Goal: Task Accomplishment & Management: Complete application form

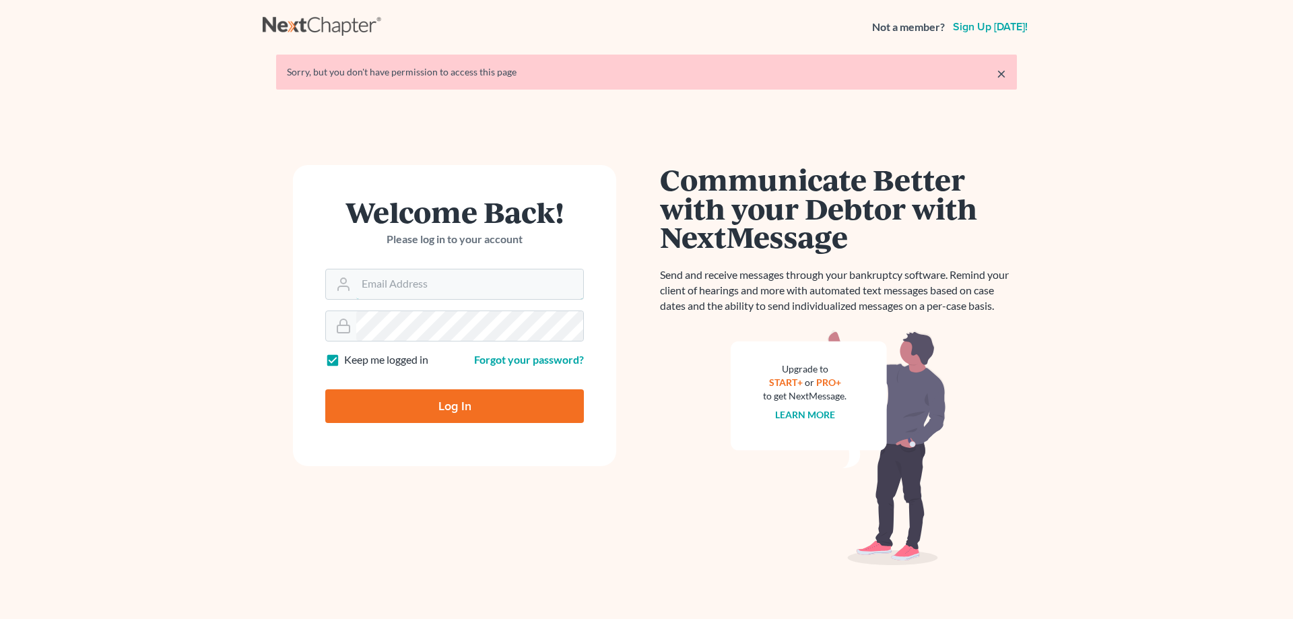
type input "[EMAIL_ADDRESS][DOMAIN_NAME]"
click at [467, 403] on input "Log In" at bounding box center [454, 406] width 259 height 34
type input "Thinking..."
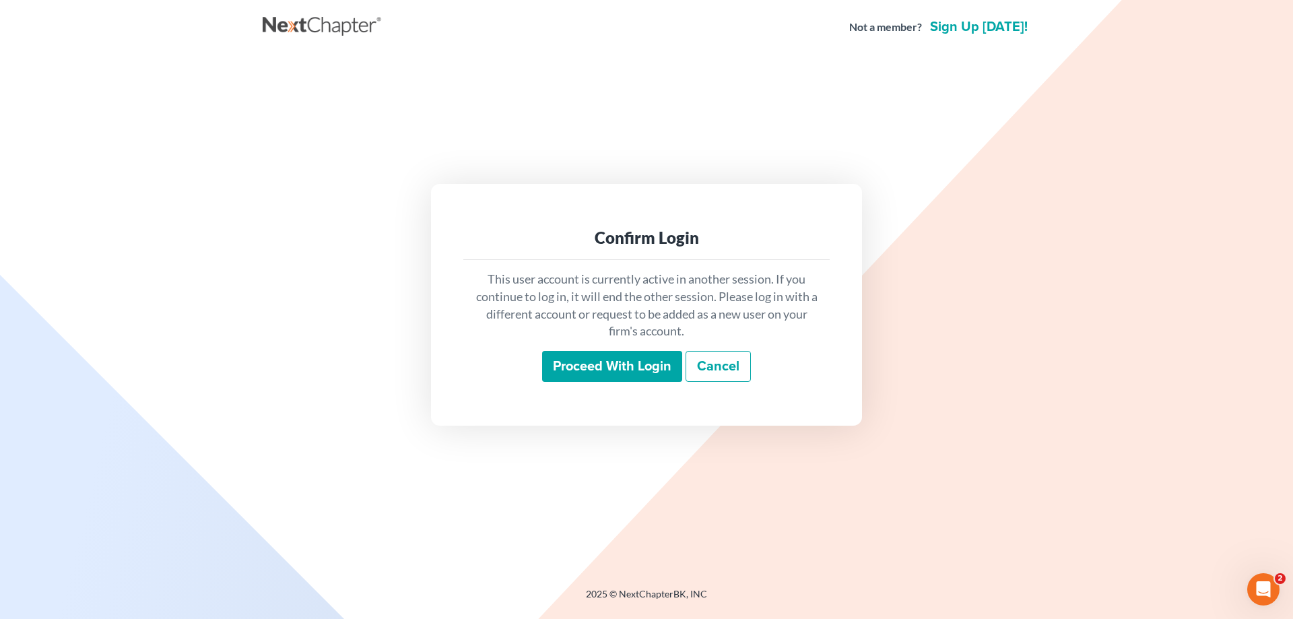
click at [617, 365] on input "Proceed with login" at bounding box center [612, 366] width 140 height 31
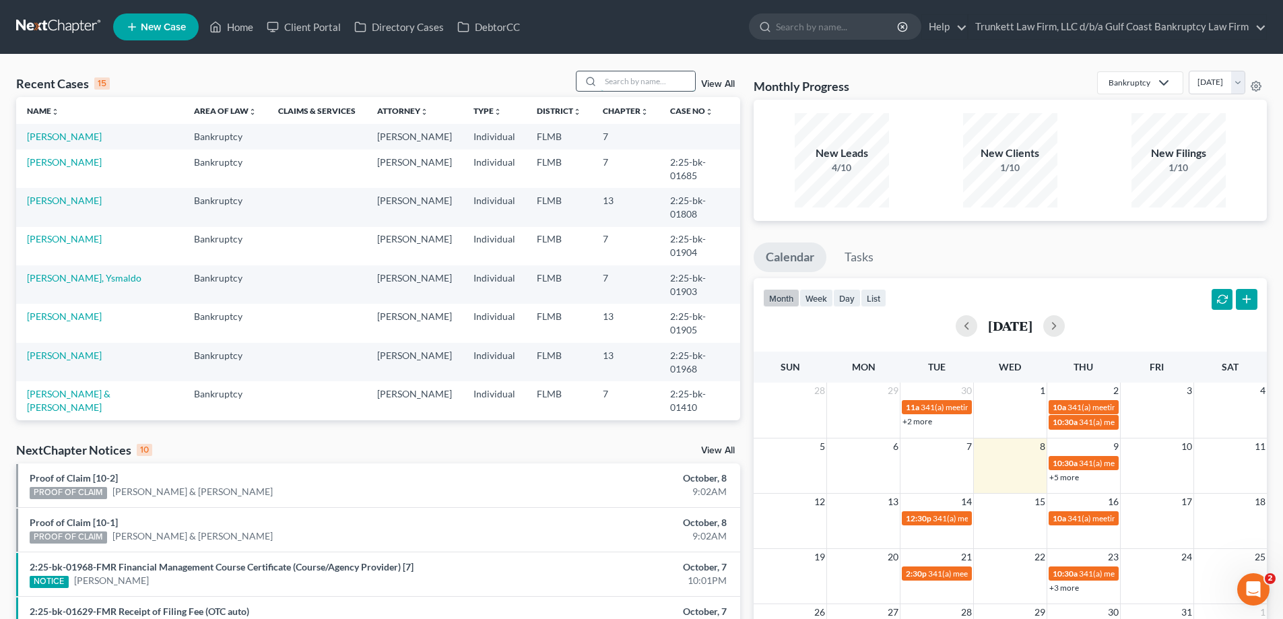
click at [658, 77] on input "search" at bounding box center [648, 81] width 94 height 20
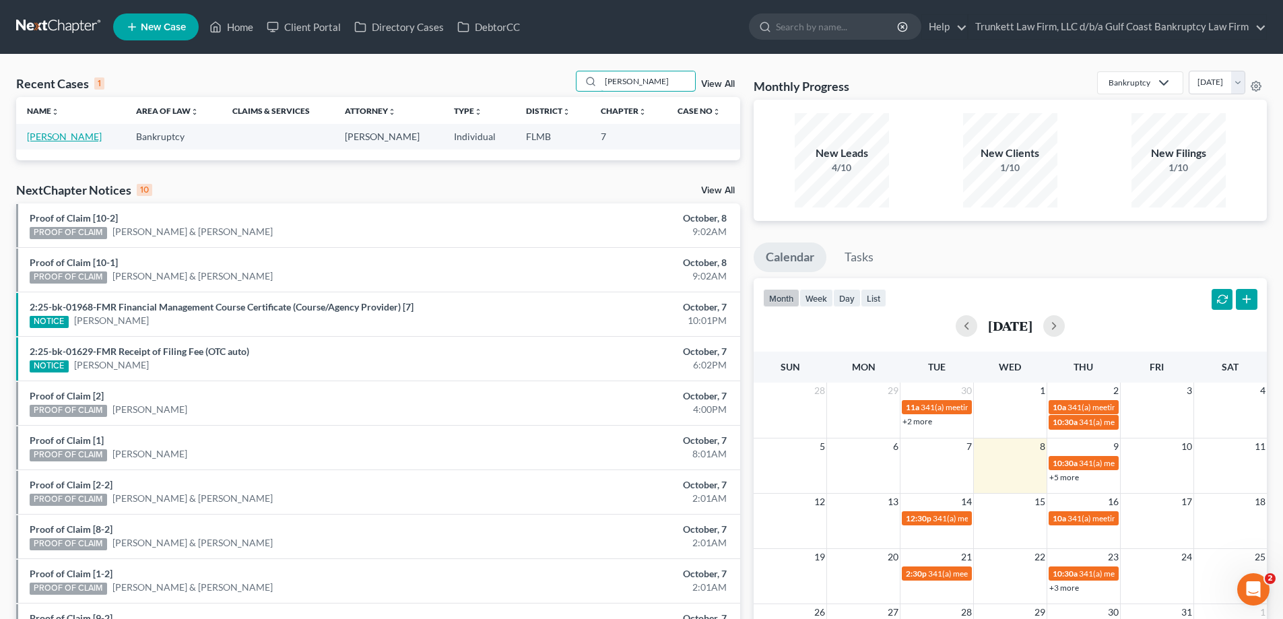
type input "[PERSON_NAME]"
click at [86, 136] on link "[PERSON_NAME]" at bounding box center [64, 136] width 75 height 11
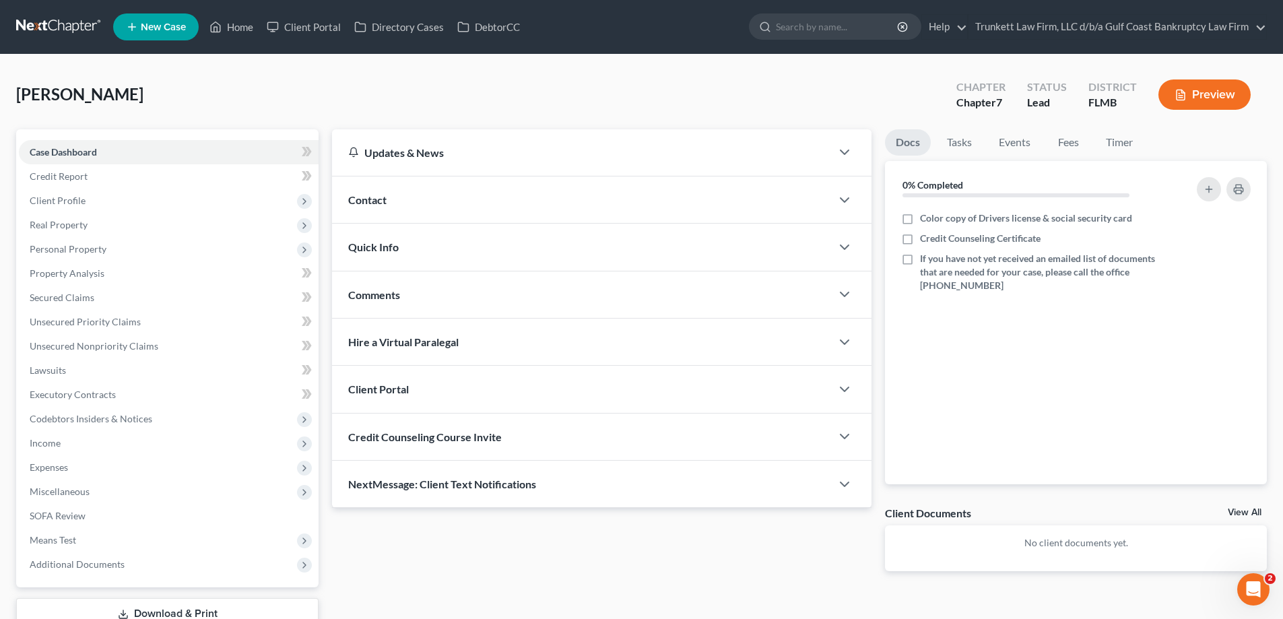
click at [393, 393] on span "Client Portal" at bounding box center [378, 388] width 61 height 13
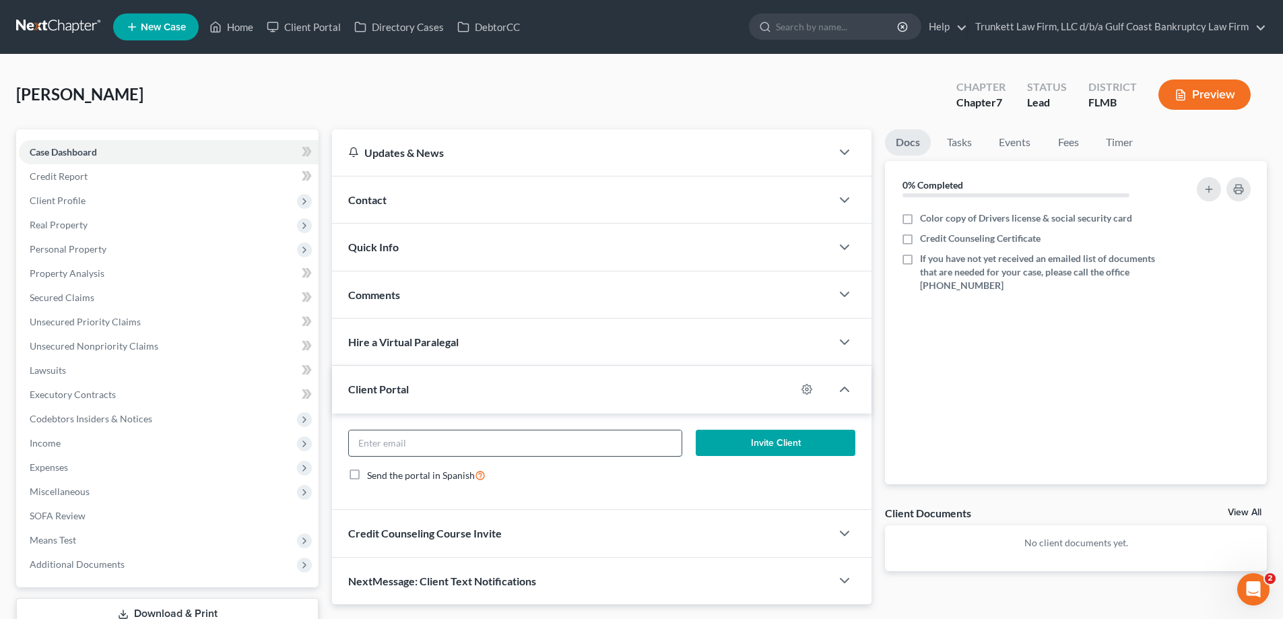
click at [423, 451] on input "email" at bounding box center [515, 443] width 332 height 26
paste input "[EMAIL_ADDRESS][DOMAIN_NAME]"
type input "[EMAIL_ADDRESS][DOMAIN_NAME]"
click at [778, 442] on button "Invite Client" at bounding box center [775, 443] width 160 height 27
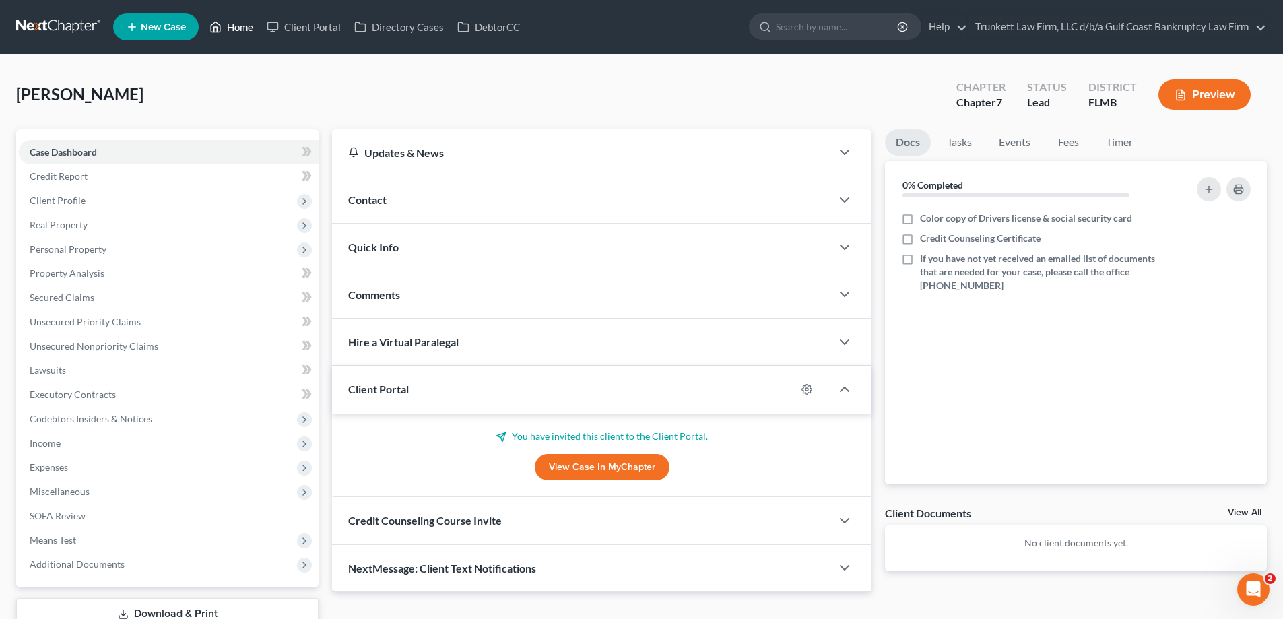
click at [244, 24] on link "Home" at bounding box center [231, 27] width 57 height 24
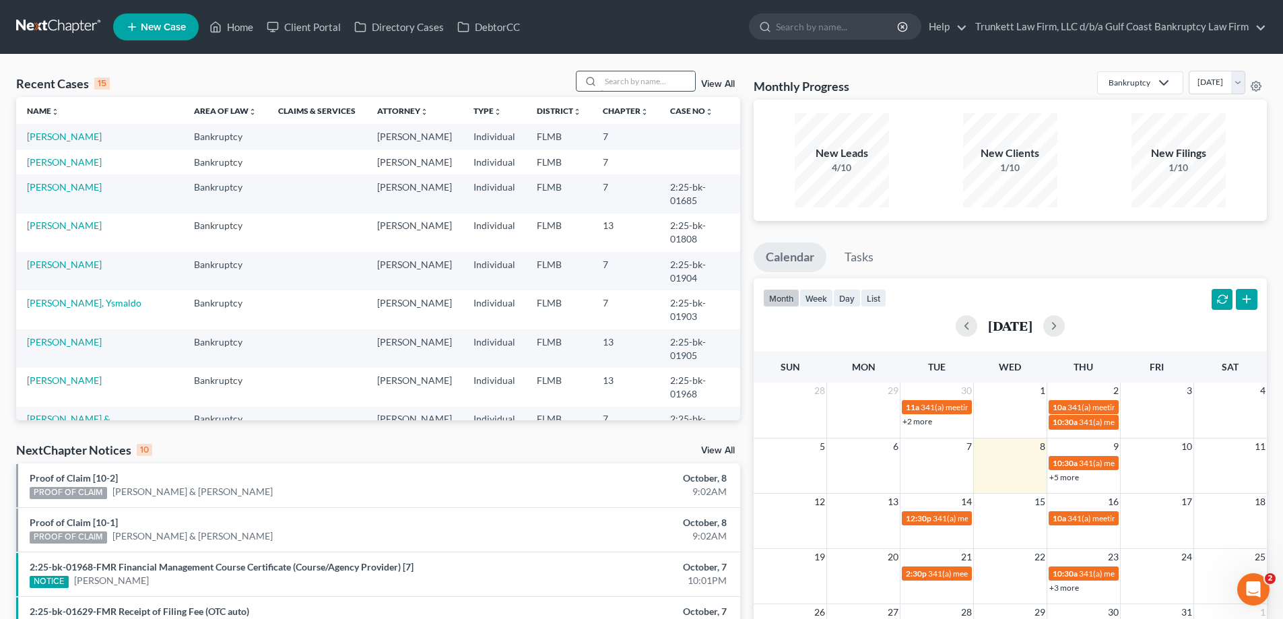
click at [644, 83] on input "search" at bounding box center [648, 81] width 94 height 20
type input "[PERSON_NAME]"
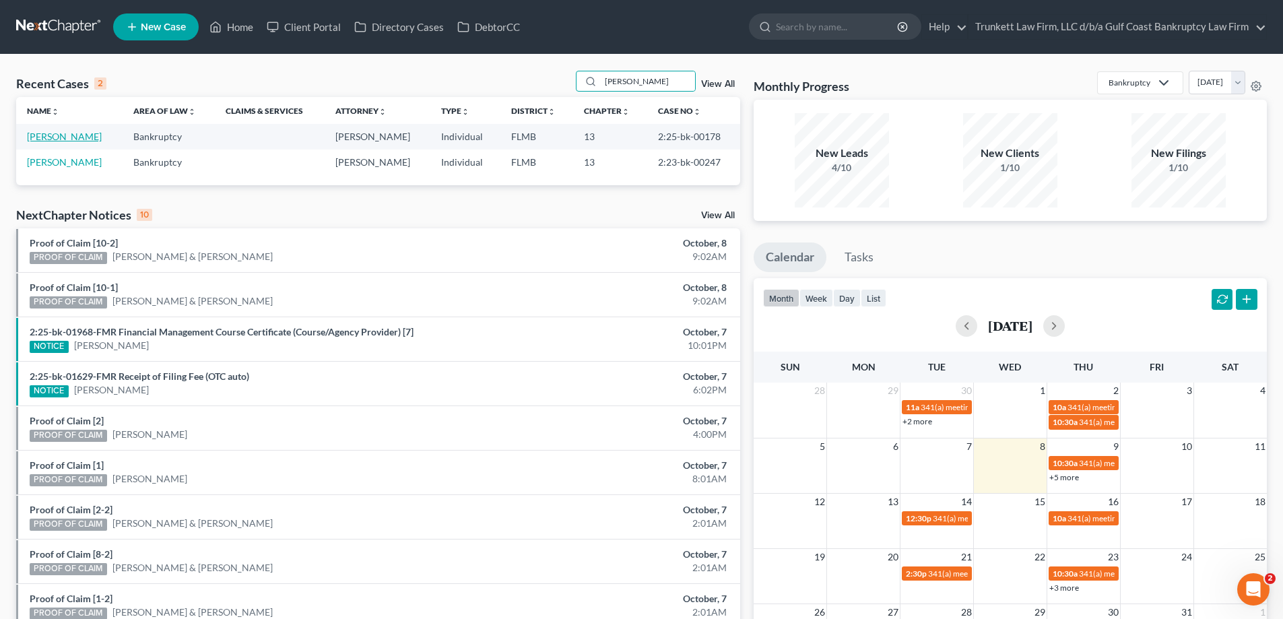
click at [42, 135] on link "[PERSON_NAME]" at bounding box center [64, 136] width 75 height 11
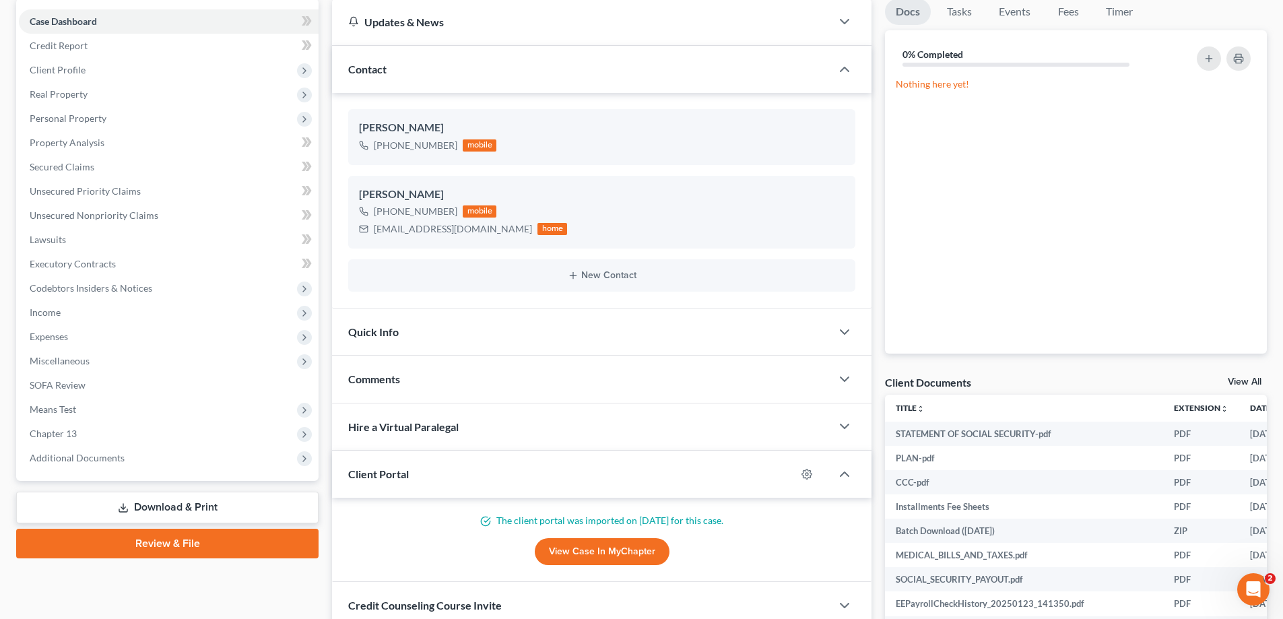
scroll to position [135, 0]
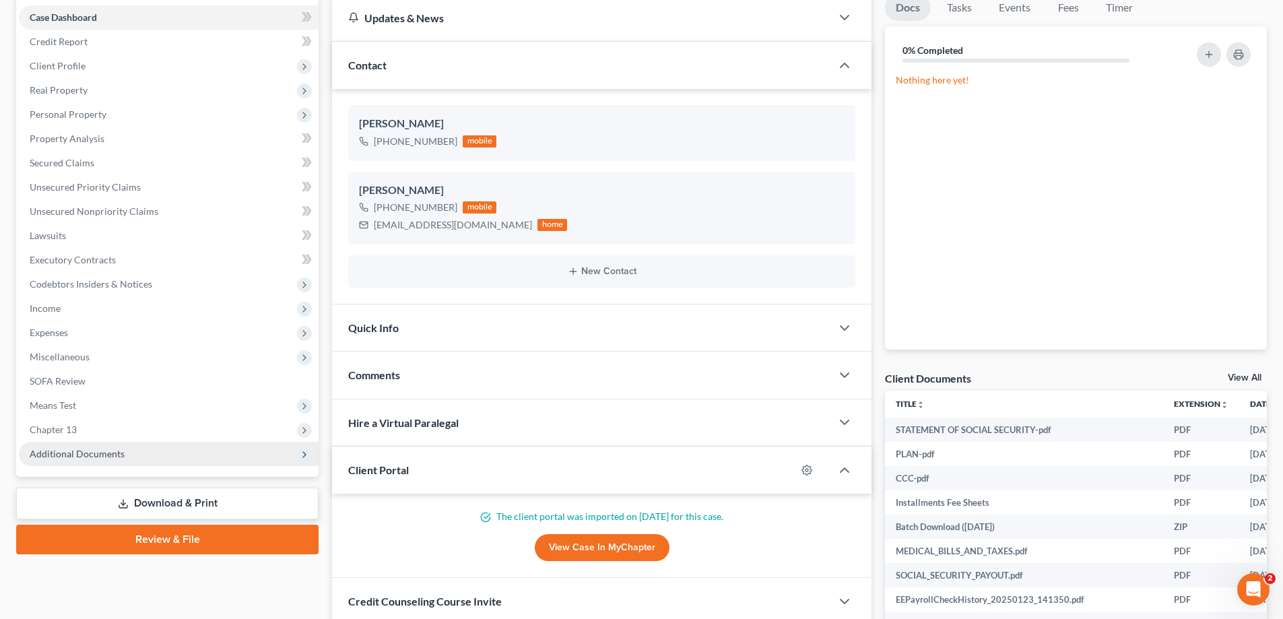
click at [98, 449] on span "Additional Documents" at bounding box center [77, 453] width 95 height 11
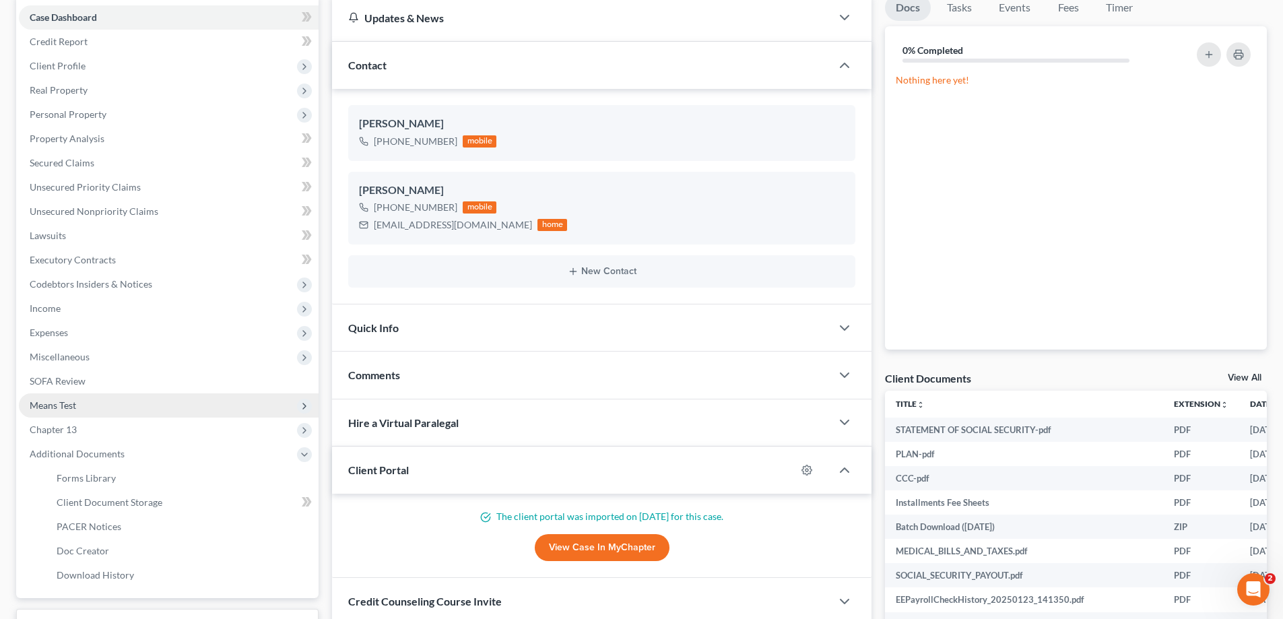
click at [82, 401] on span "Means Test" at bounding box center [169, 405] width 300 height 24
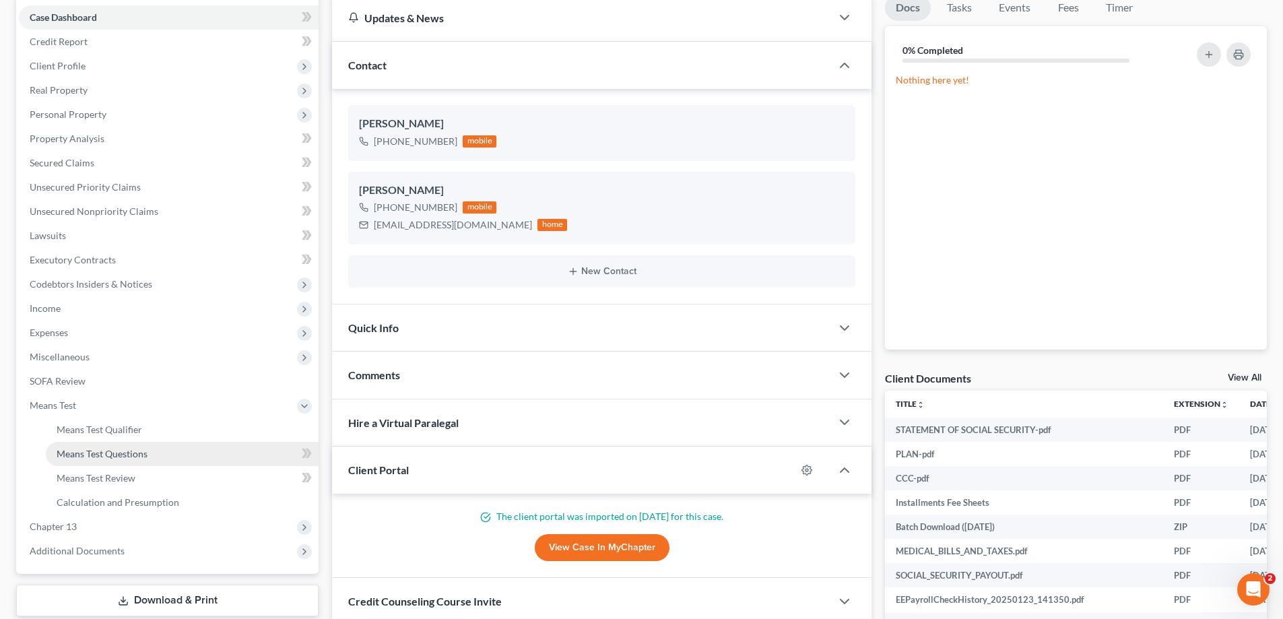
click at [136, 455] on span "Means Test Questions" at bounding box center [102, 453] width 91 height 11
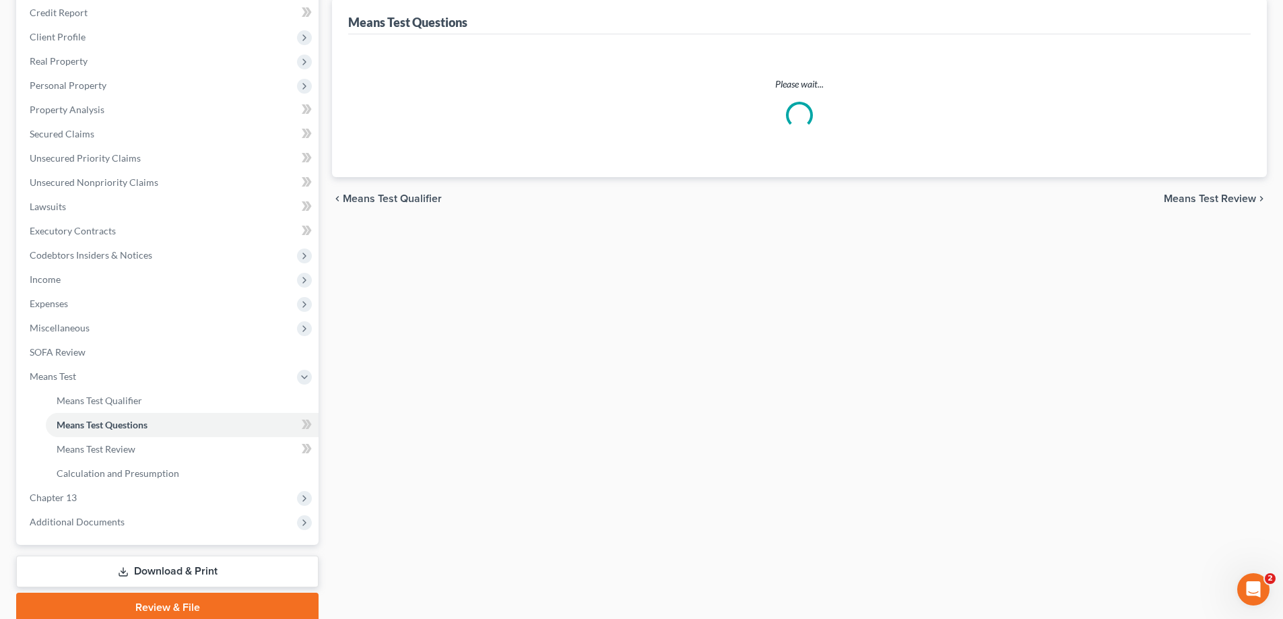
scroll to position [202, 0]
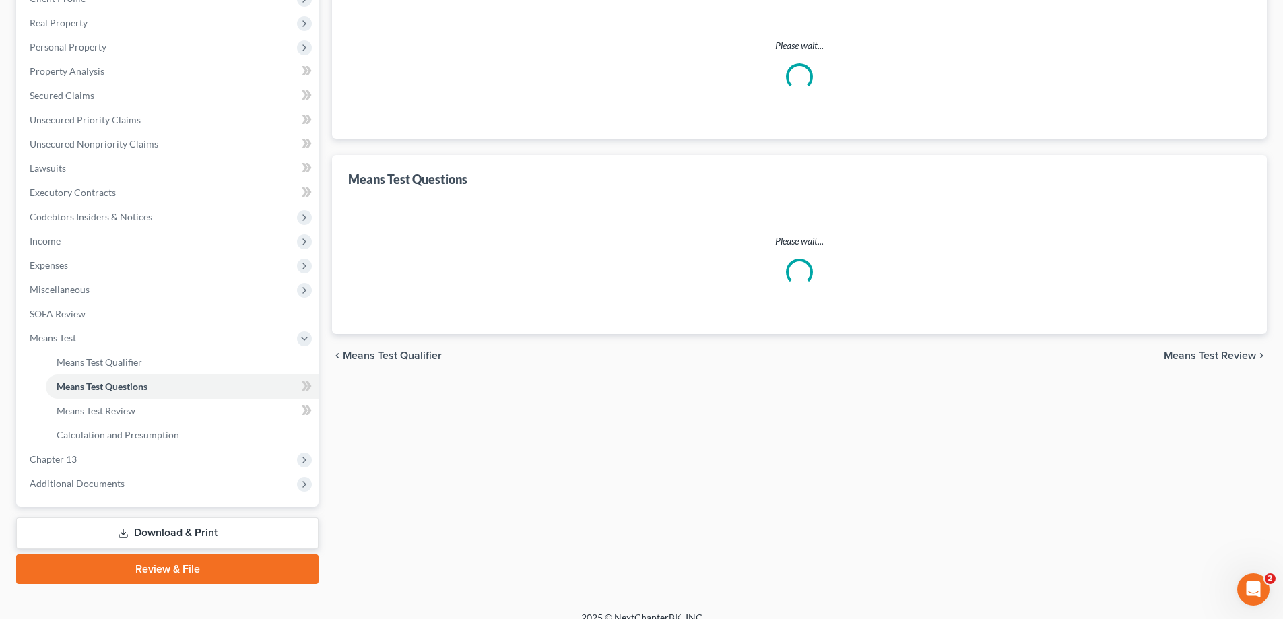
select select "1"
select select "60"
select select "2"
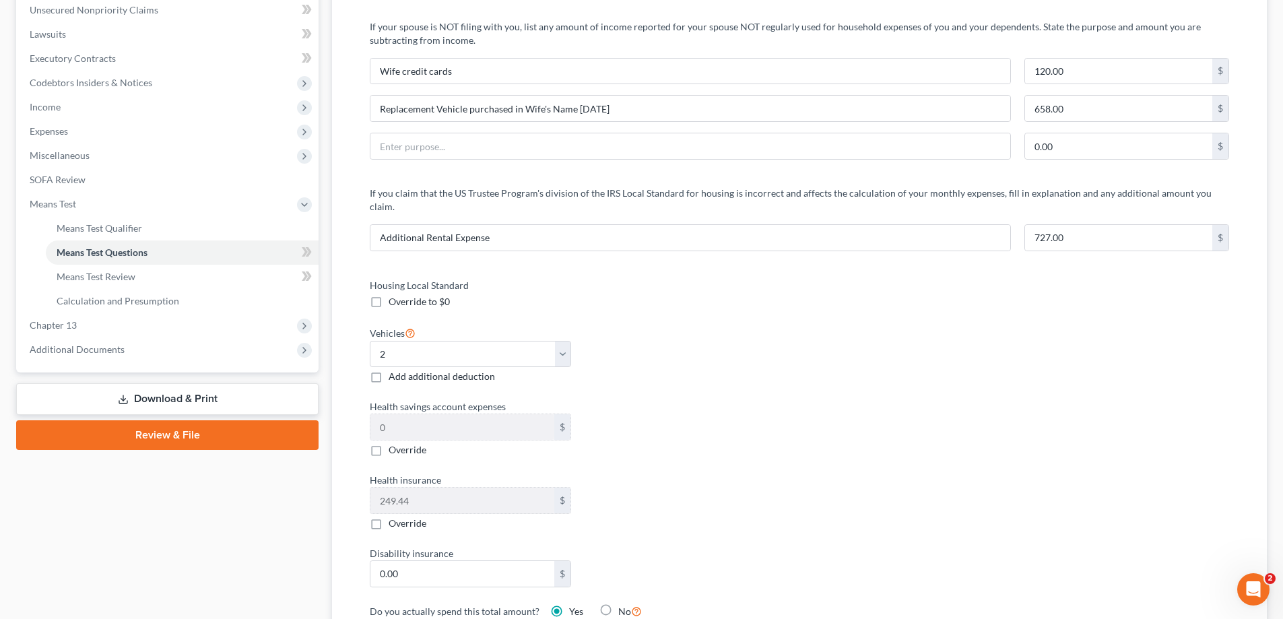
scroll to position [337, 0]
click at [127, 278] on span "Means Test Review" at bounding box center [96, 275] width 79 height 11
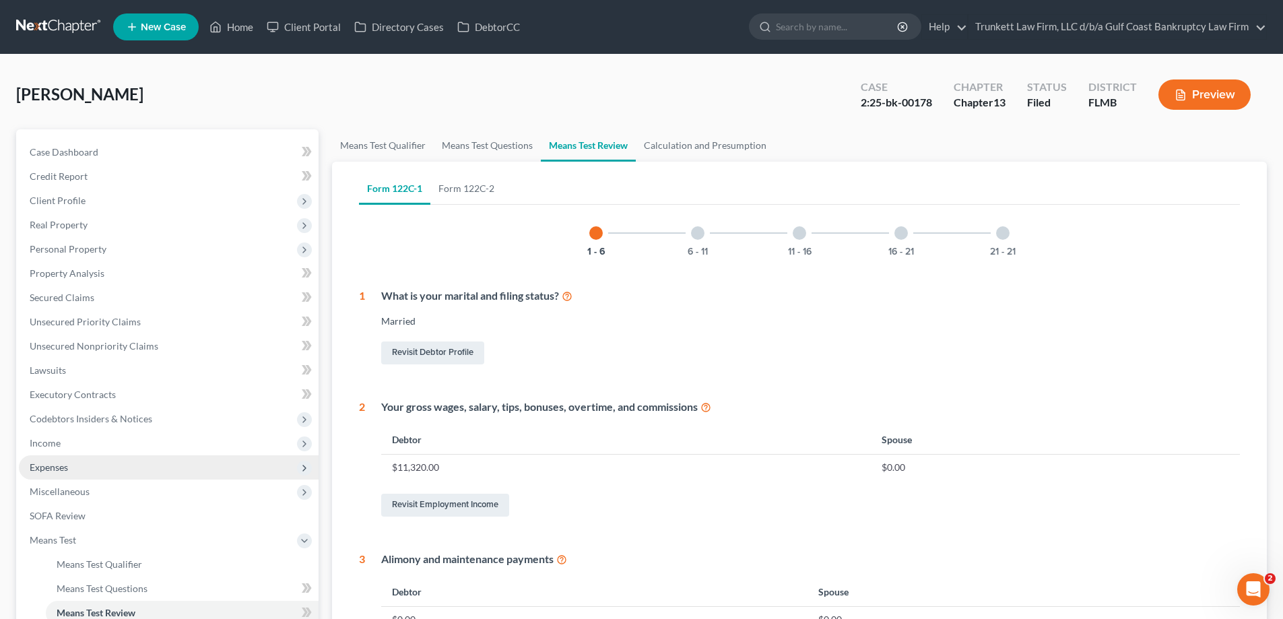
click at [74, 465] on span "Expenses" at bounding box center [169, 467] width 300 height 24
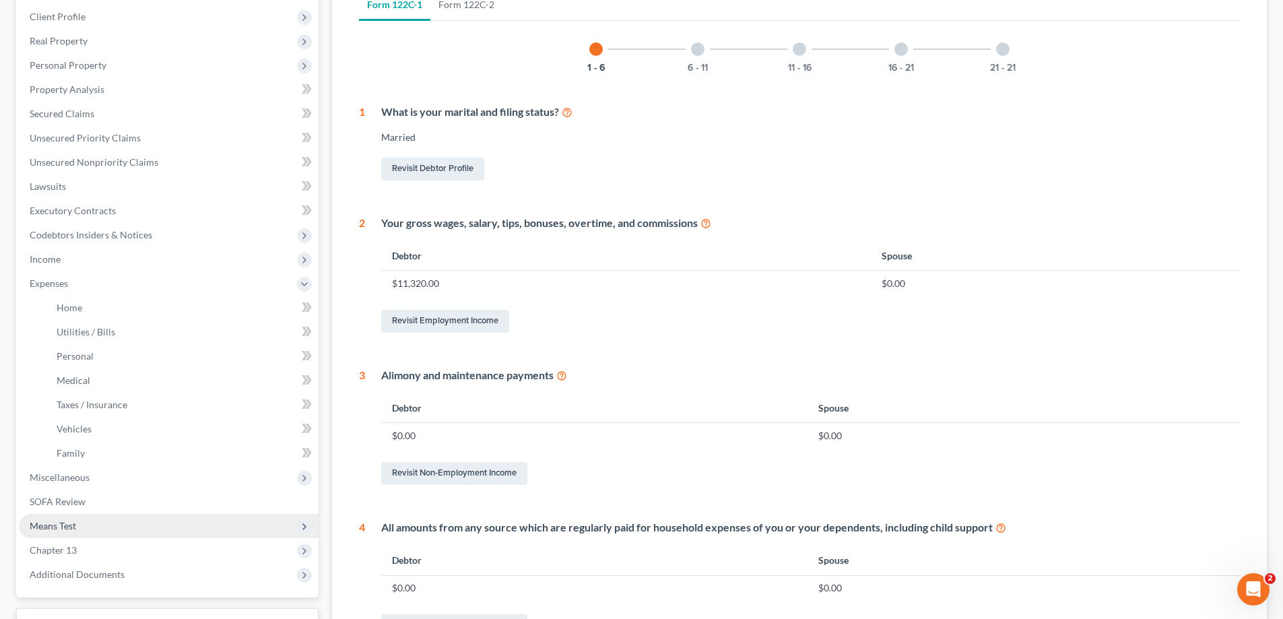
scroll to position [202, 0]
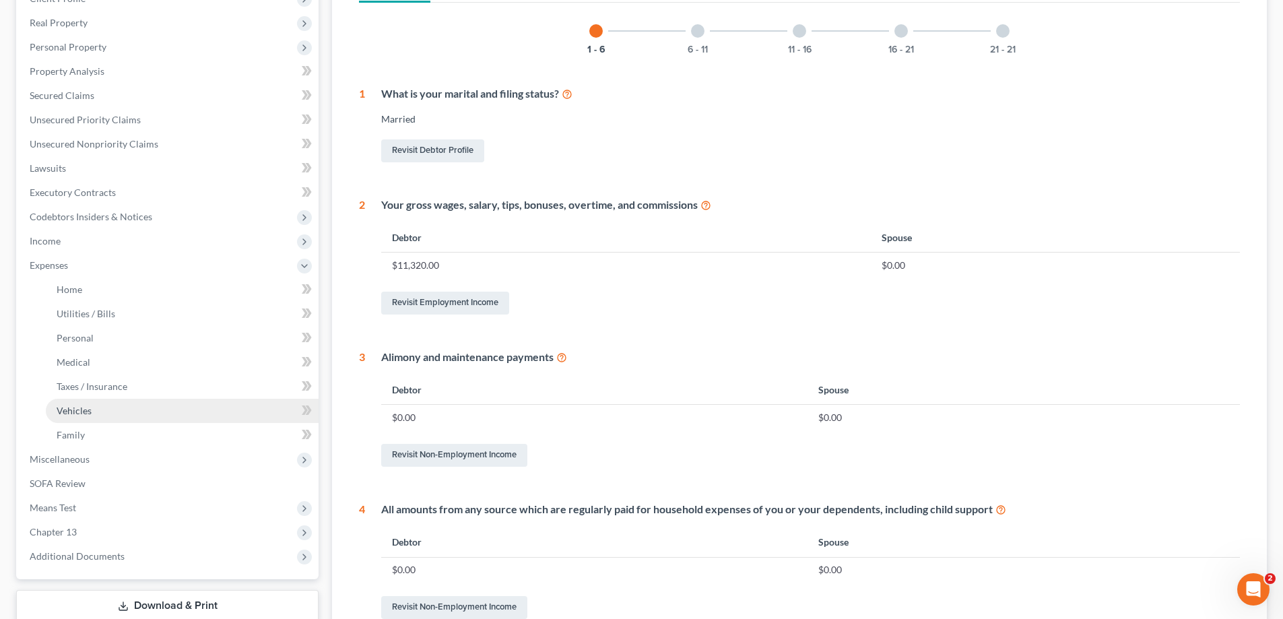
click at [94, 421] on link "Vehicles" at bounding box center [182, 411] width 273 height 24
click at [86, 435] on link "Family" at bounding box center [182, 435] width 273 height 24
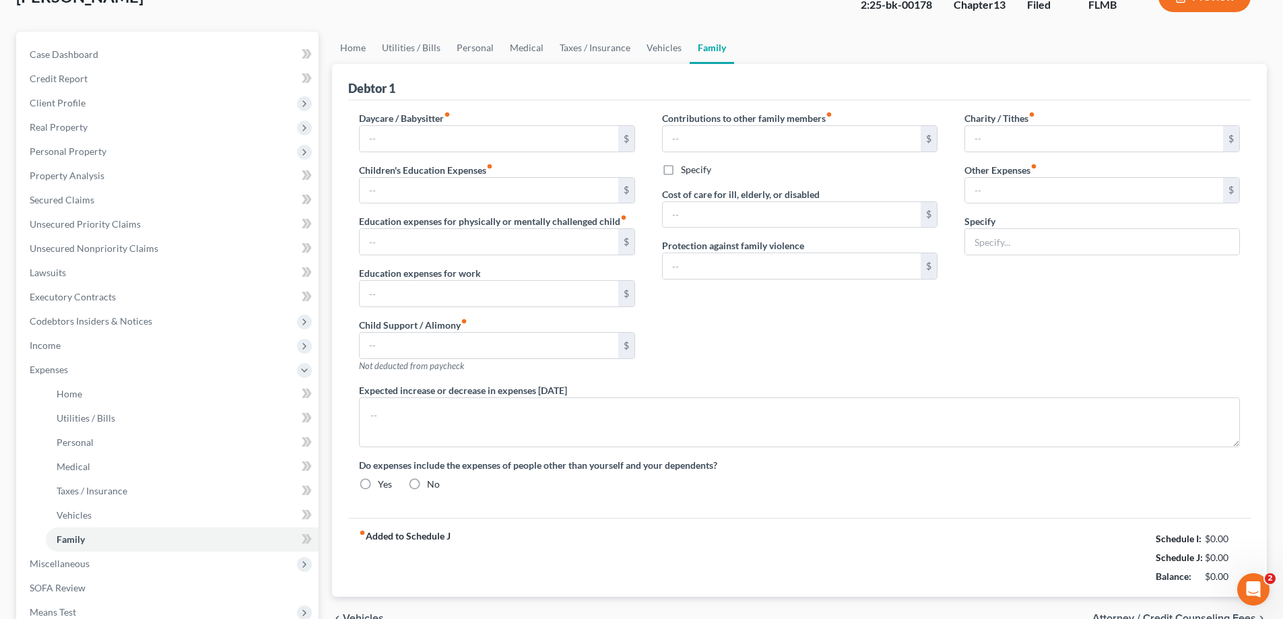
type input "50.00"
type textarea "[PERSON_NAME]'s wife purchased a vehicle in her name to replace the Truck that …"
radio input "true"
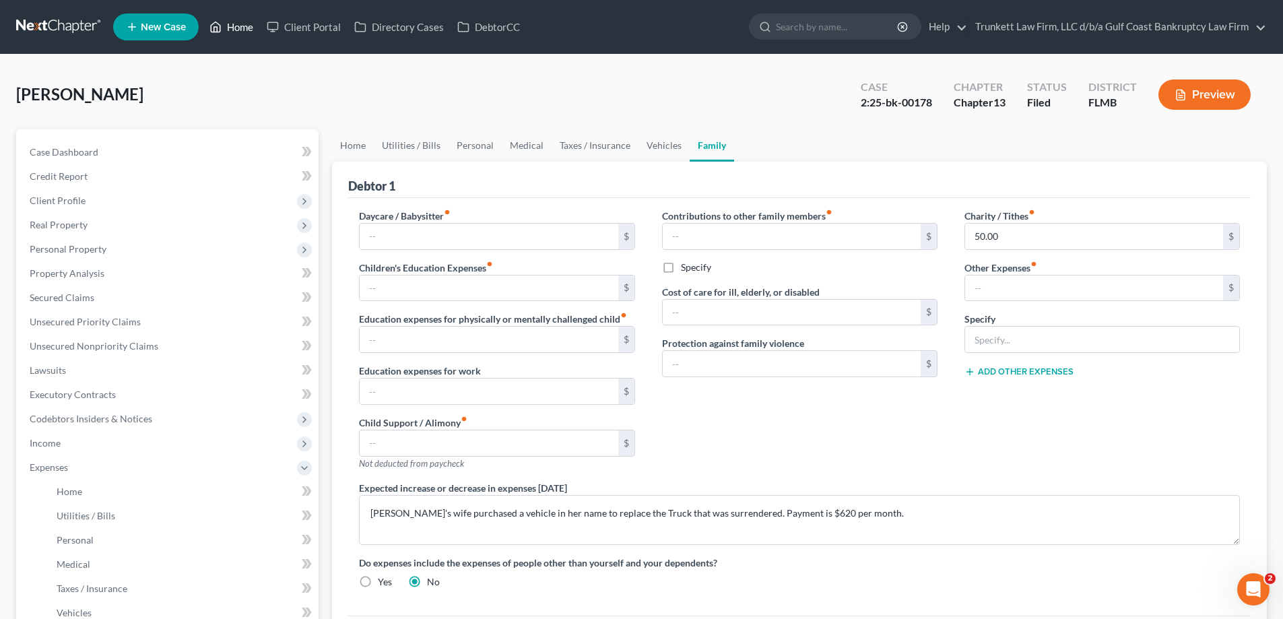
click at [241, 24] on link "Home" at bounding box center [231, 27] width 57 height 24
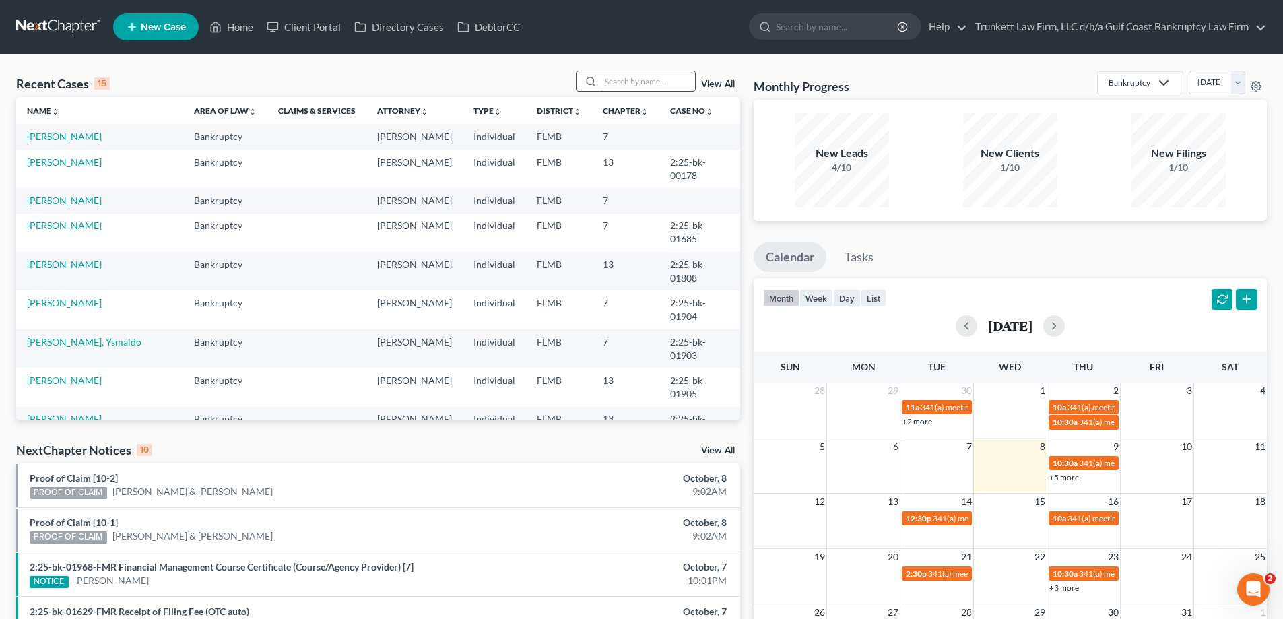
click at [641, 73] on input "search" at bounding box center [648, 81] width 94 height 20
type input "e"
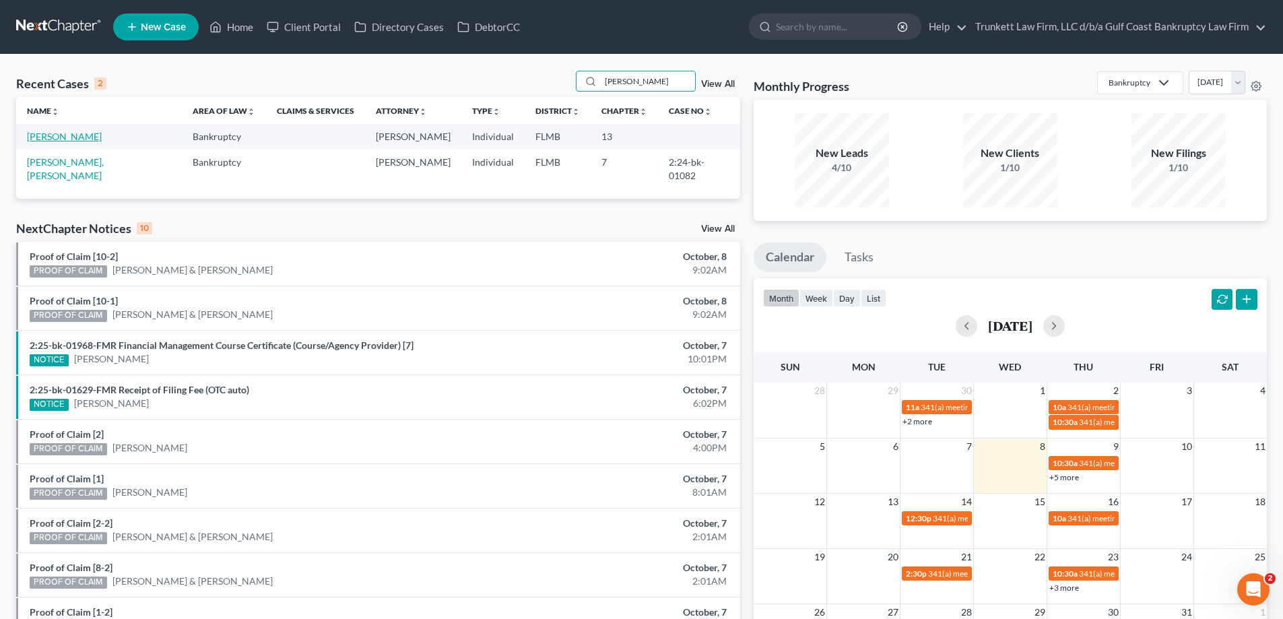
type input "[PERSON_NAME]"
click at [77, 137] on link "[PERSON_NAME]" at bounding box center [64, 136] width 75 height 11
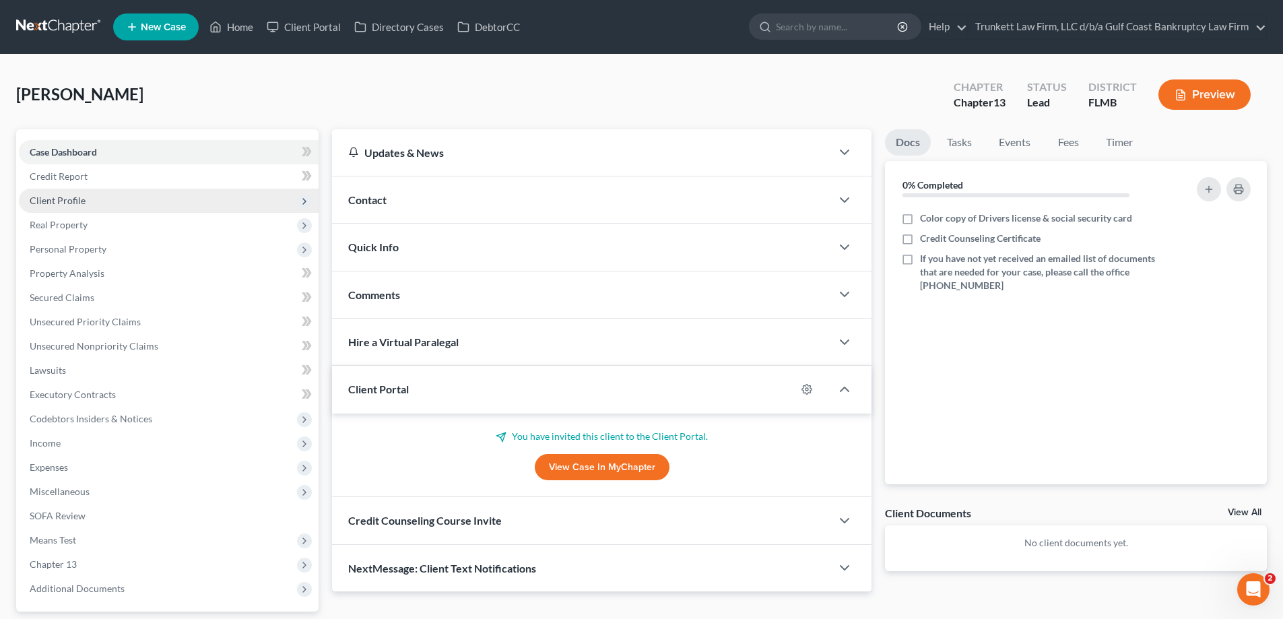
click at [70, 198] on span "Client Profile" at bounding box center [58, 200] width 56 height 11
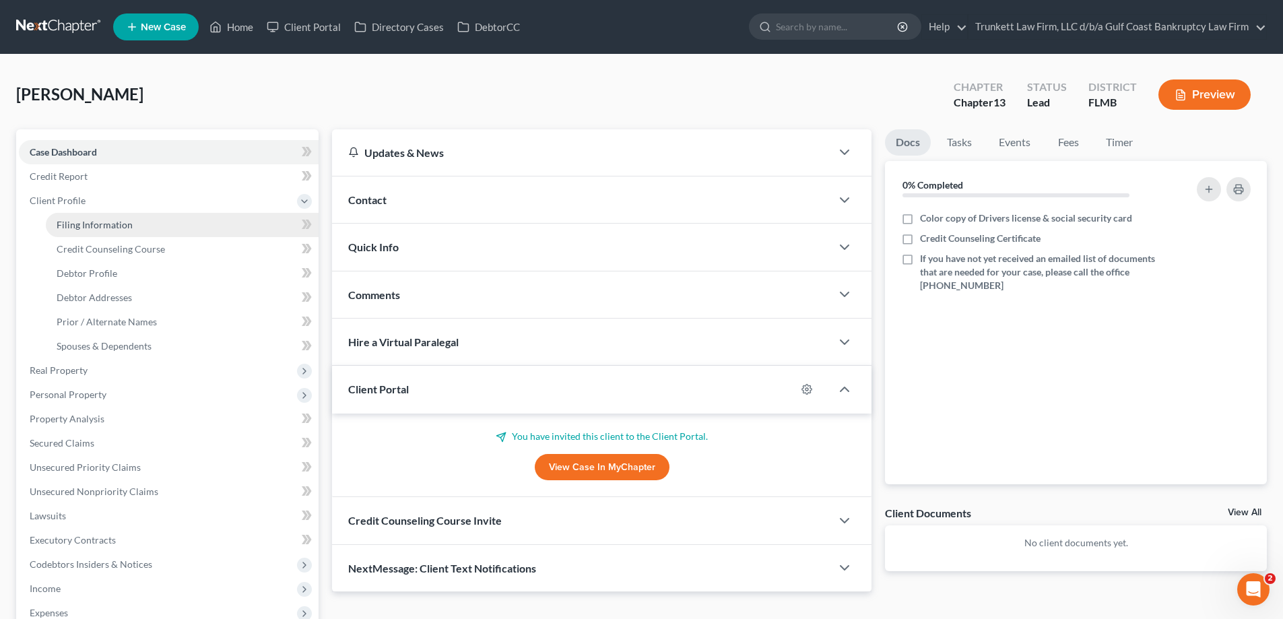
click at [121, 220] on span "Filing Information" at bounding box center [95, 224] width 76 height 11
select select "1"
select select "0"
select select "3"
select select "9"
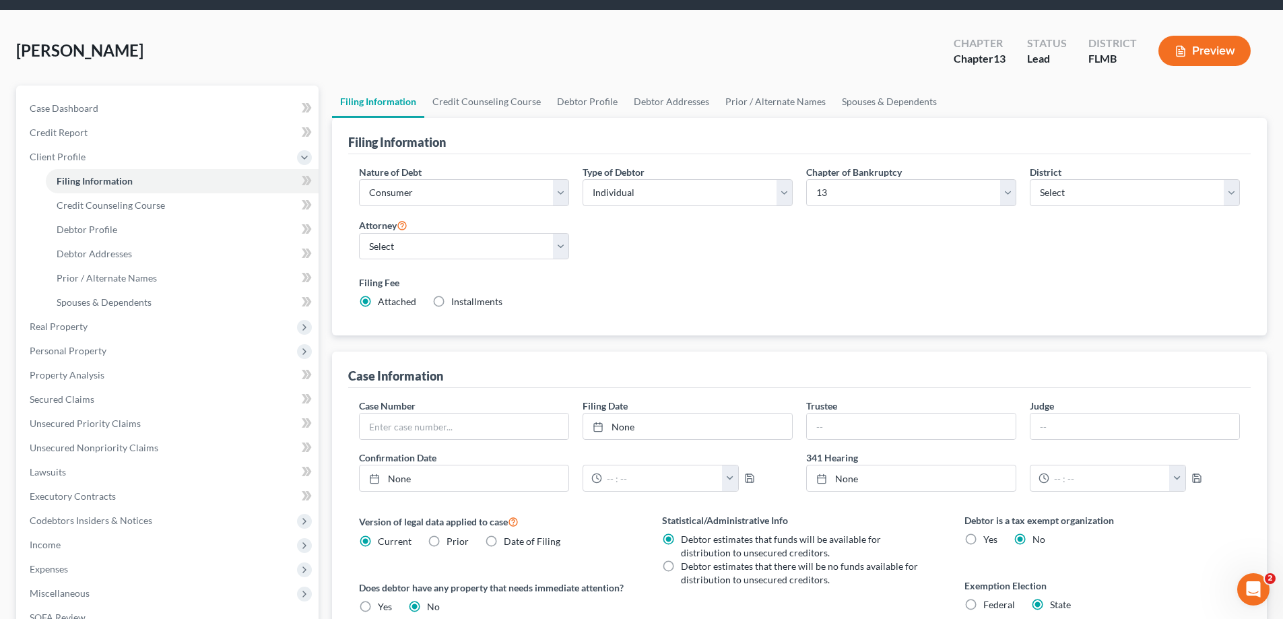
scroll to position [67, 0]
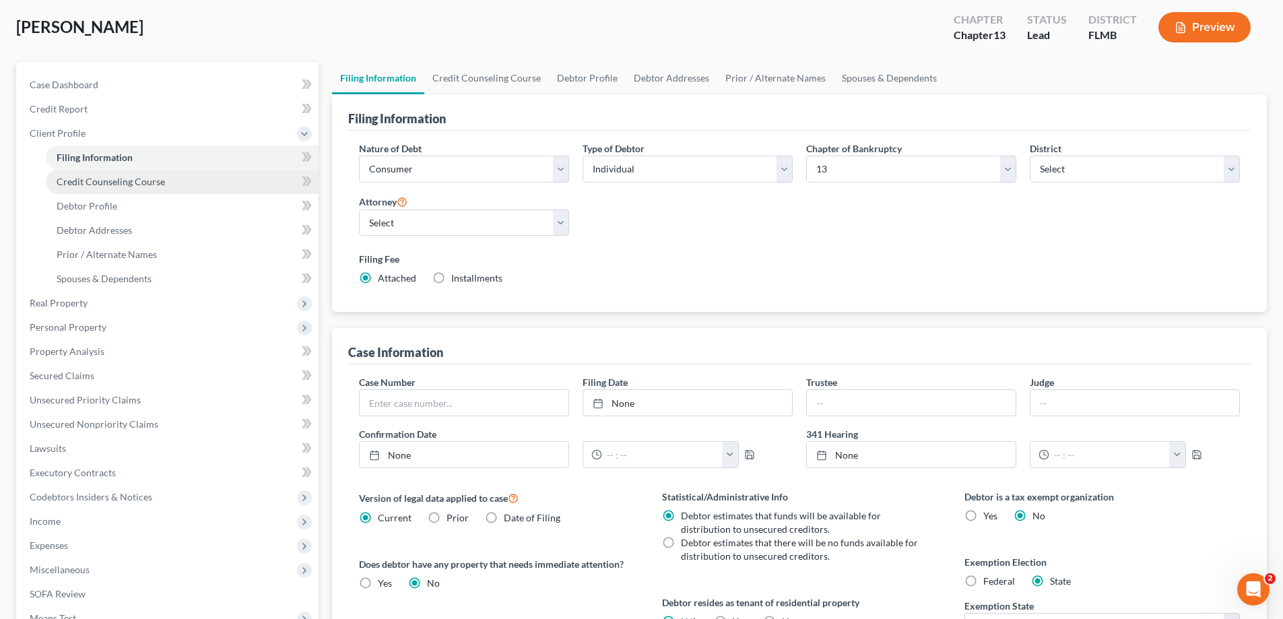
click at [88, 176] on span "Credit Counseling Course" at bounding box center [111, 181] width 108 height 11
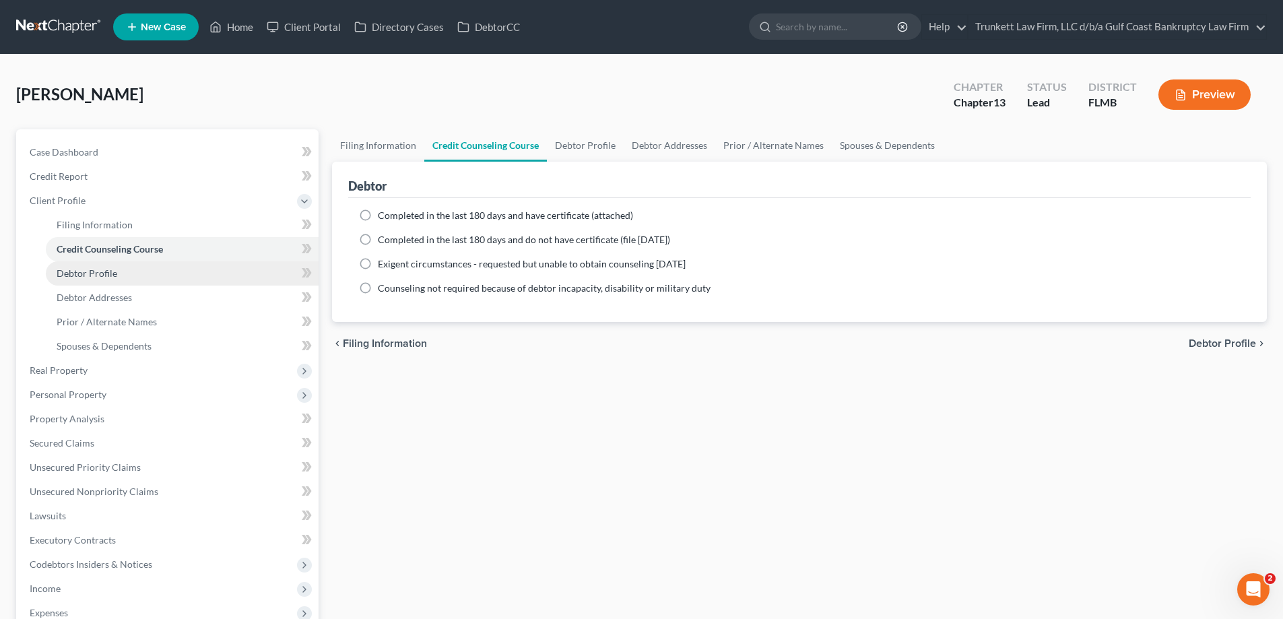
click at [110, 273] on span "Debtor Profile" at bounding box center [87, 272] width 61 height 11
select select "0"
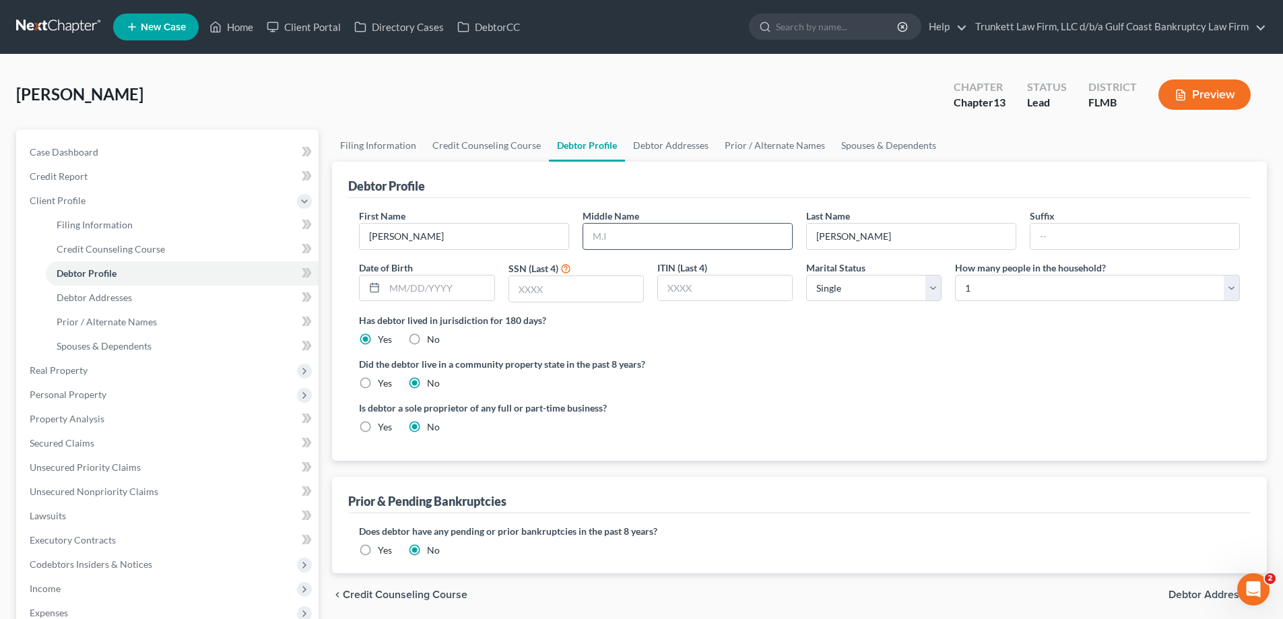
click at [597, 234] on input "text" at bounding box center [687, 237] width 209 height 26
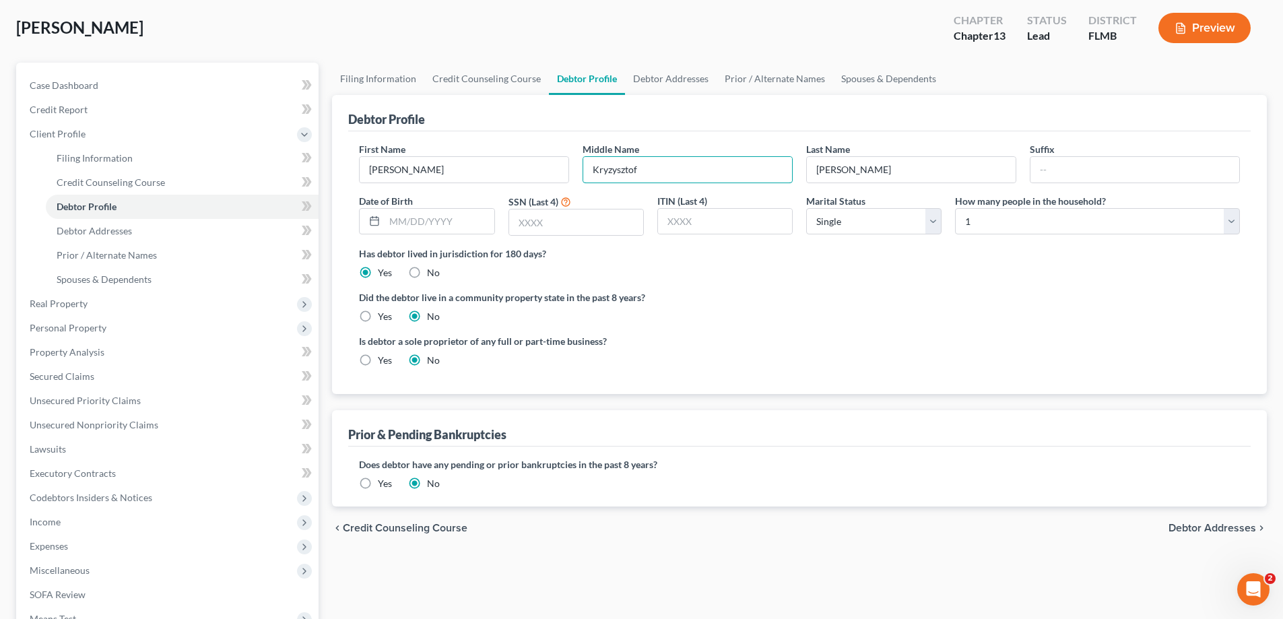
scroll to position [67, 0]
type input "Kryzysztof"
click at [121, 232] on span "Debtor Addresses" at bounding box center [94, 229] width 75 height 11
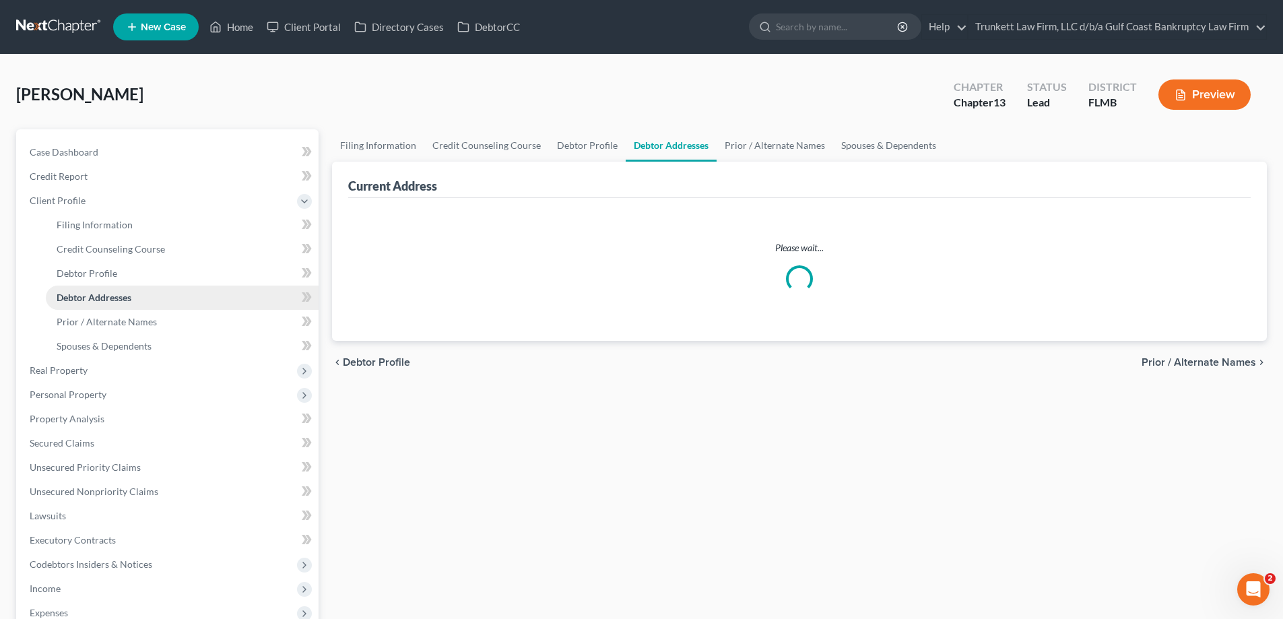
select select "0"
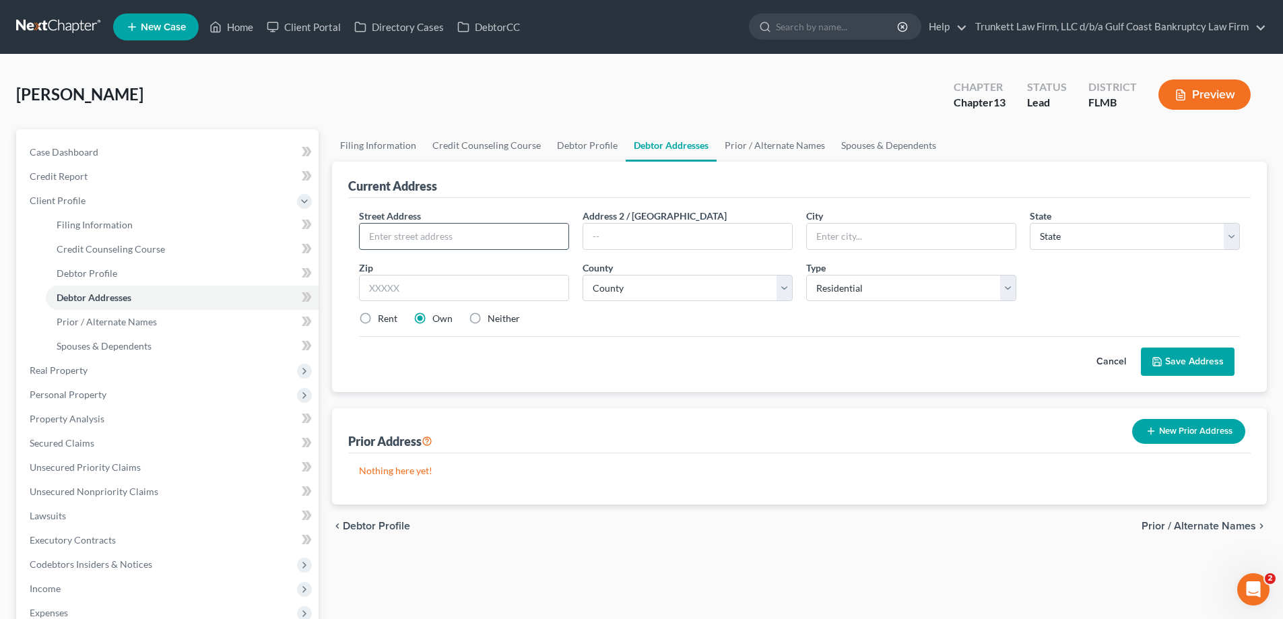
click at [443, 230] on input "text" at bounding box center [464, 237] width 209 height 26
type input "[STREET_ADDRESS]"
type input "[GEOGRAPHIC_DATA]"
select select "9"
type input "33993"
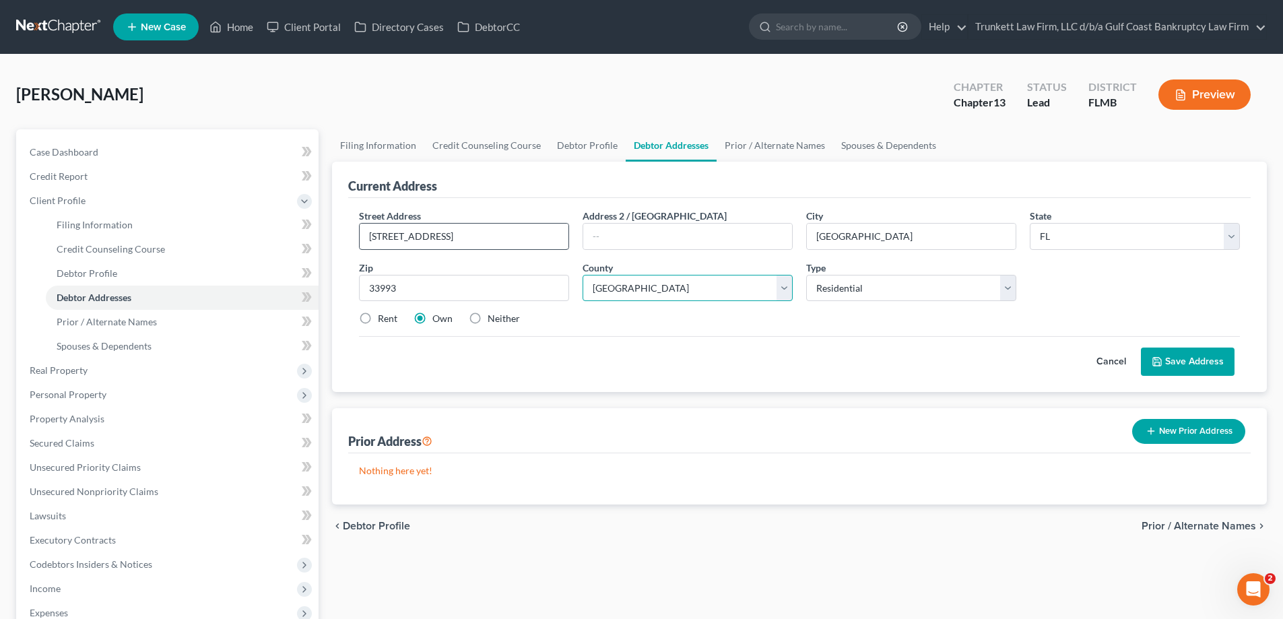
select select "34"
click at [487, 316] on label "Neither" at bounding box center [503, 318] width 32 height 13
click at [493, 316] on input "Neither" at bounding box center [497, 316] width 9 height 9
radio input "true"
click at [1200, 361] on button "Save Address" at bounding box center [1187, 361] width 94 height 28
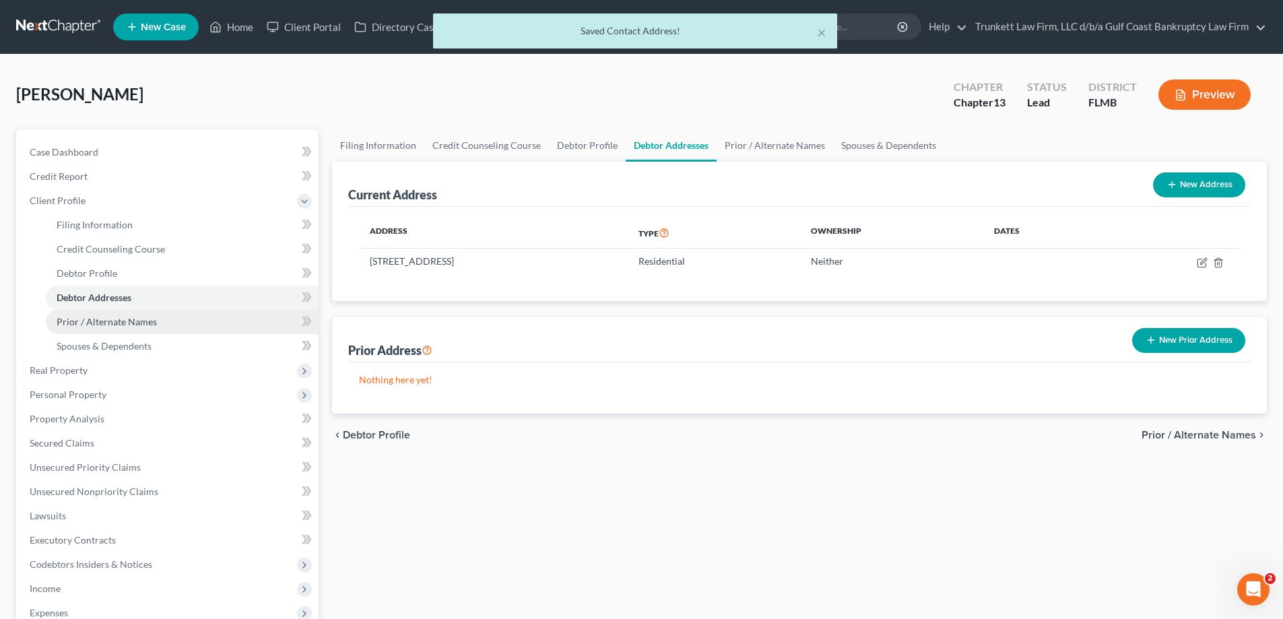
click at [137, 325] on span "Prior / Alternate Names" at bounding box center [107, 321] width 100 height 11
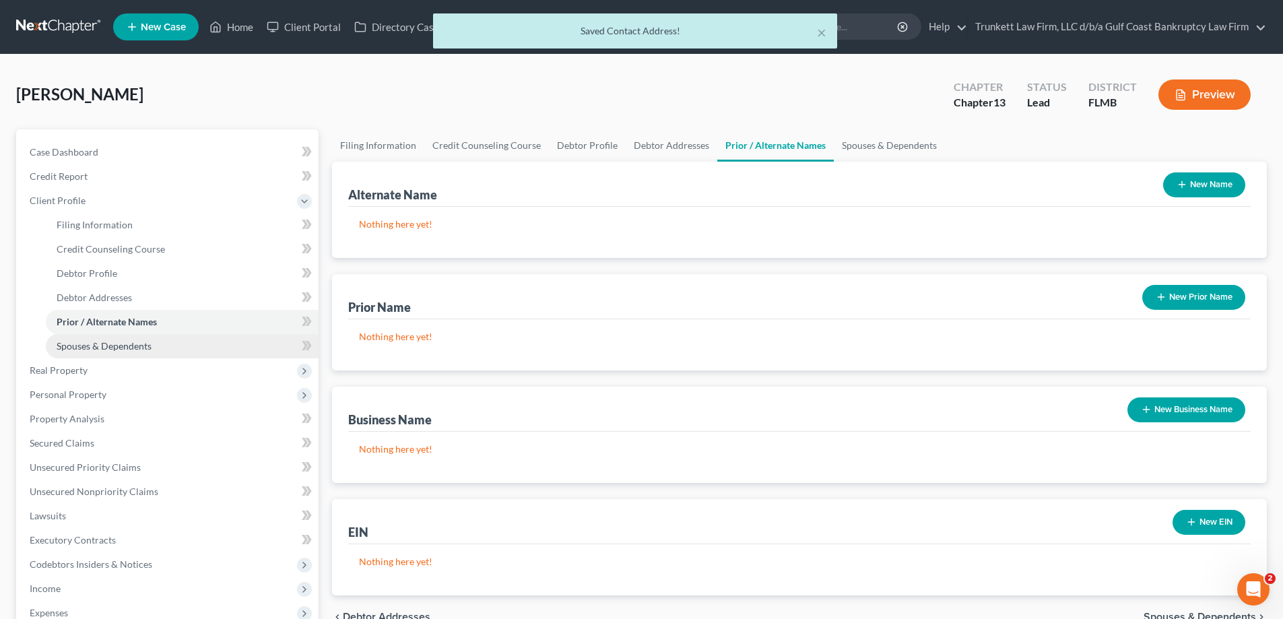
click at [140, 347] on span "Spouses & Dependents" at bounding box center [104, 345] width 95 height 11
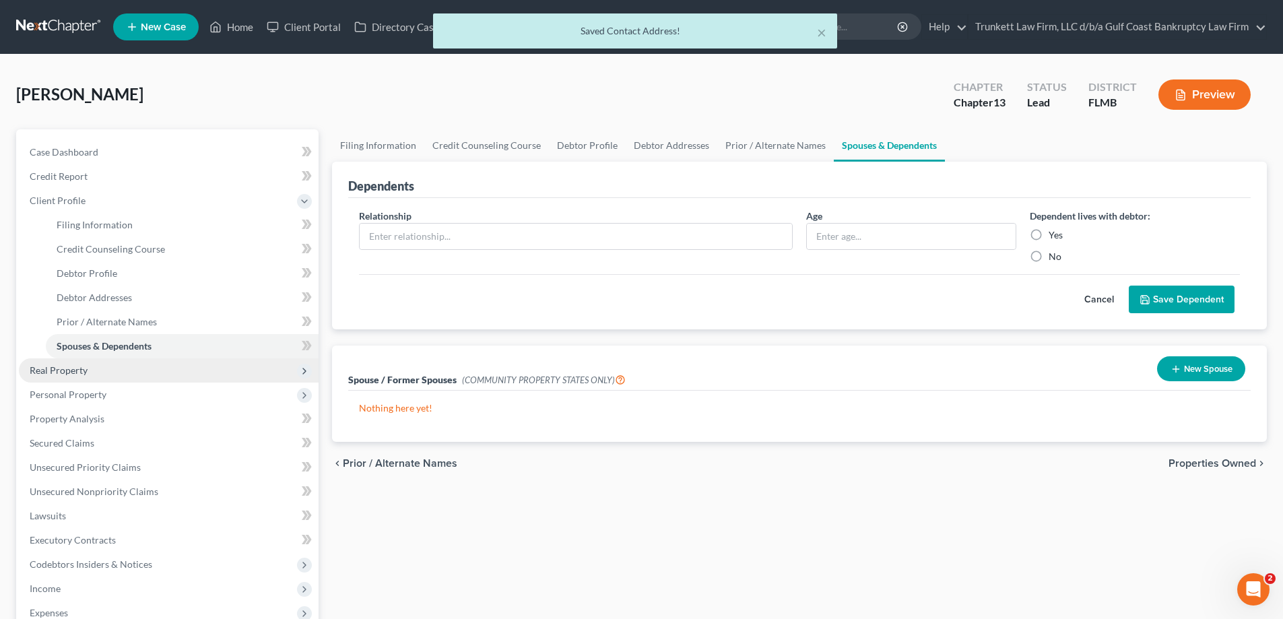
click at [93, 371] on span "Real Property" at bounding box center [169, 370] width 300 height 24
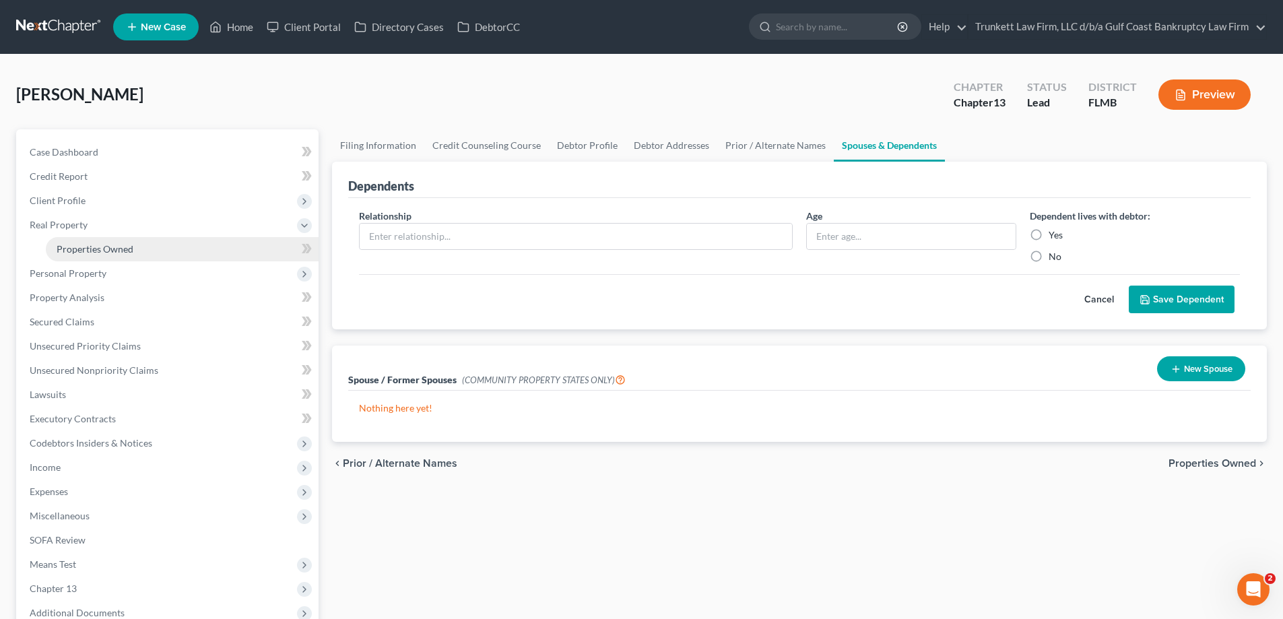
click at [129, 250] on span "Properties Owned" at bounding box center [95, 248] width 77 height 11
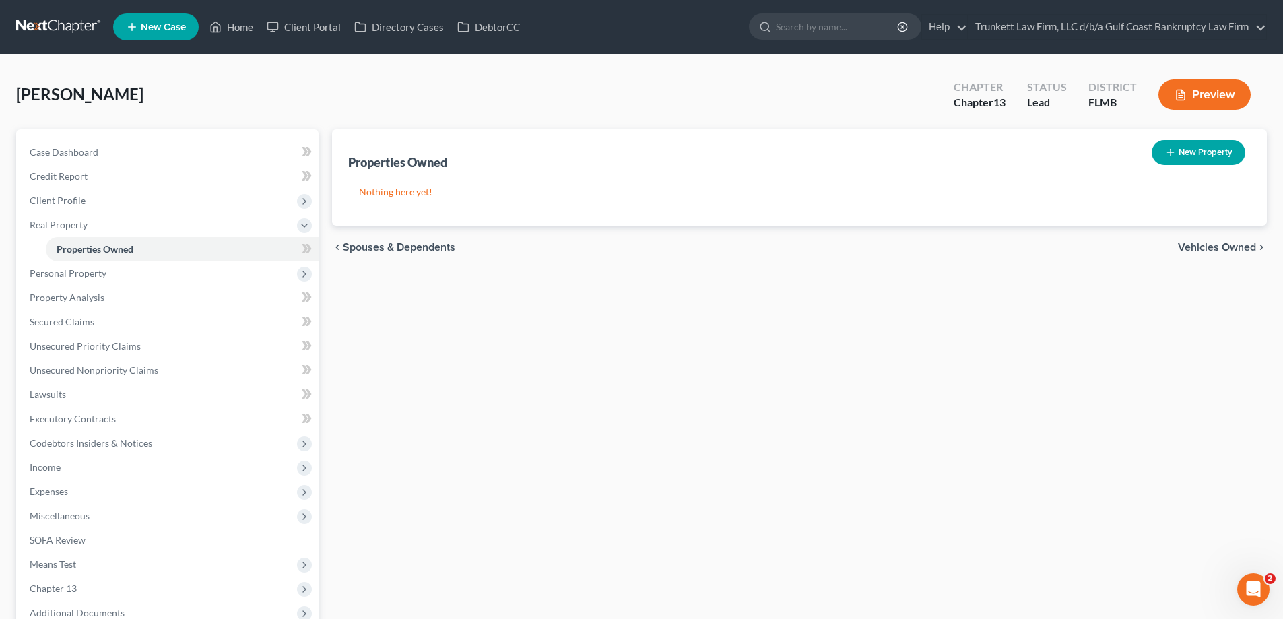
click at [1180, 151] on button "New Property" at bounding box center [1198, 152] width 94 height 25
select select "9"
select select "34"
select select "0"
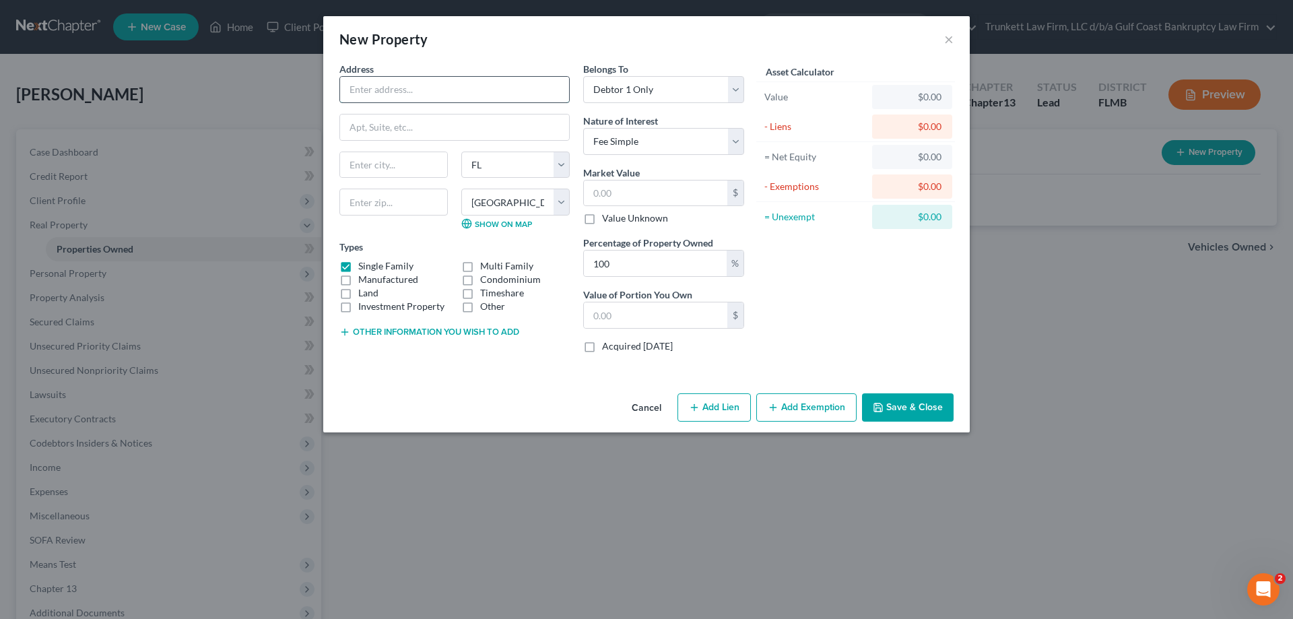
click at [388, 87] on input "text" at bounding box center [454, 90] width 229 height 26
click at [373, 87] on input "text" at bounding box center [454, 90] width 229 height 26
type input "[STREET_ADDRESS]"
type input "[GEOGRAPHIC_DATA]"
type input "33993"
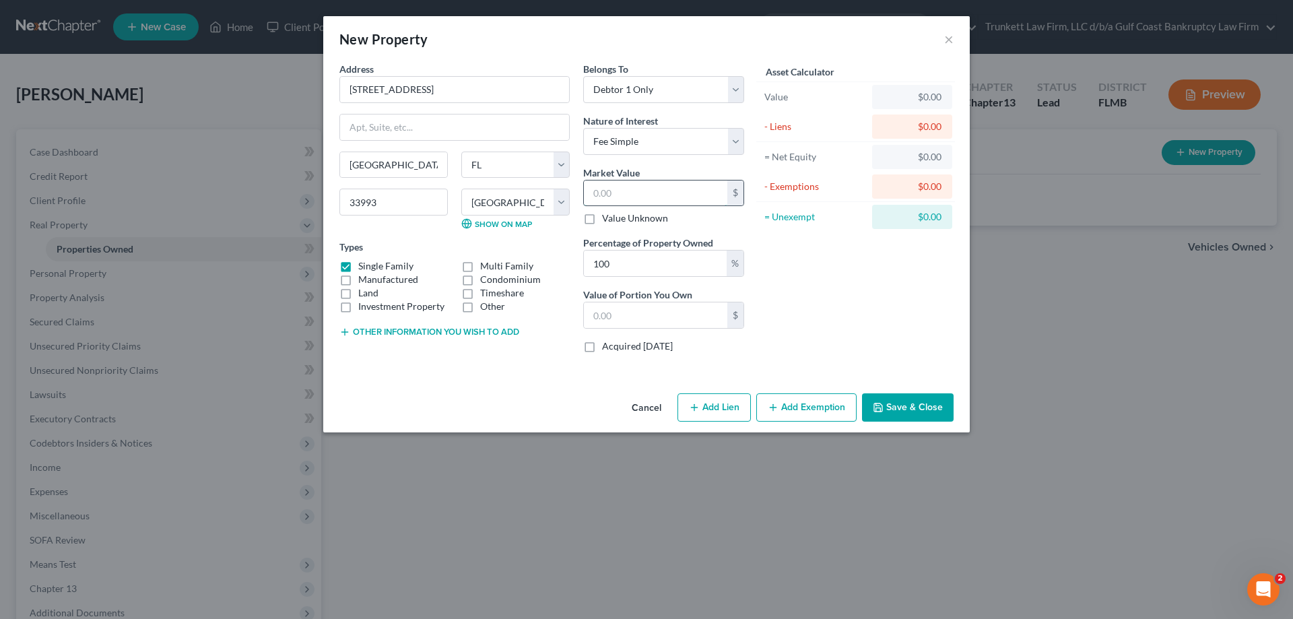
click at [637, 197] on input "text" at bounding box center [655, 193] width 143 height 26
type input "5"
type input "5.00"
type input "50"
type input "50.00"
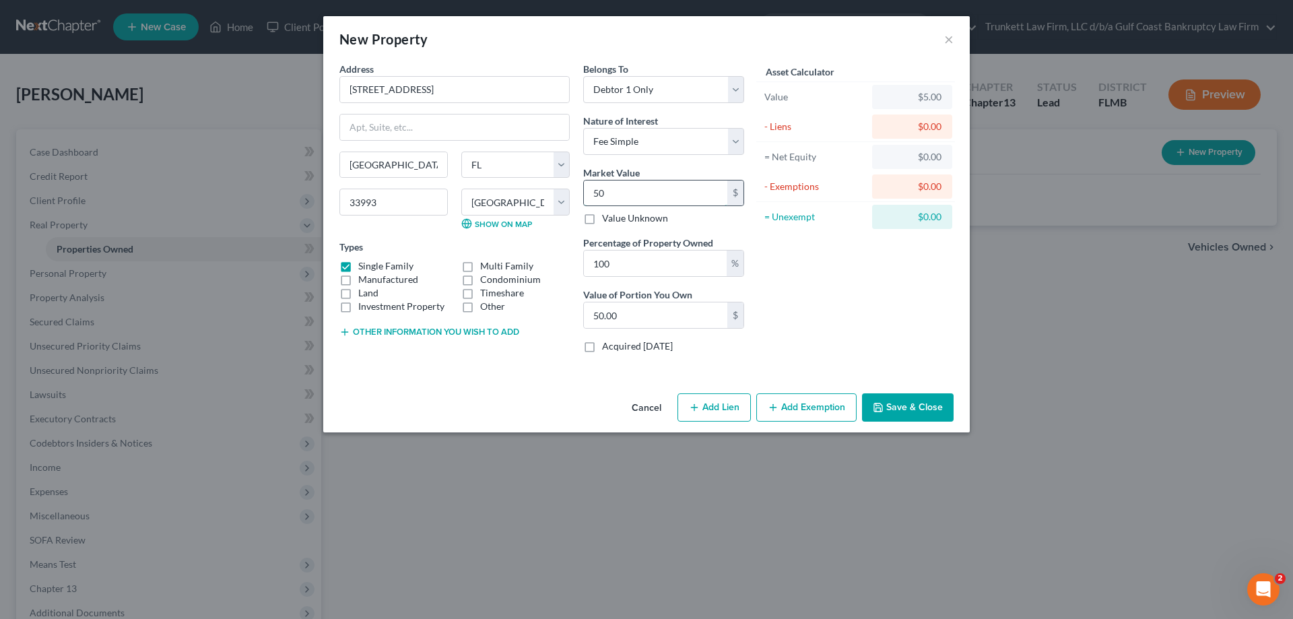
type input "500"
type input "500.00"
type input "5000"
type input "5,000.00"
type input "5,0000"
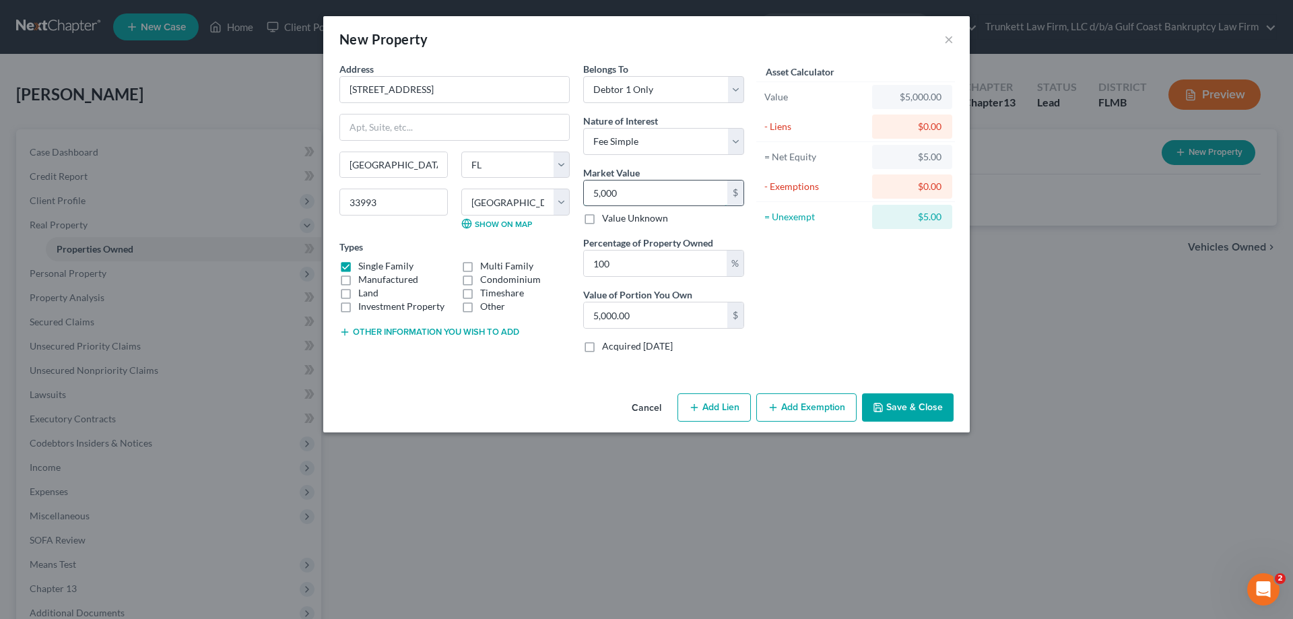
type input "50,000.00"
type input "50,000"
click at [358, 291] on label "Land" at bounding box center [368, 292] width 20 height 13
click at [364, 291] on input "Land" at bounding box center [368, 290] width 9 height 9
checkbox input "true"
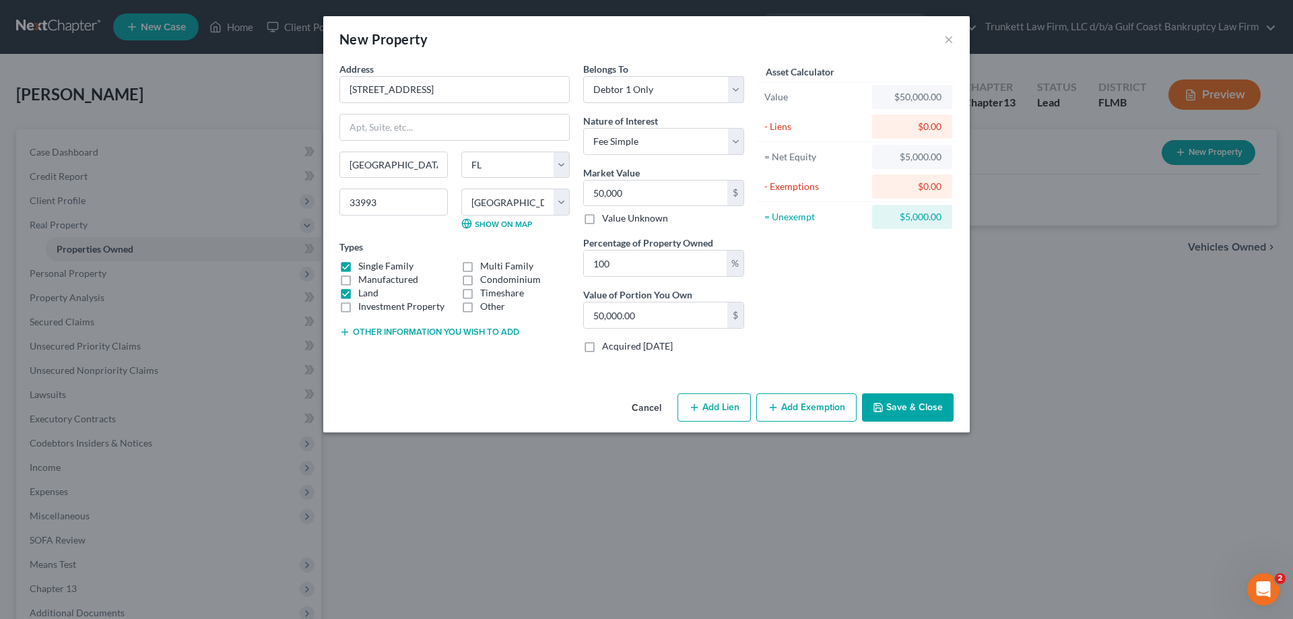
click at [419, 334] on button "Other information you wish to add" at bounding box center [429, 332] width 180 height 11
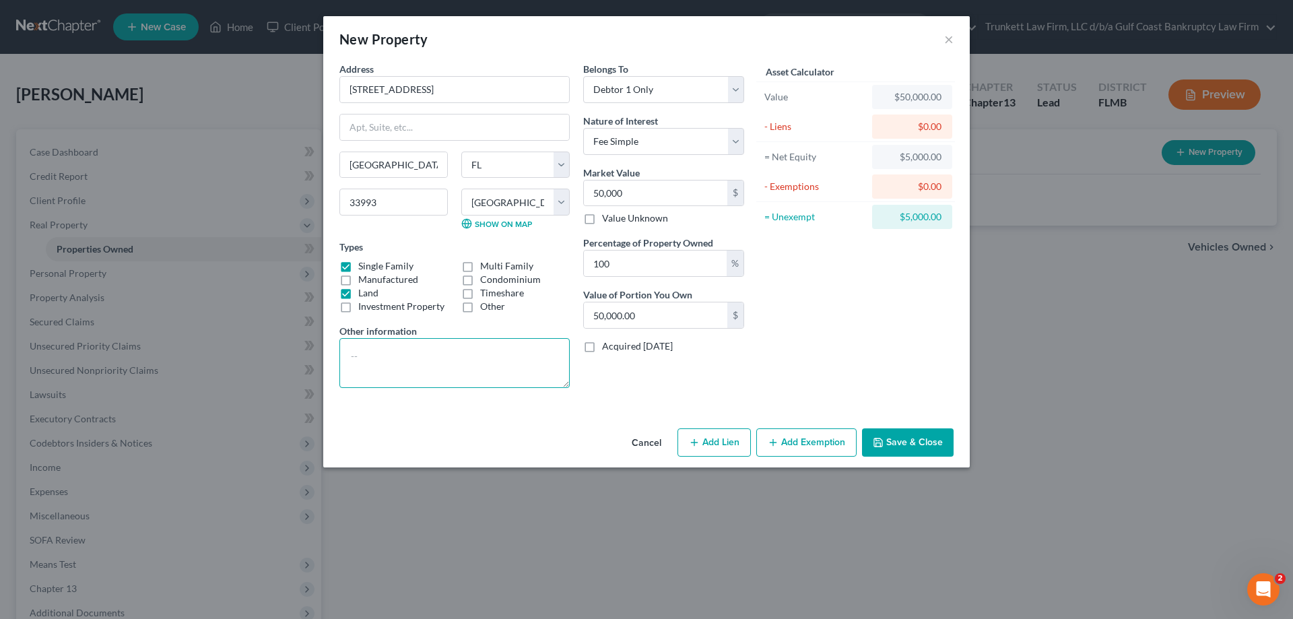
click at [413, 357] on textarea at bounding box center [454, 363] width 230 height 50
type textarea "vacant lot"
click at [930, 442] on button "Save & Close" at bounding box center [908, 442] width 92 height 28
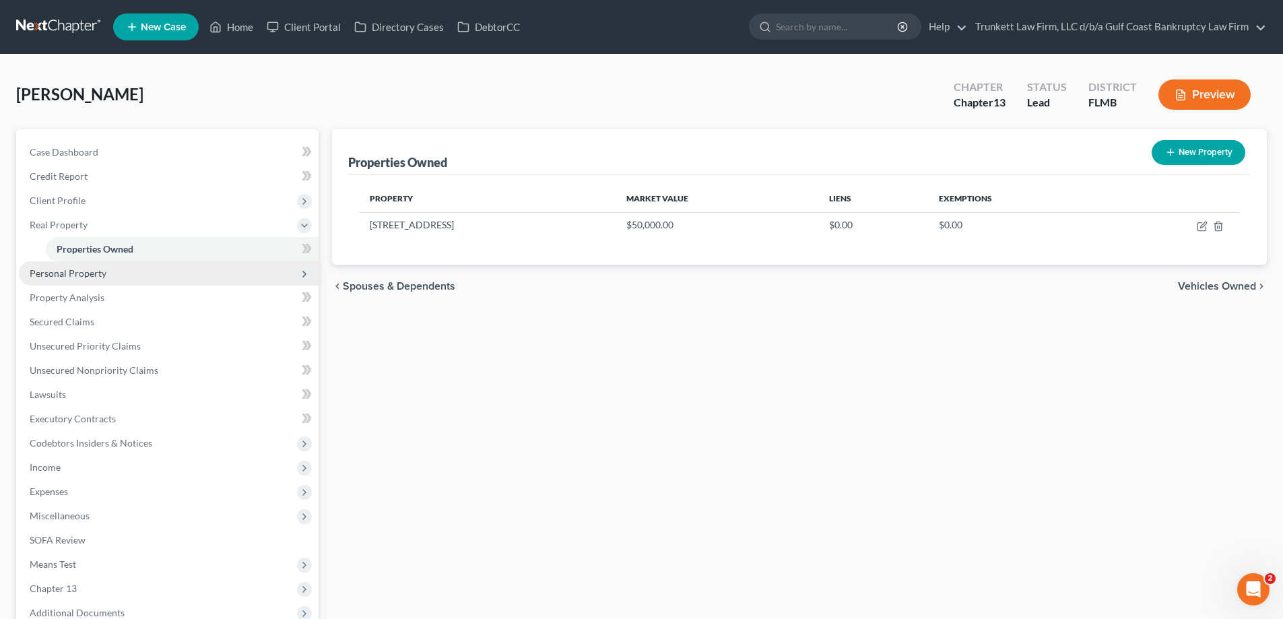
click at [83, 278] on span "Personal Property" at bounding box center [68, 272] width 77 height 11
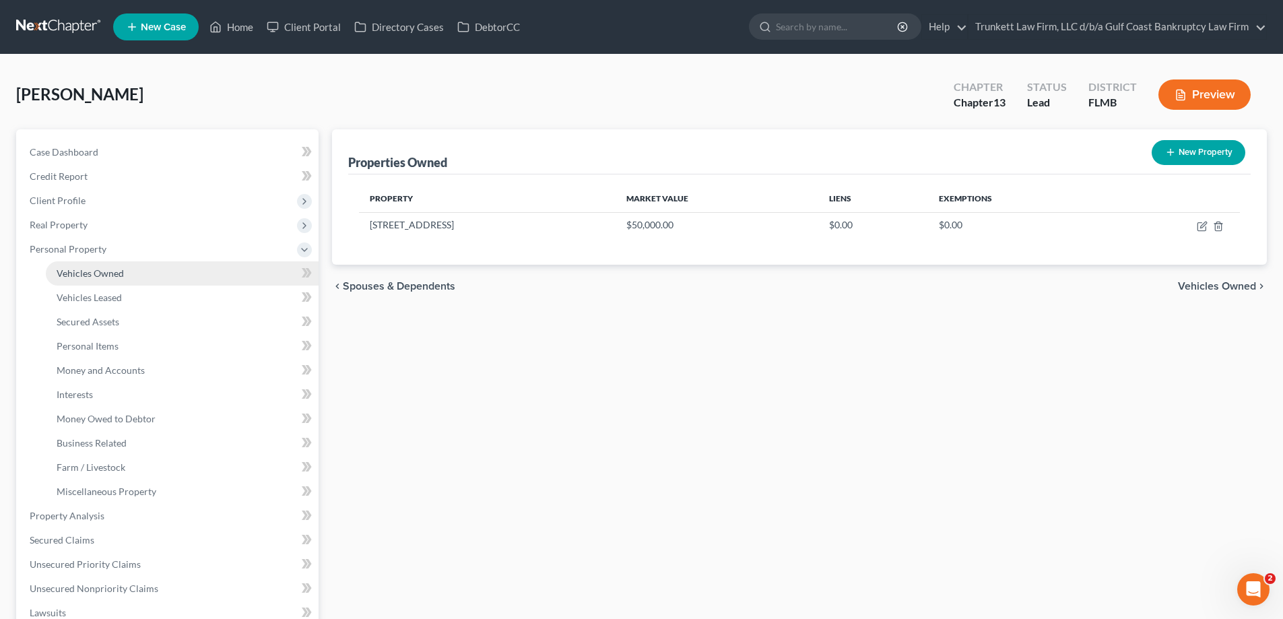
click at [85, 269] on span "Vehicles Owned" at bounding box center [90, 272] width 67 height 11
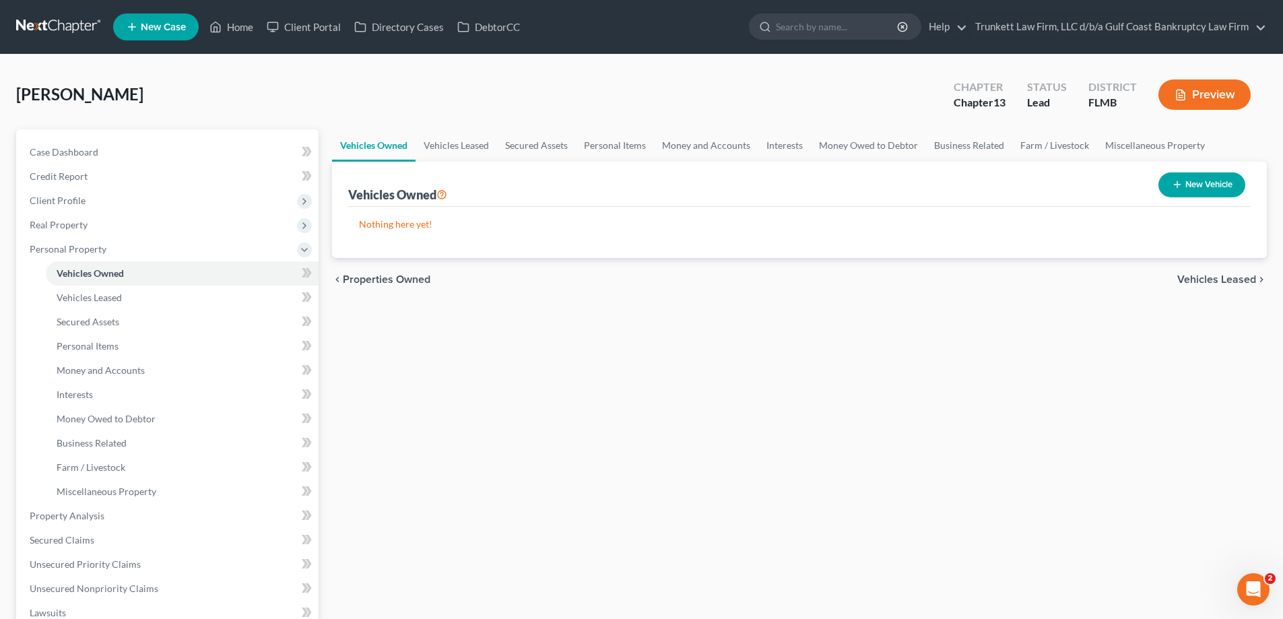
click at [1200, 181] on button "New Vehicle" at bounding box center [1201, 184] width 87 height 25
select select "0"
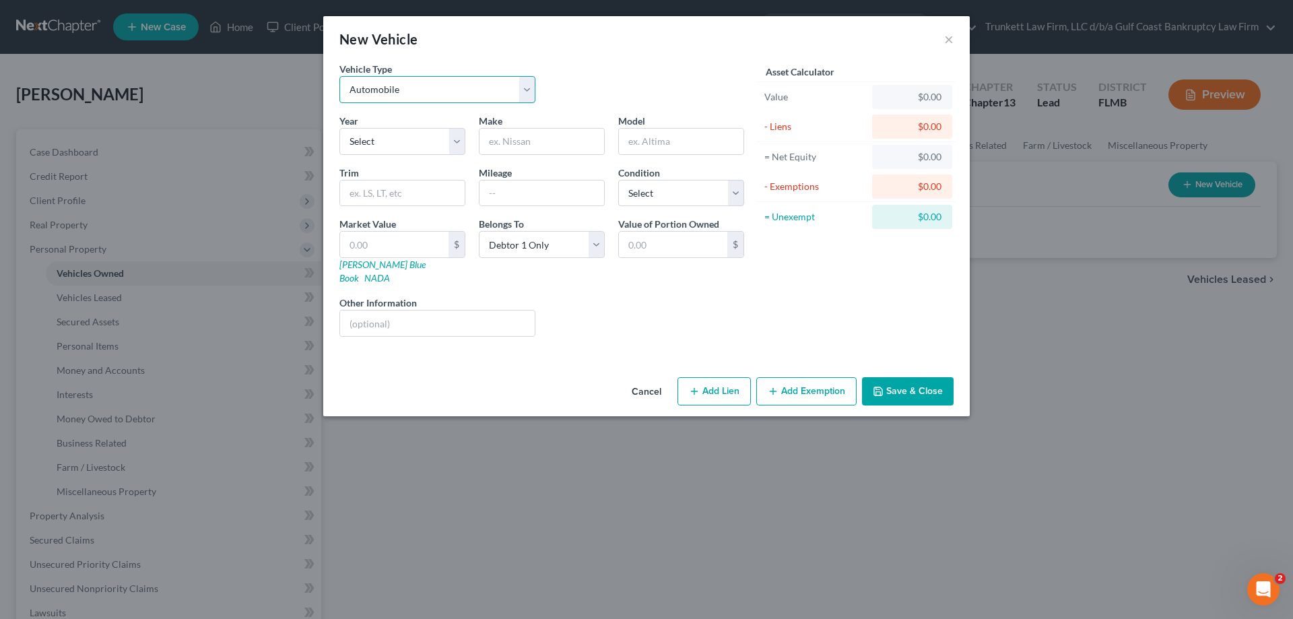
click at [408, 95] on select "Select Automobile Truck Trailer Watercraft Aircraft Motor Home Atv Other Vehicle" at bounding box center [437, 89] width 196 height 27
click at [339, 76] on select "Select Automobile Truck Trailer Watercraft Aircraft Motor Home Atv Other Vehicle" at bounding box center [437, 89] width 196 height 27
click at [387, 140] on select "Select 2026 2025 2024 2023 2022 2021 2020 2019 2018 2017 2016 2015 2014 2013 20…" at bounding box center [402, 141] width 126 height 27
select select "11"
click at [339, 128] on select "Select 2026 2025 2024 2023 2022 2021 2020 2019 2018 2017 2016 2015 2014 2013 20…" at bounding box center [402, 141] width 126 height 27
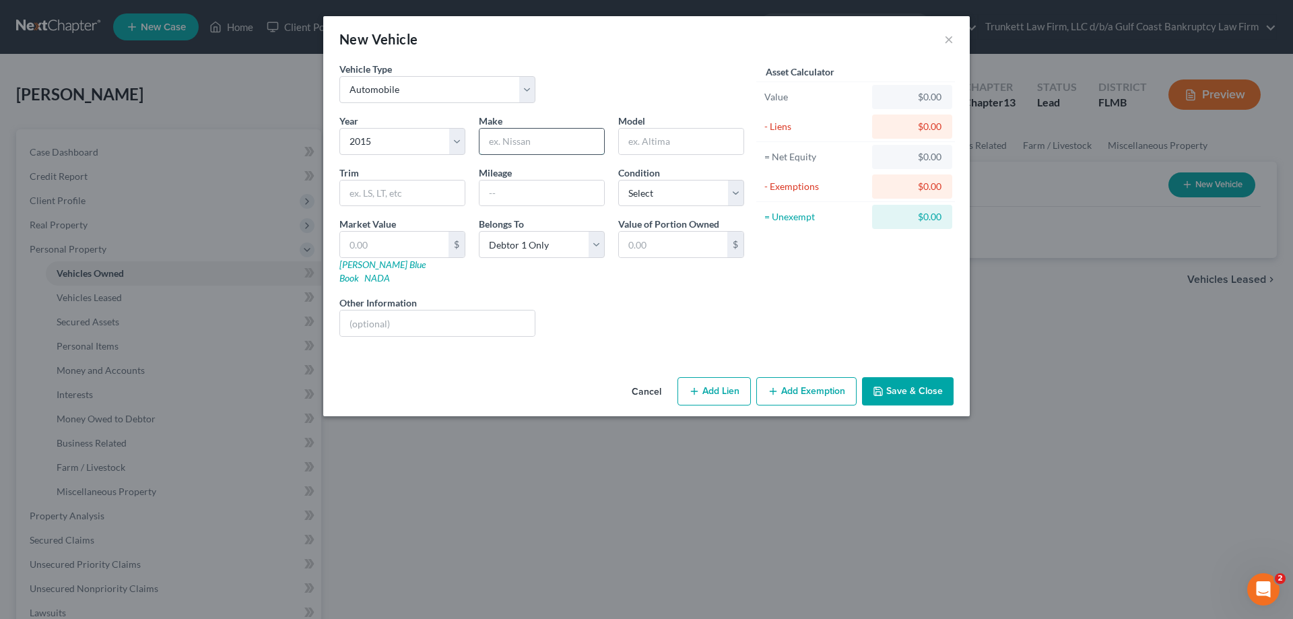
click at [530, 149] on input "text" at bounding box center [541, 142] width 125 height 26
type input "Chevy"
type input "Equinox"
click at [633, 199] on select "Select Excellent Very Good Good Fair Poor" at bounding box center [681, 193] width 126 height 27
select select "3"
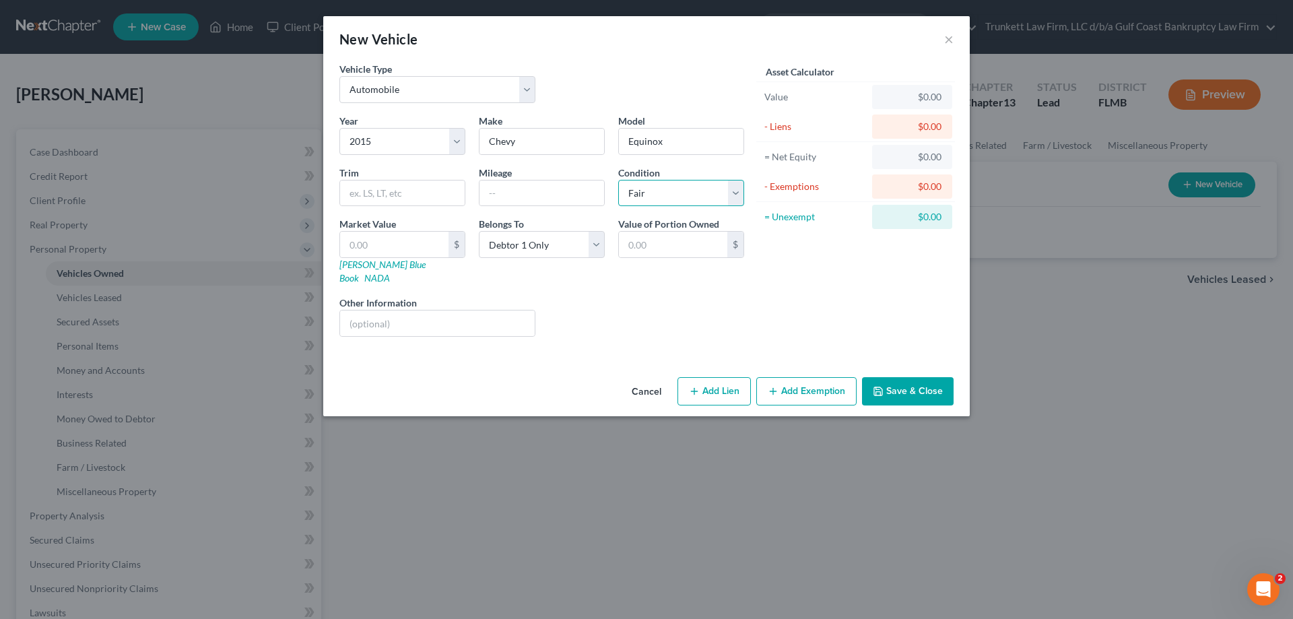
click at [618, 180] on select "Select Excellent Very Good Good Fair Poor" at bounding box center [681, 193] width 126 height 27
click at [395, 245] on input "text" at bounding box center [394, 245] width 108 height 26
click at [405, 246] on input "text" at bounding box center [394, 245] width 108 height 26
type input "2"
type input "2.00"
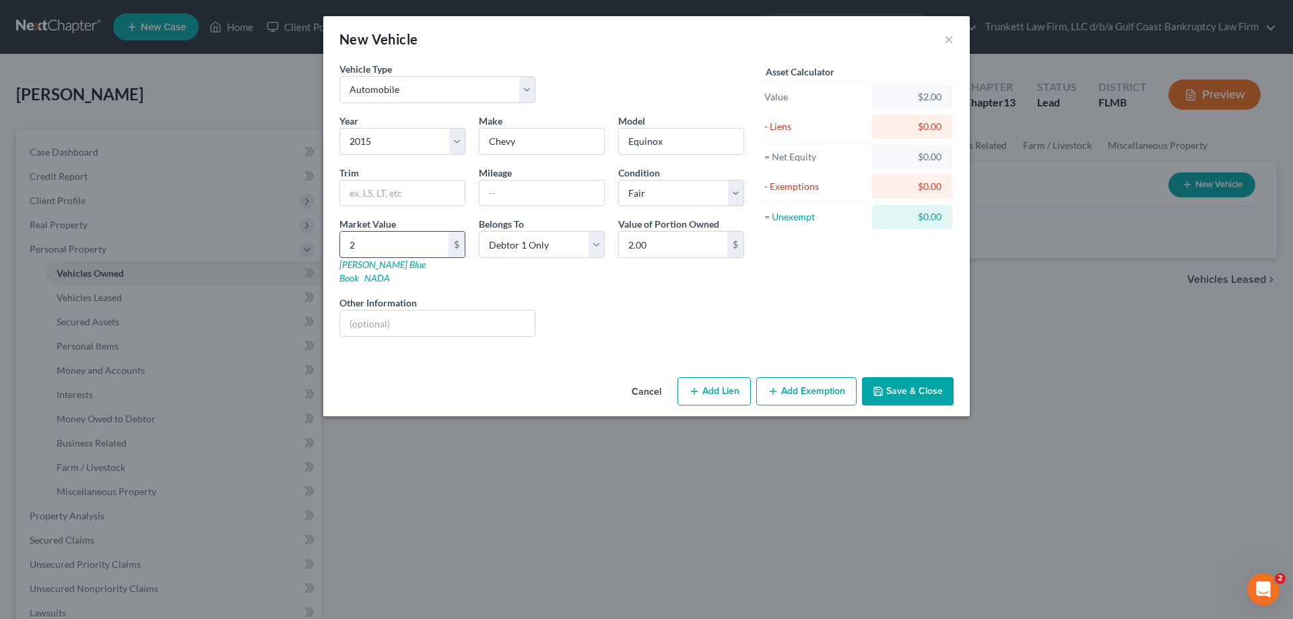
type input "22"
type input "22.00"
type input "220"
type input "220.00"
type input "2200"
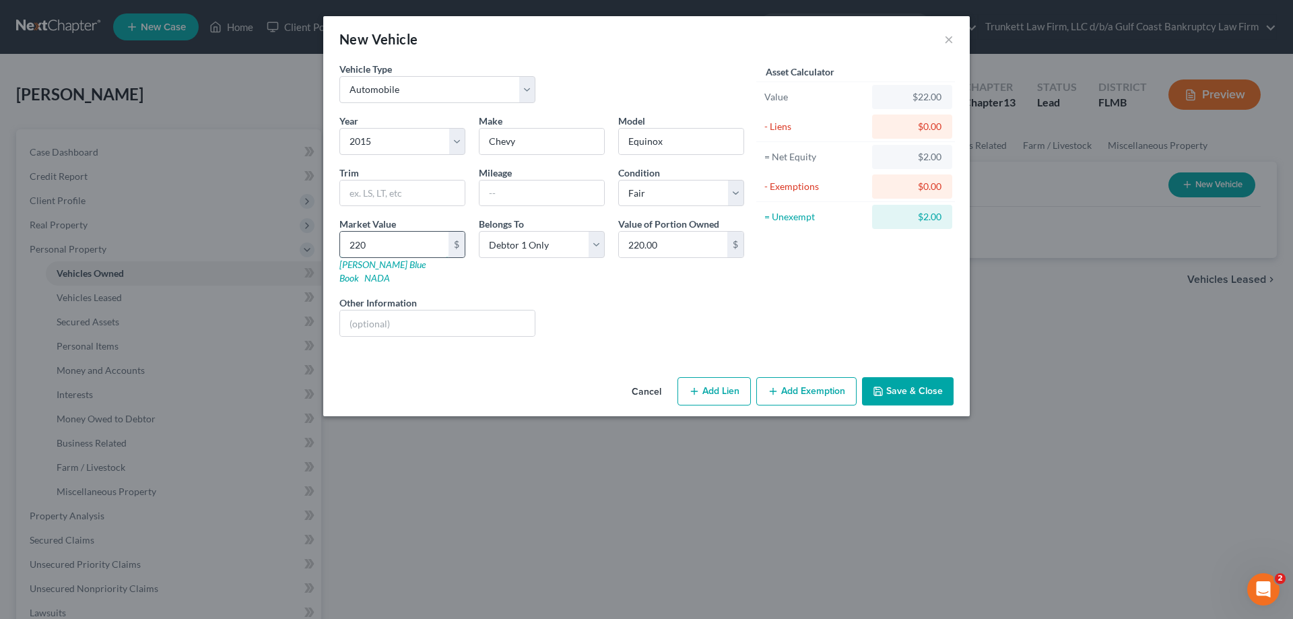
type input "2,200.00"
type input "2,2000"
type input "22,000.00"
type input "22,000"
click at [801, 380] on button "Add Exemption" at bounding box center [806, 391] width 100 height 28
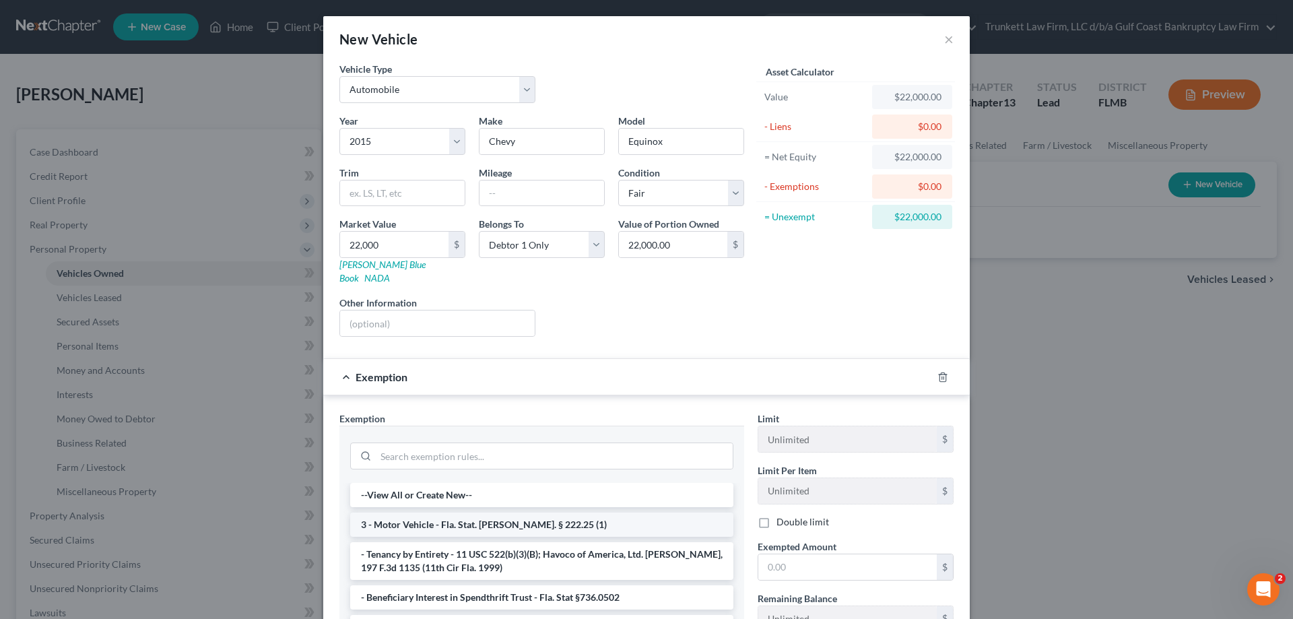
click at [465, 512] on li "3 - Motor Vehicle - Fla. Stat. [PERSON_NAME]. § 222.25 (1)" at bounding box center [541, 524] width 383 height 24
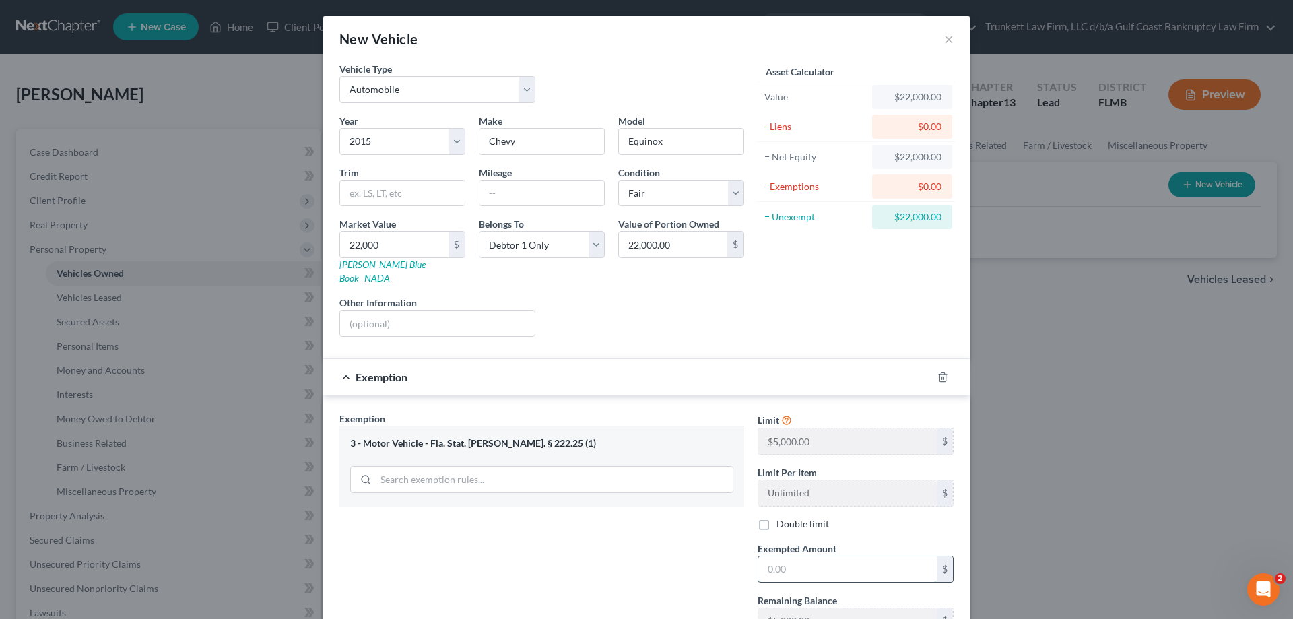
click at [823, 556] on input "text" at bounding box center [847, 569] width 178 height 26
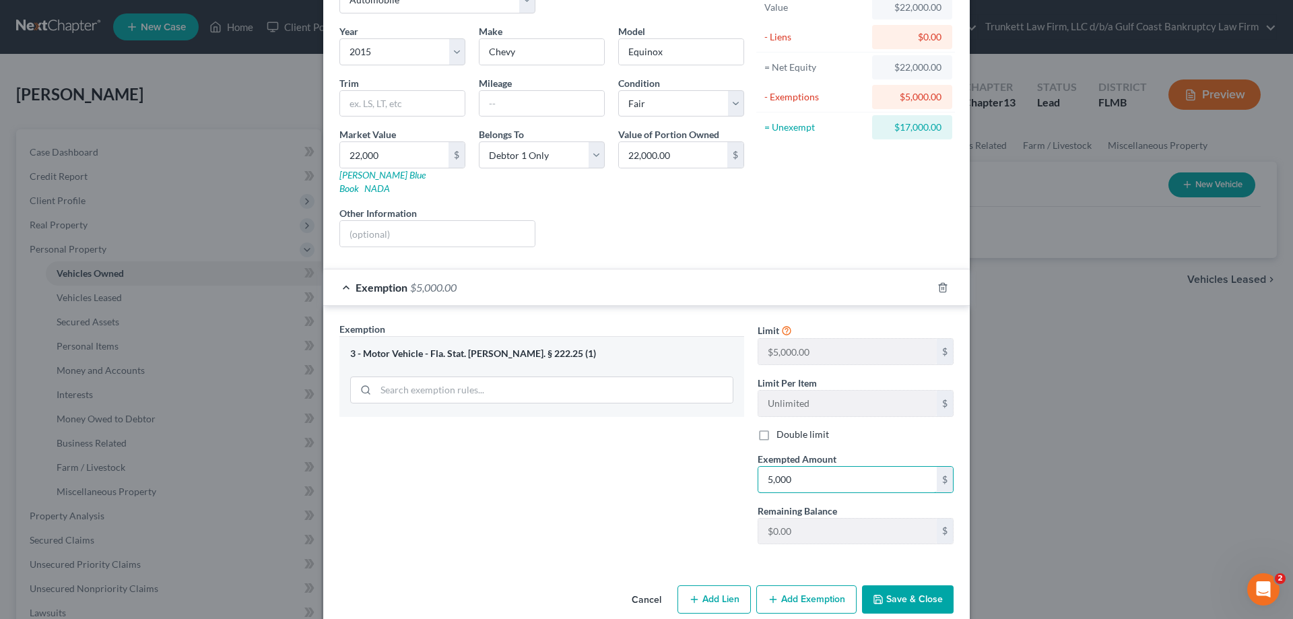
scroll to position [98, 0]
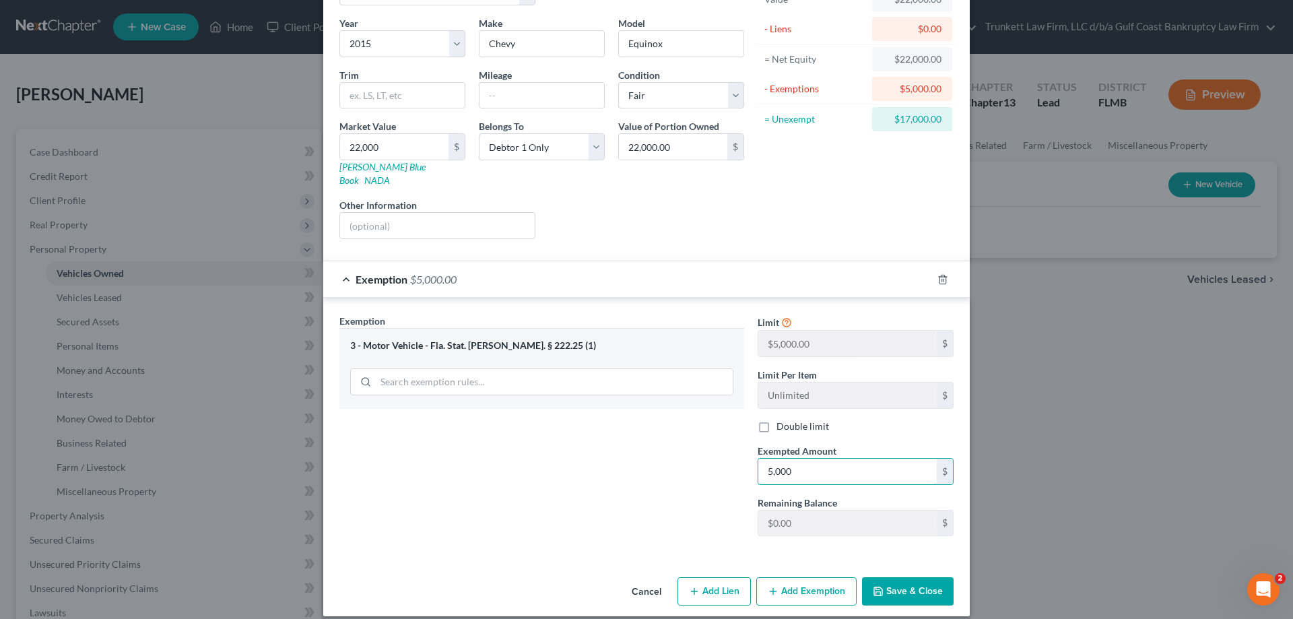
type input "5,000"
click at [930, 581] on button "Save & Close" at bounding box center [908, 591] width 92 height 28
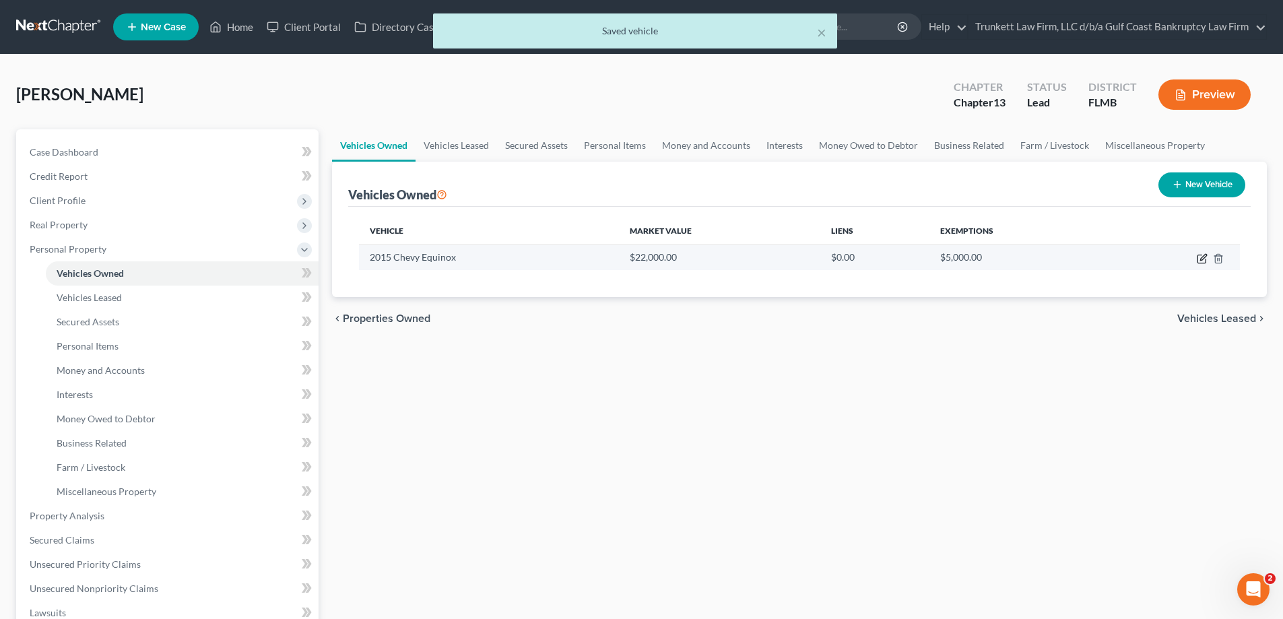
click at [1201, 256] on icon "button" at bounding box center [1201, 258] width 11 height 11
select select "0"
select select "11"
select select "3"
select select "0"
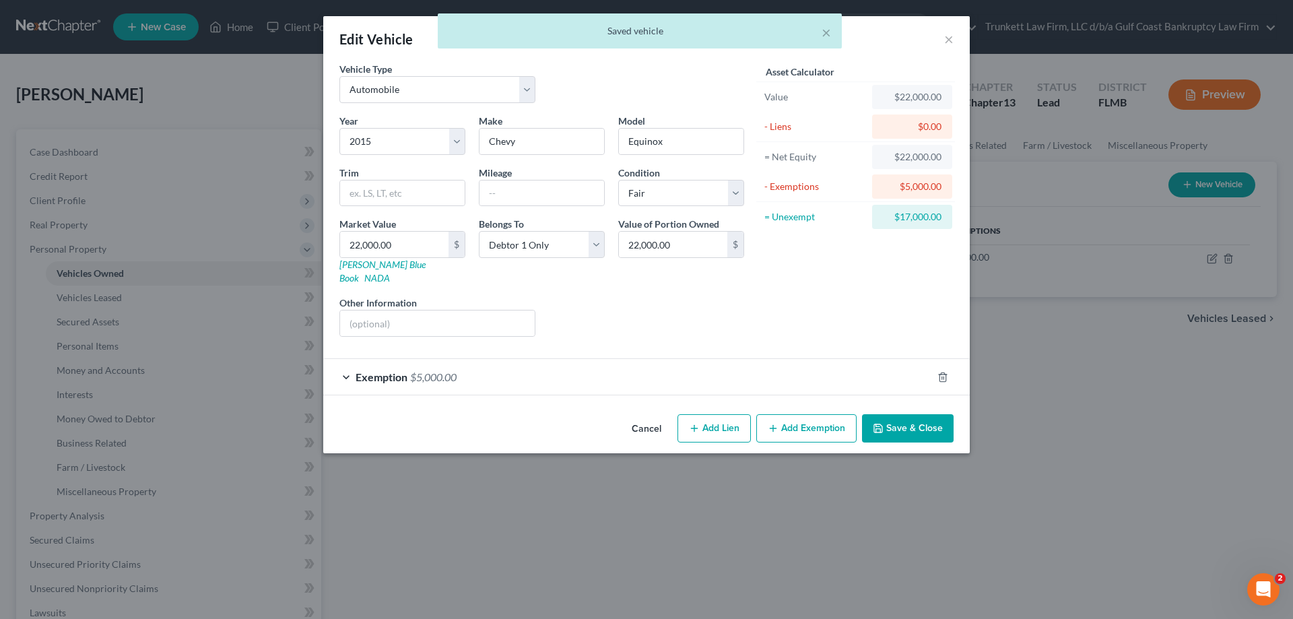
click at [794, 414] on button "Add Exemption" at bounding box center [806, 428] width 100 height 28
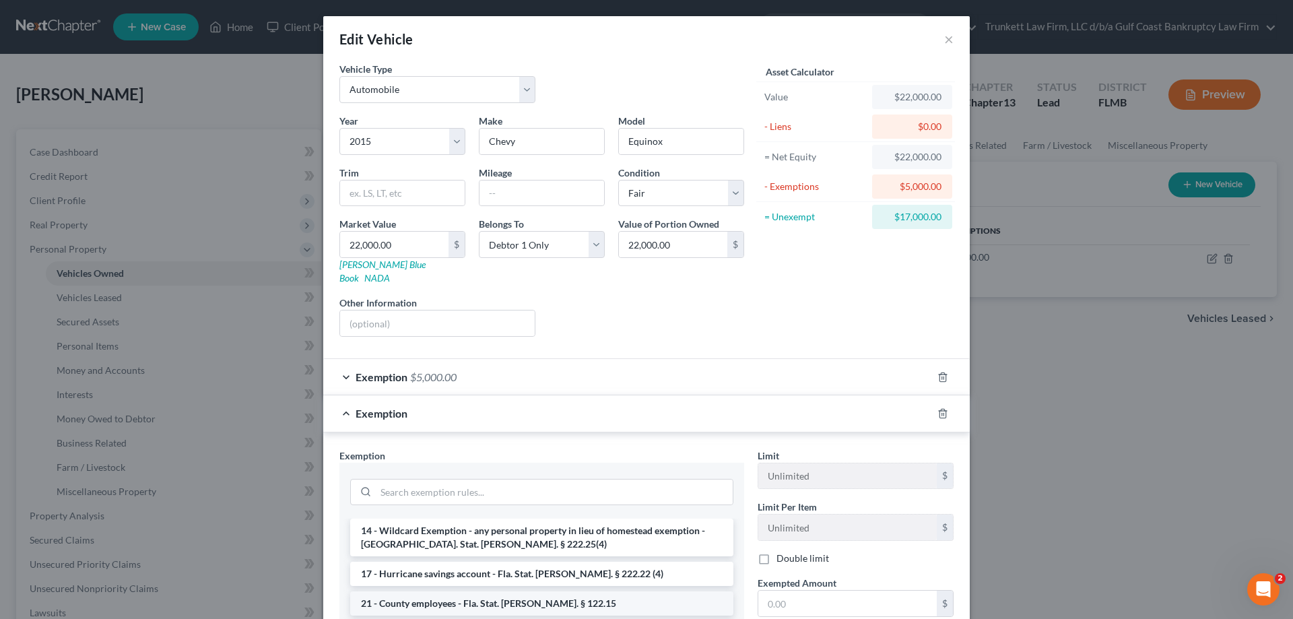
scroll to position [269, 0]
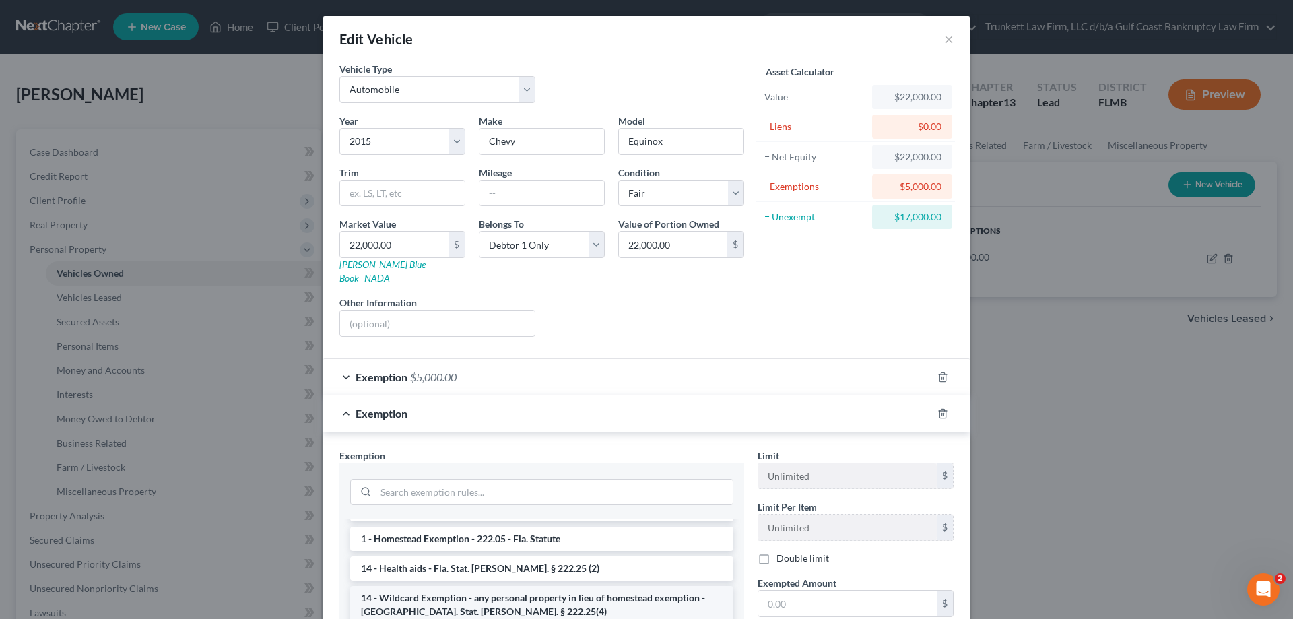
click at [520, 586] on li "14 - Wildcard Exemption - any personal property in lieu of homestead exemption …" at bounding box center [541, 605] width 383 height 38
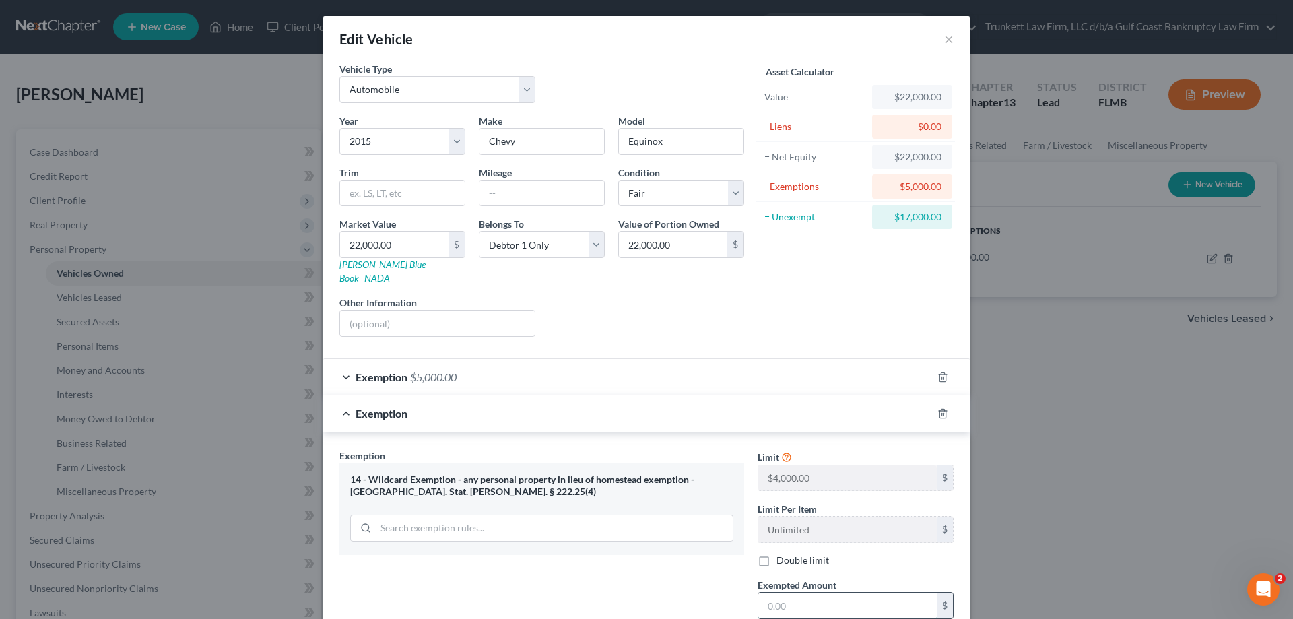
click at [792, 592] on input "text" at bounding box center [847, 605] width 178 height 26
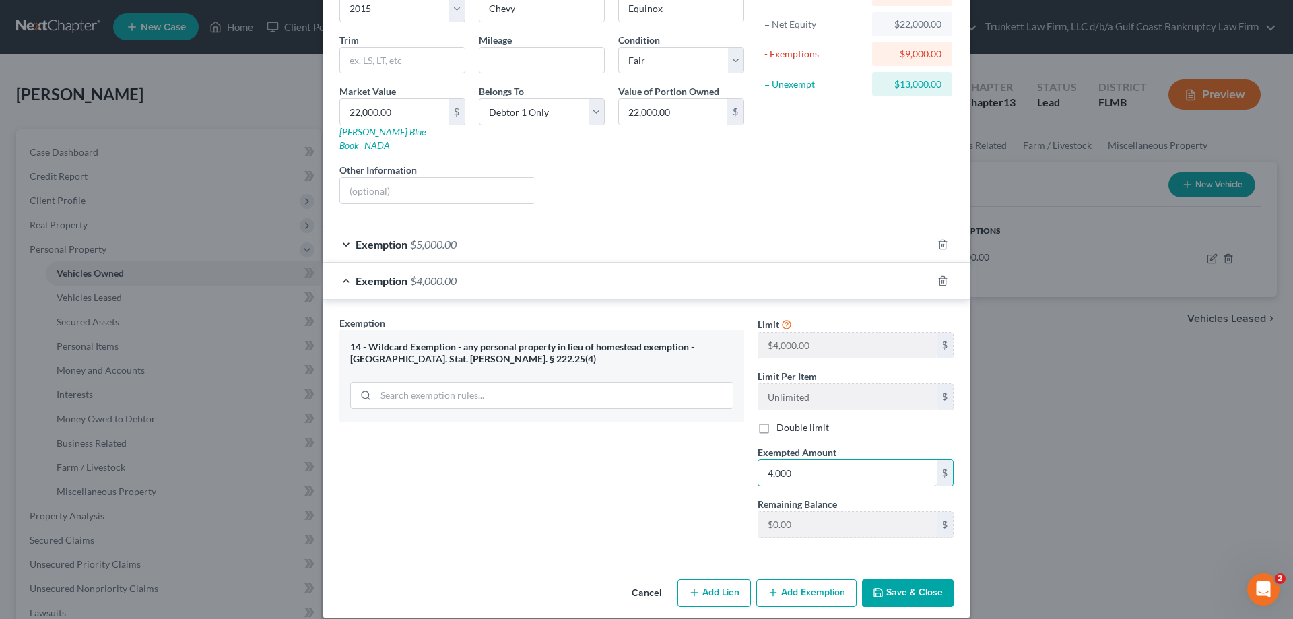
scroll to position [134, 0]
type input "4,000"
click at [919, 578] on button "Save & Close" at bounding box center [908, 592] width 92 height 28
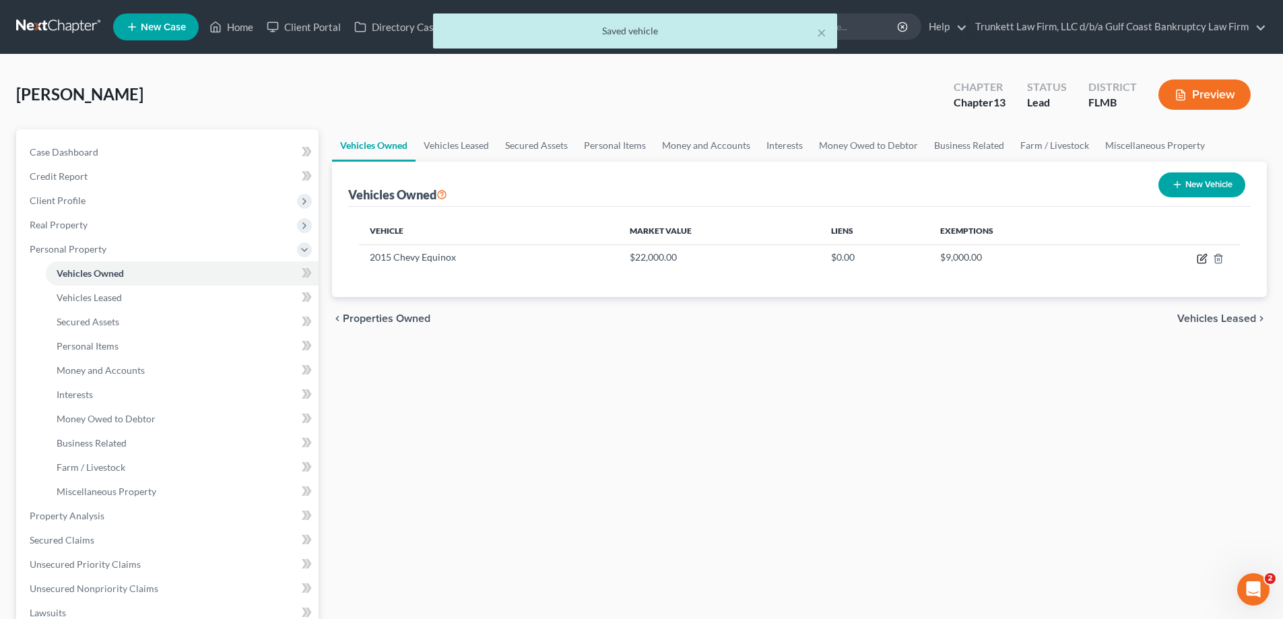
drag, startPoint x: 1201, startPoint y: 256, endPoint x: 1175, endPoint y: 273, distance: 31.6
click at [1202, 256] on icon "button" at bounding box center [1201, 258] width 11 height 11
select select "0"
select select "11"
select select "3"
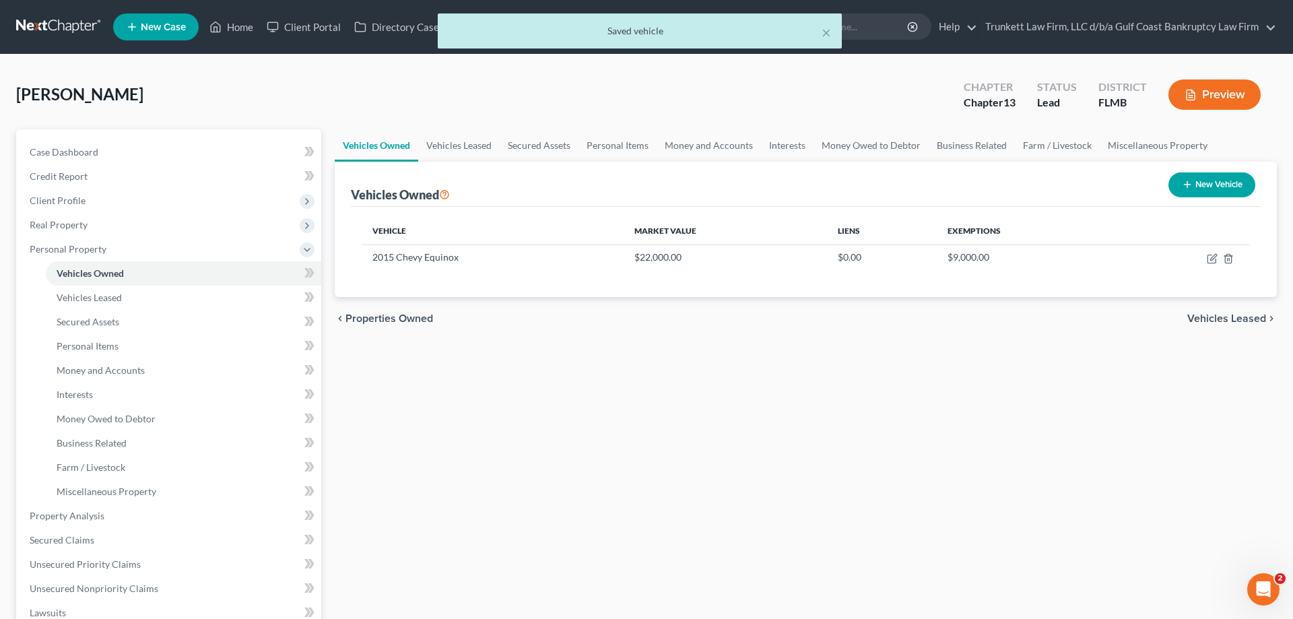
select select "0"
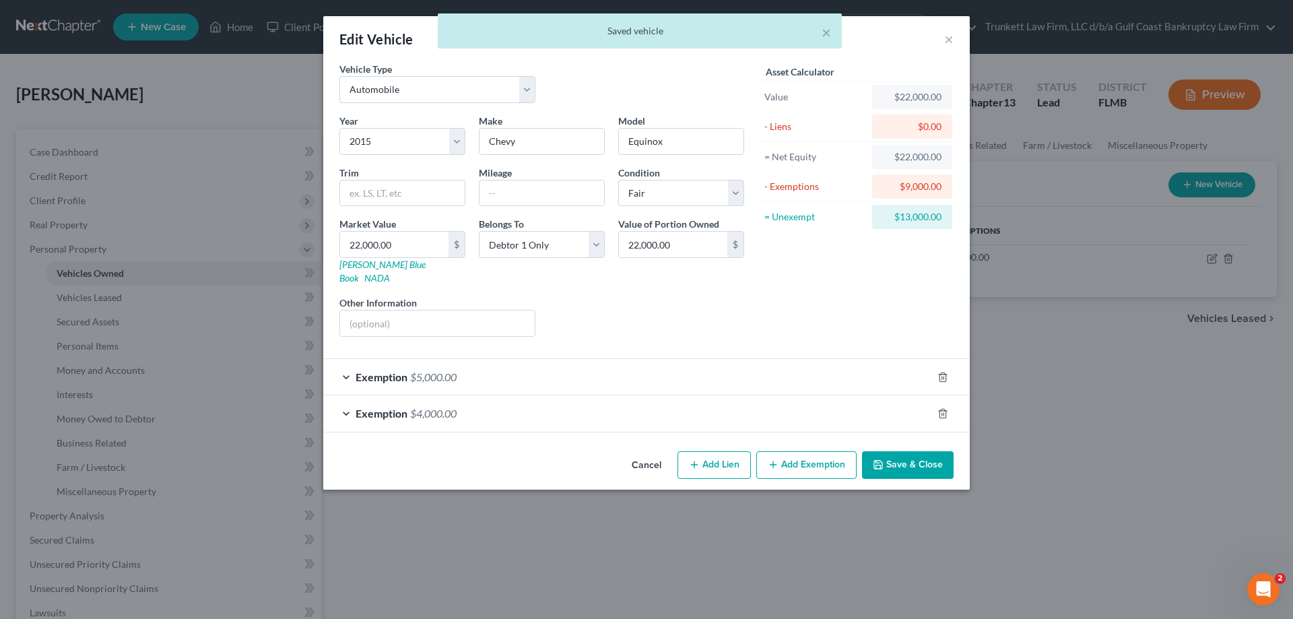
click at [811, 451] on button "Add Exemption" at bounding box center [806, 465] width 100 height 28
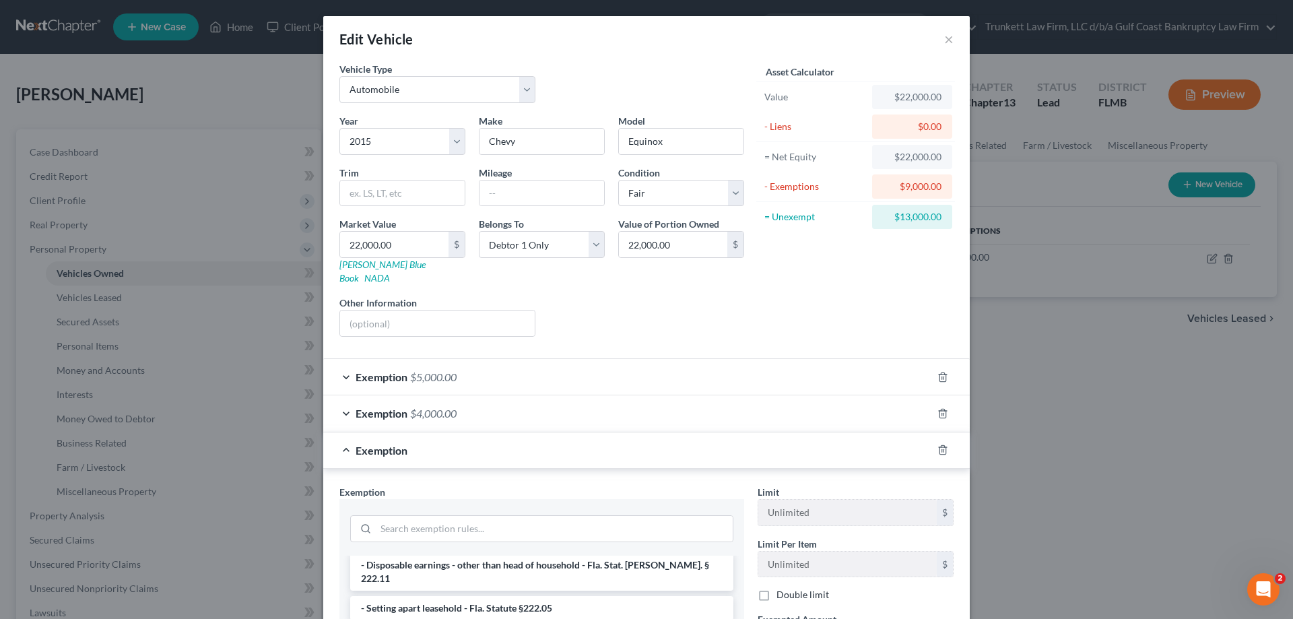
scroll to position [202, 0]
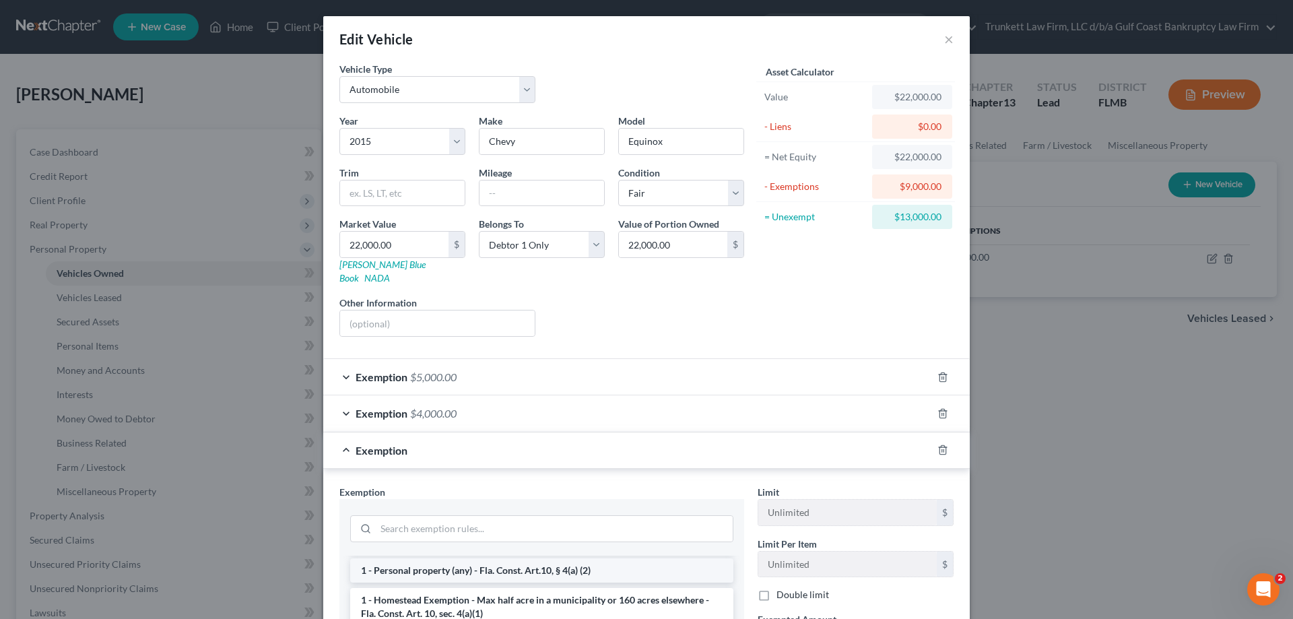
click at [480, 558] on li "1 - Personal property (any) - Fla. Const. Art.10, § 4(a) (2)" at bounding box center [541, 570] width 383 height 24
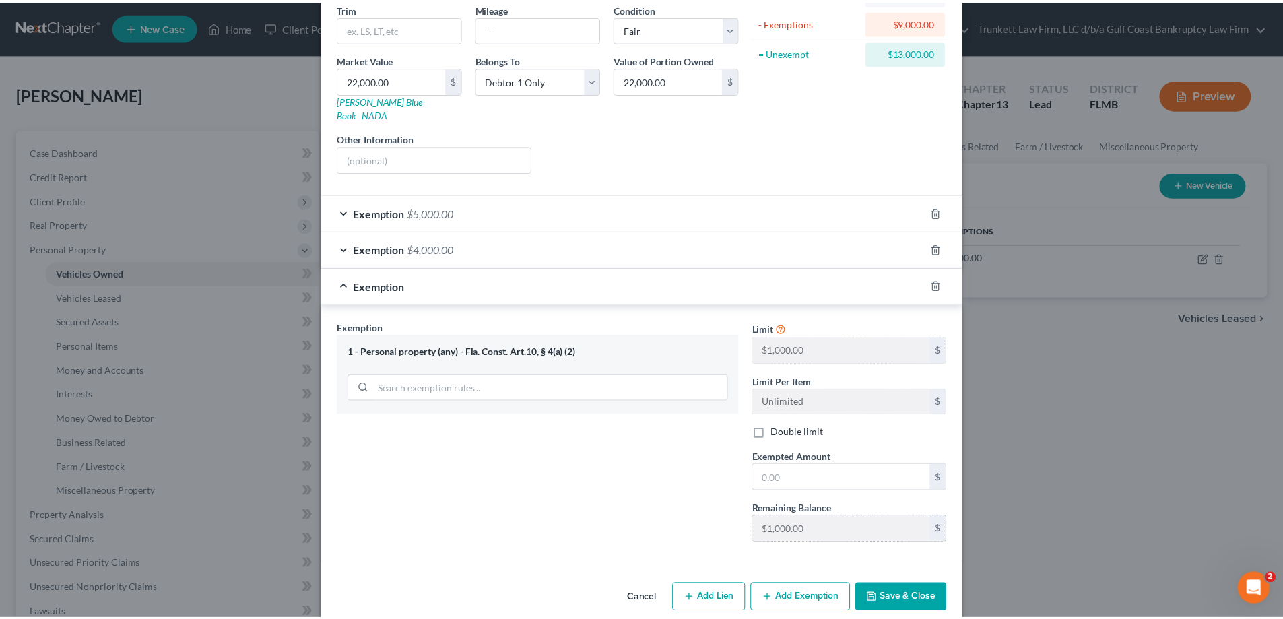
scroll to position [171, 0]
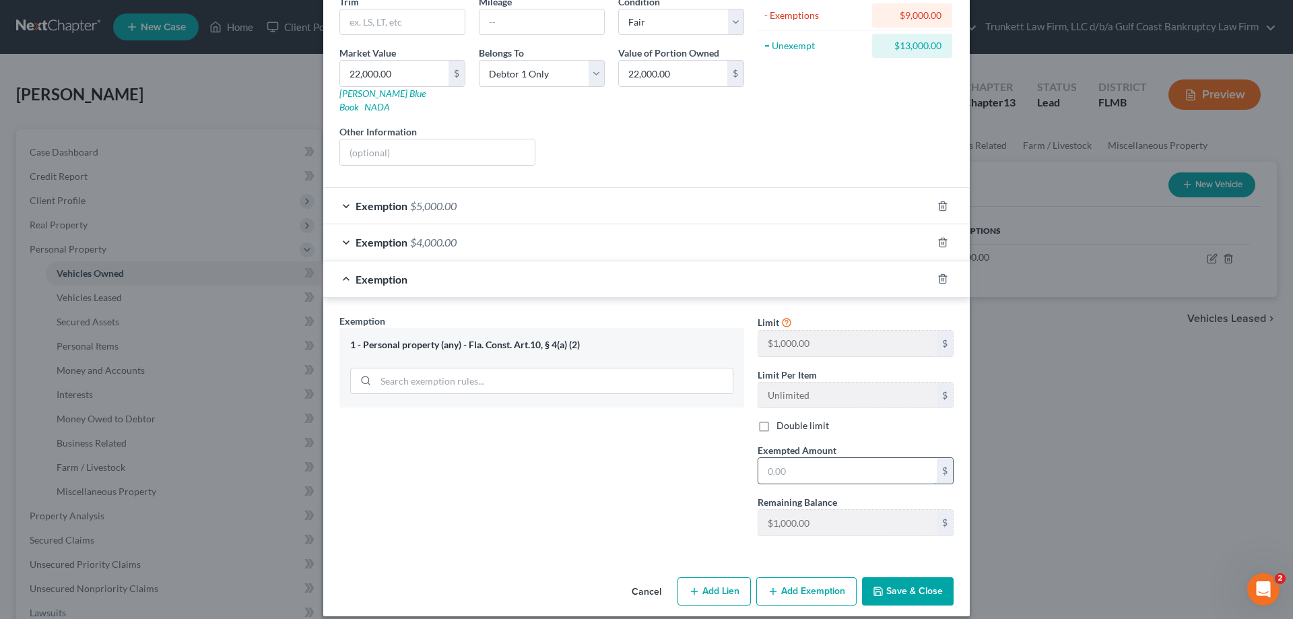
click at [797, 458] on input "text" at bounding box center [847, 471] width 178 height 26
type input "1,000"
click at [908, 577] on button "Save & Close" at bounding box center [908, 591] width 92 height 28
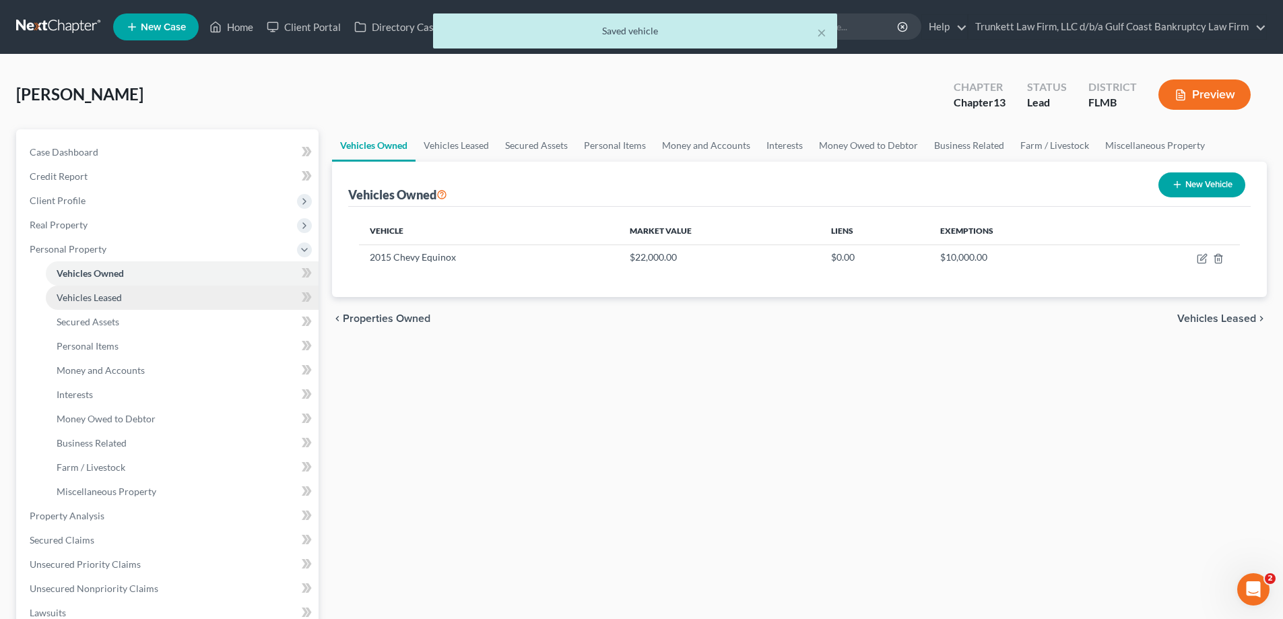
click at [95, 300] on span "Vehicles Leased" at bounding box center [89, 297] width 65 height 11
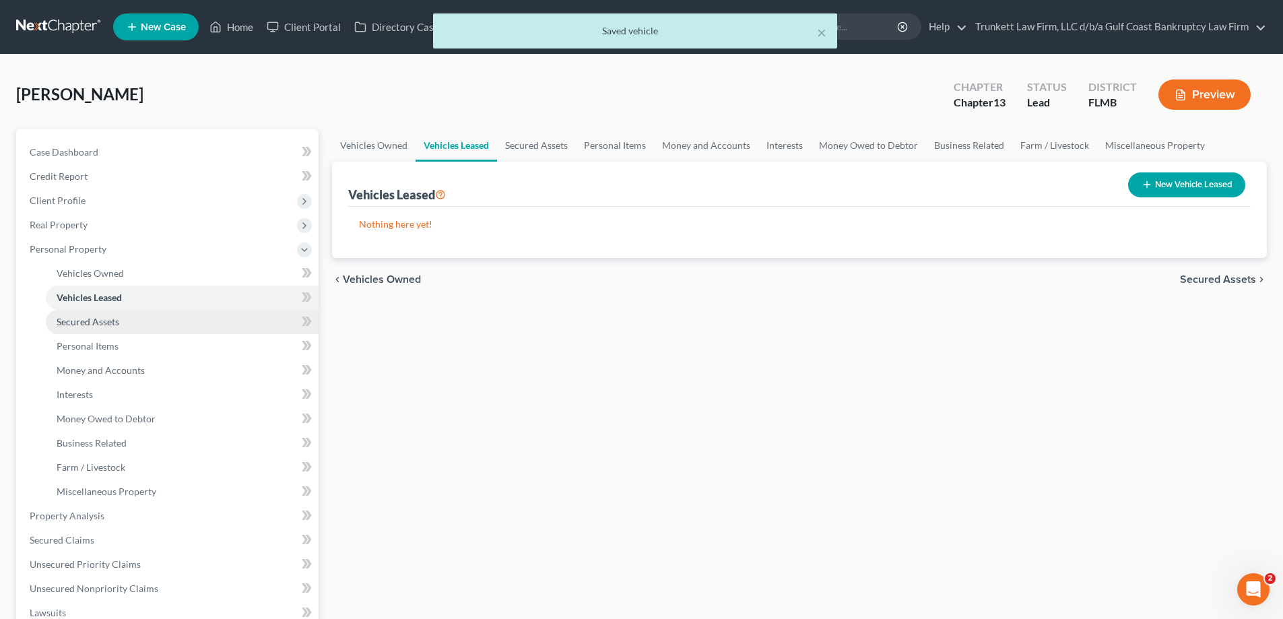
click at [96, 320] on span "Secured Assets" at bounding box center [88, 321] width 63 height 11
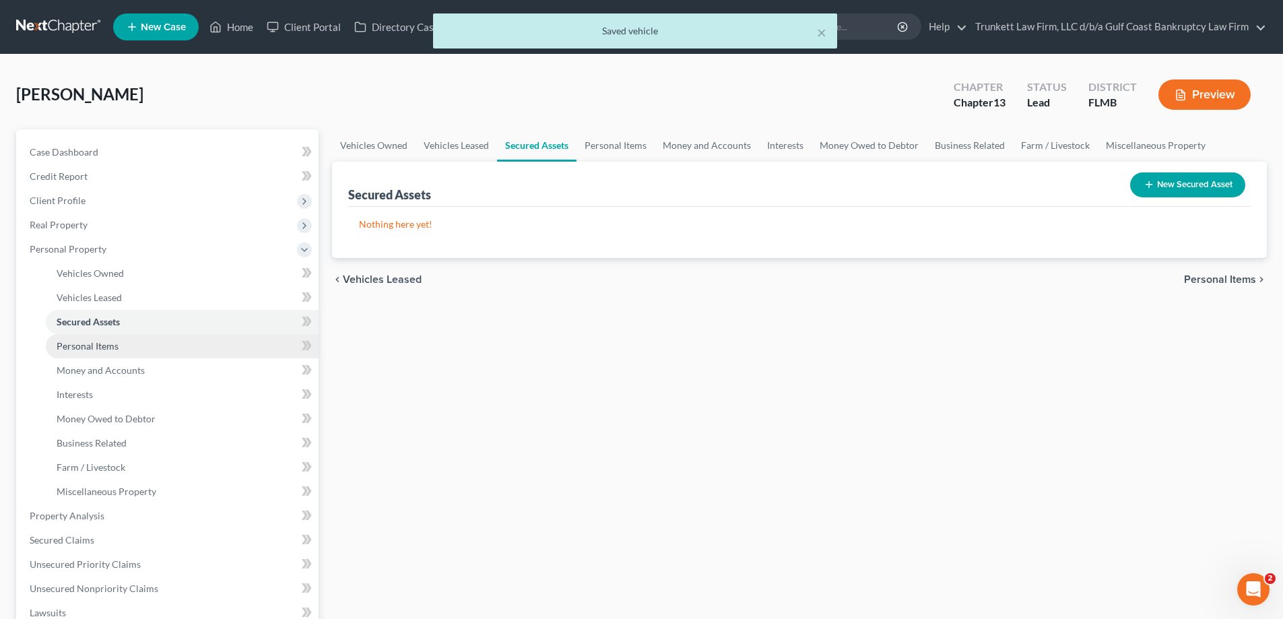
click at [100, 341] on span "Personal Items" at bounding box center [88, 345] width 62 height 11
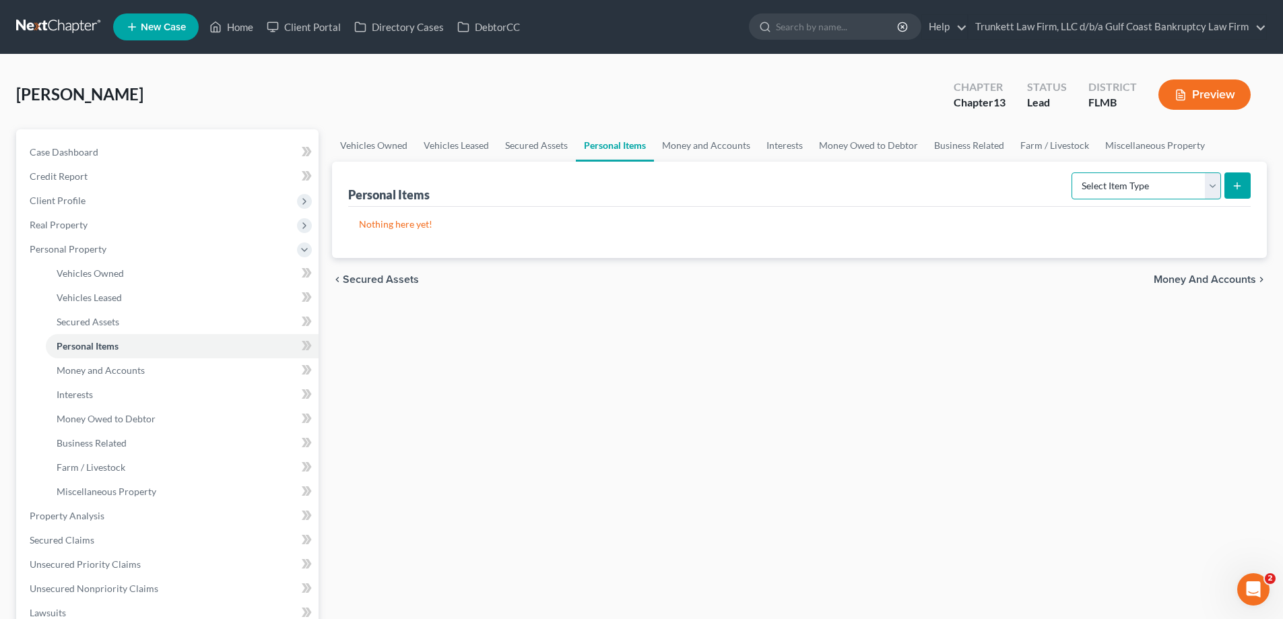
click at [1216, 187] on select "Select Item Type Clothing Collectibles Of Value Electronics Firearms Household …" at bounding box center [1145, 185] width 149 height 27
select select "electronics"
click at [1072, 172] on select "Select Item Type Clothing Collectibles Of Value Electronics Firearms Household …" at bounding box center [1145, 185] width 149 height 27
click at [1231, 181] on icon "submit" at bounding box center [1236, 185] width 11 height 11
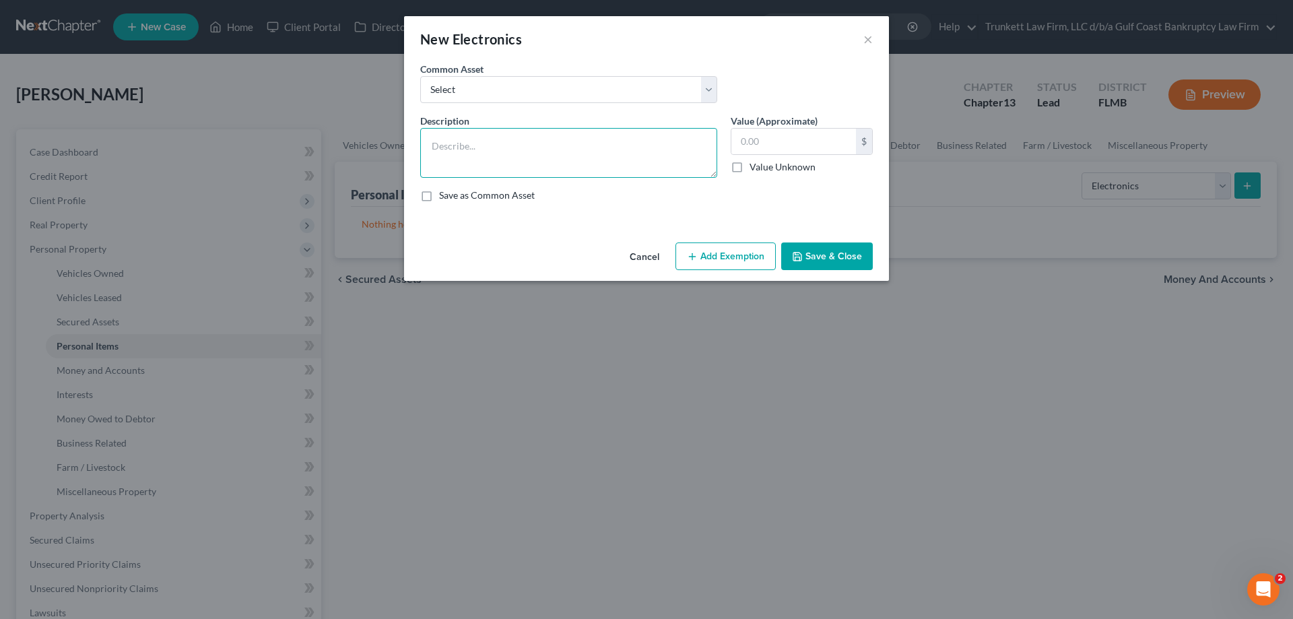
click at [483, 145] on textarea at bounding box center [568, 153] width 297 height 50
type textarea "c"
type textarea "Smart Phone $50, Laptop $100"
click at [778, 144] on input "text" at bounding box center [793, 142] width 125 height 26
type input "150"
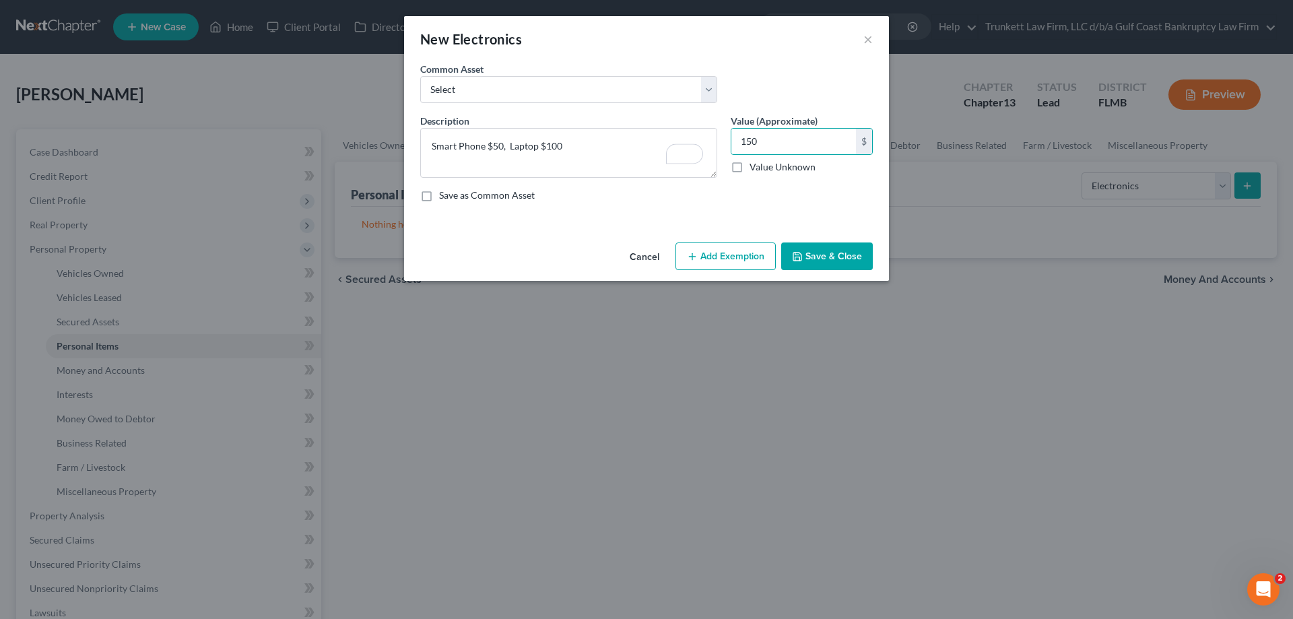
click at [811, 250] on button "Save & Close" at bounding box center [827, 256] width 92 height 28
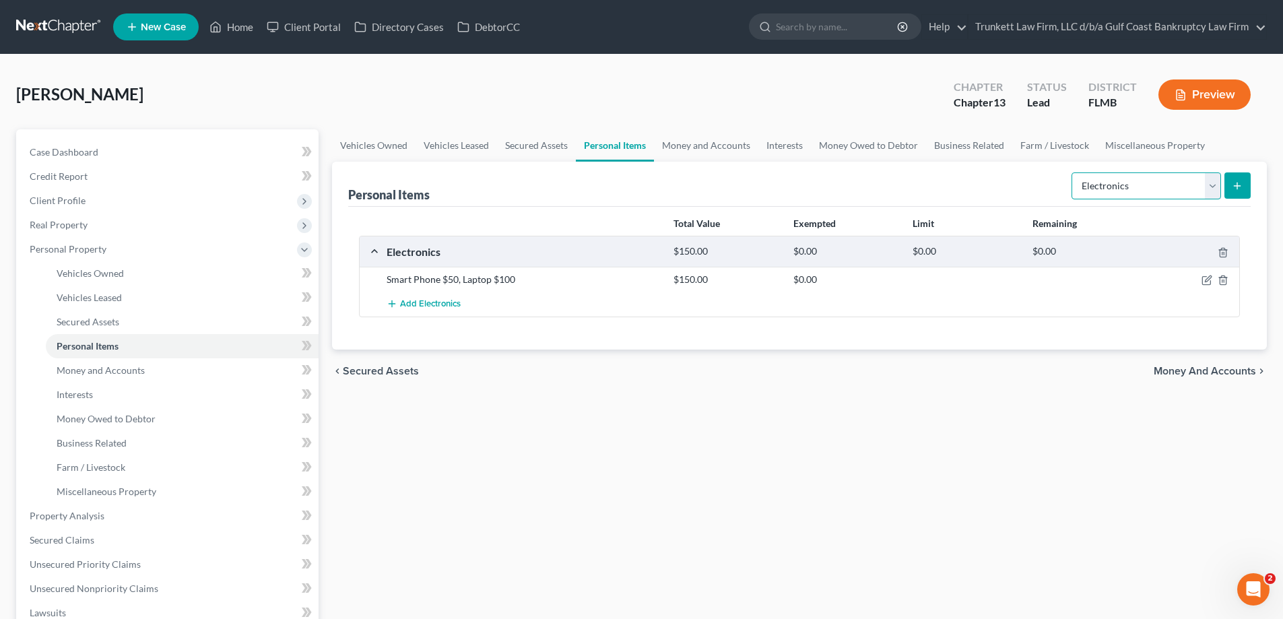
click at [1214, 191] on select "Select Item Type Clothing Collectibles Of Value Electronics Firearms Household …" at bounding box center [1145, 185] width 149 height 27
select select "clothing"
click at [1072, 172] on select "Select Item Type Clothing Collectibles Of Value Electronics Firearms Household …" at bounding box center [1145, 185] width 149 height 27
click at [1242, 188] on icon "submit" at bounding box center [1236, 185] width 11 height 11
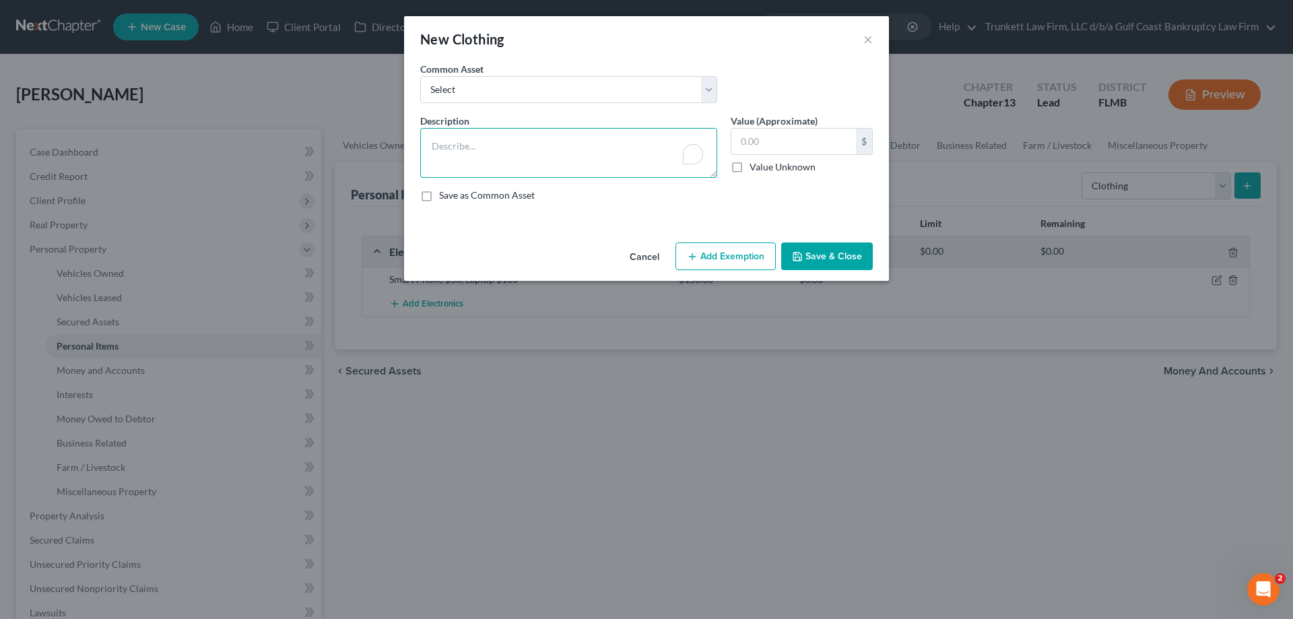
click at [539, 141] on textarea "To enrich screen reader interactions, please activate Accessibility in Grammarl…" at bounding box center [568, 153] width 297 height 50
type textarea "clothing and shoes"
type input "100"
click at [845, 264] on button "Save & Close" at bounding box center [827, 256] width 92 height 28
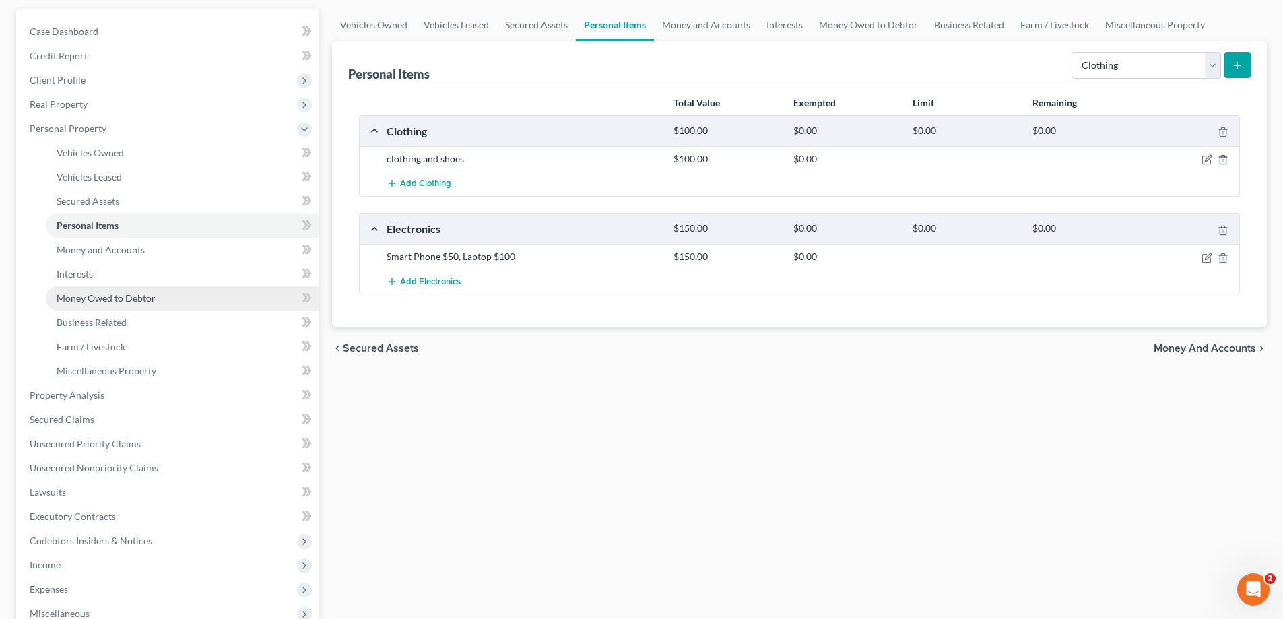
scroll to position [135, 0]
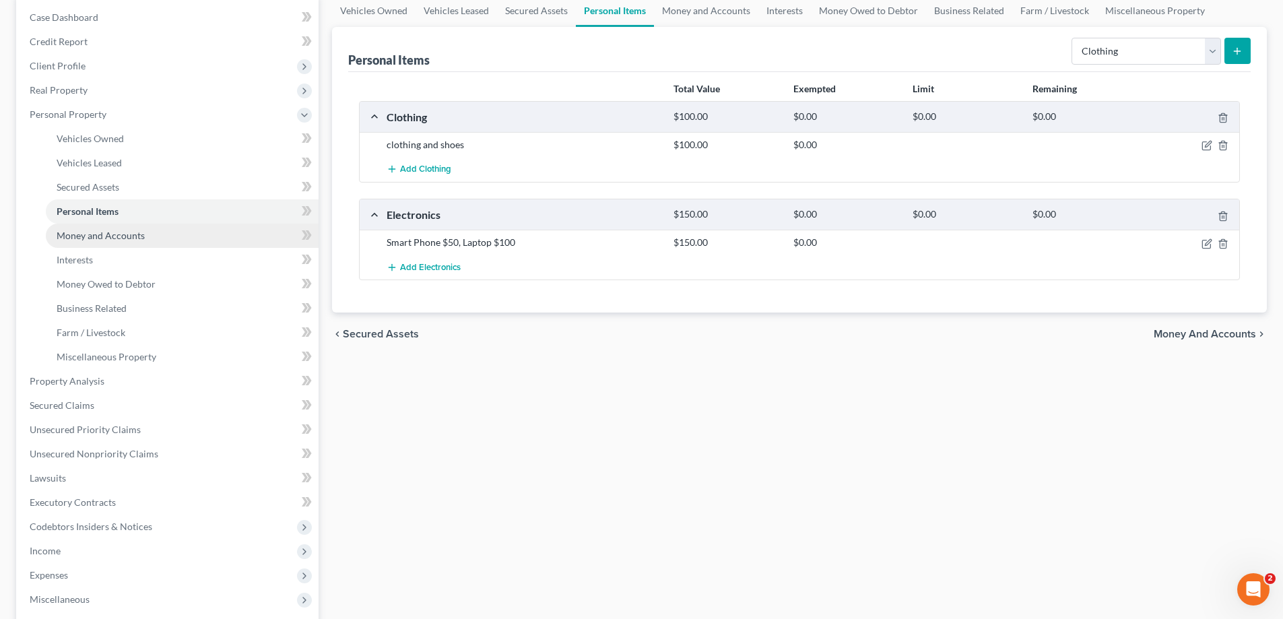
click at [116, 236] on span "Money and Accounts" at bounding box center [101, 235] width 88 height 11
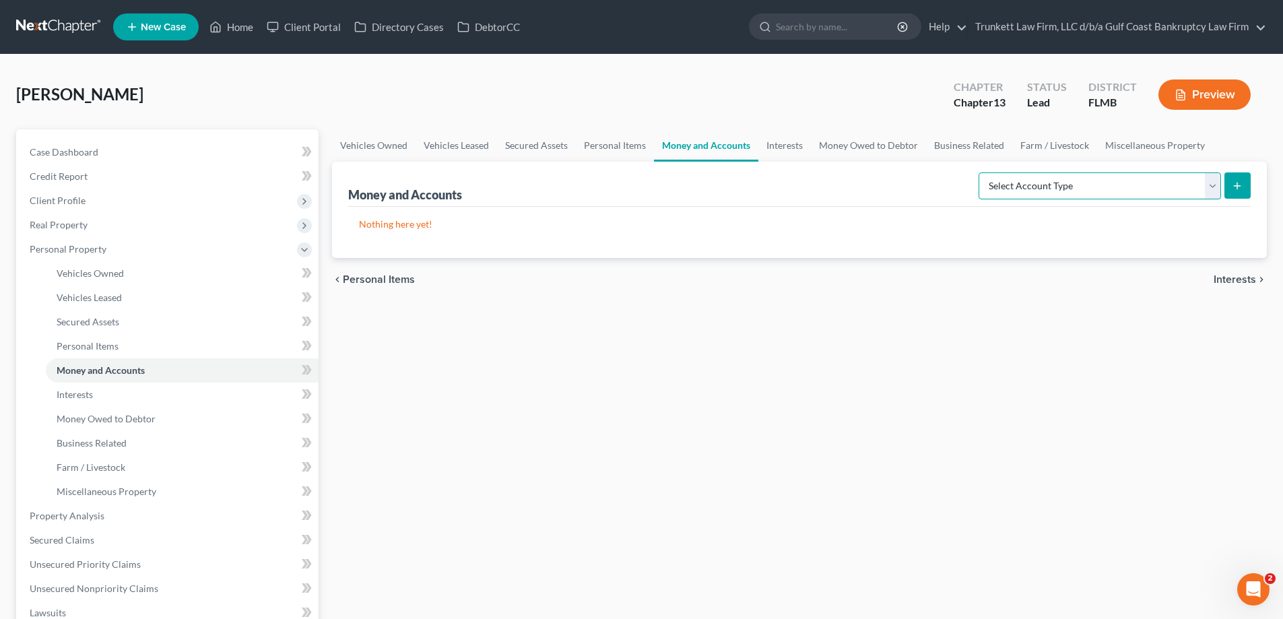
click at [1219, 180] on select "Select Account Type Brokerage Cash on Hand Certificates of Deposit Checking Acc…" at bounding box center [1099, 185] width 242 height 27
select select "checking"
click at [981, 172] on select "Select Account Type Brokerage Cash on Hand Certificates of Deposit Checking Acc…" at bounding box center [1099, 185] width 242 height 27
click at [1237, 182] on line "submit" at bounding box center [1237, 185] width 0 height 6
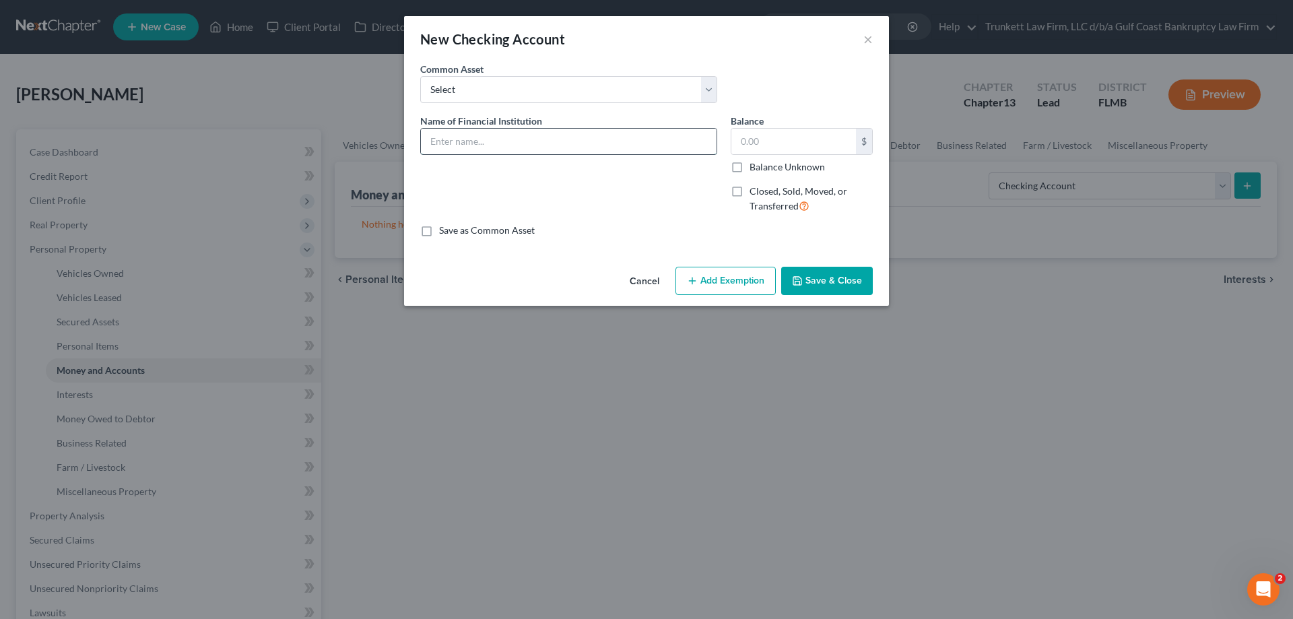
click at [472, 144] on input "text" at bounding box center [569, 142] width 296 height 26
type input "[PERSON_NAME] Fargo Checking Account"
type input "500"
click at [827, 277] on button "Save & Close" at bounding box center [827, 281] width 92 height 28
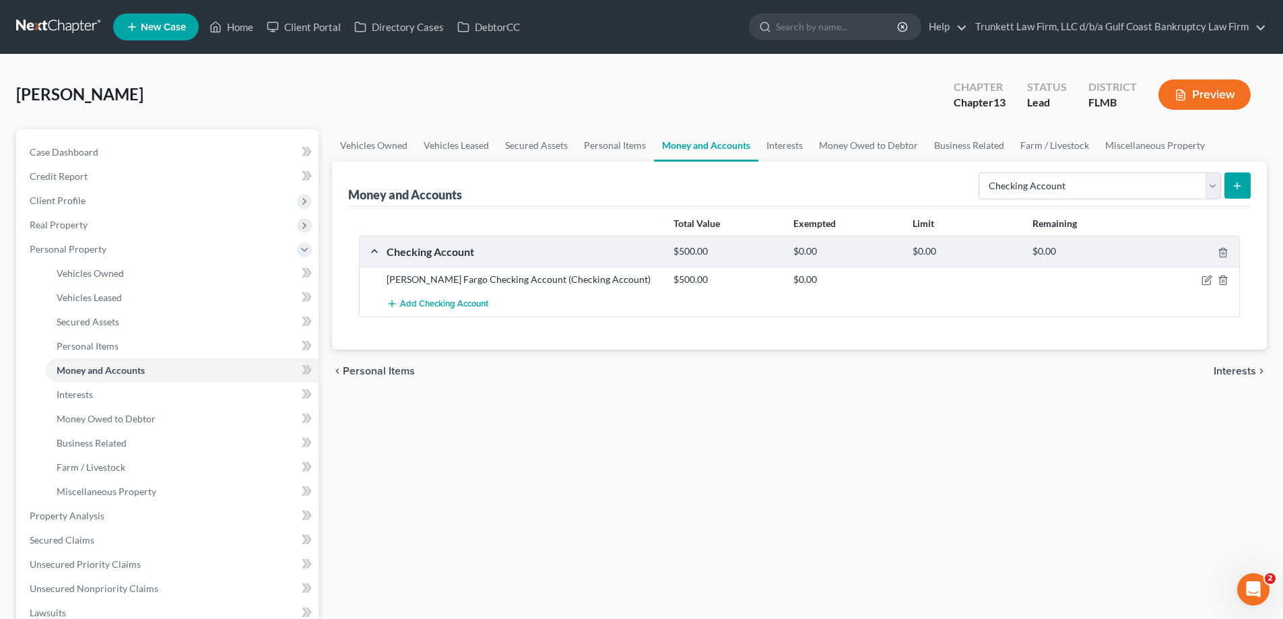
click at [1206, 273] on div at bounding box center [1193, 279] width 96 height 13
click at [1202, 275] on icon "button" at bounding box center [1206, 280] width 11 height 11
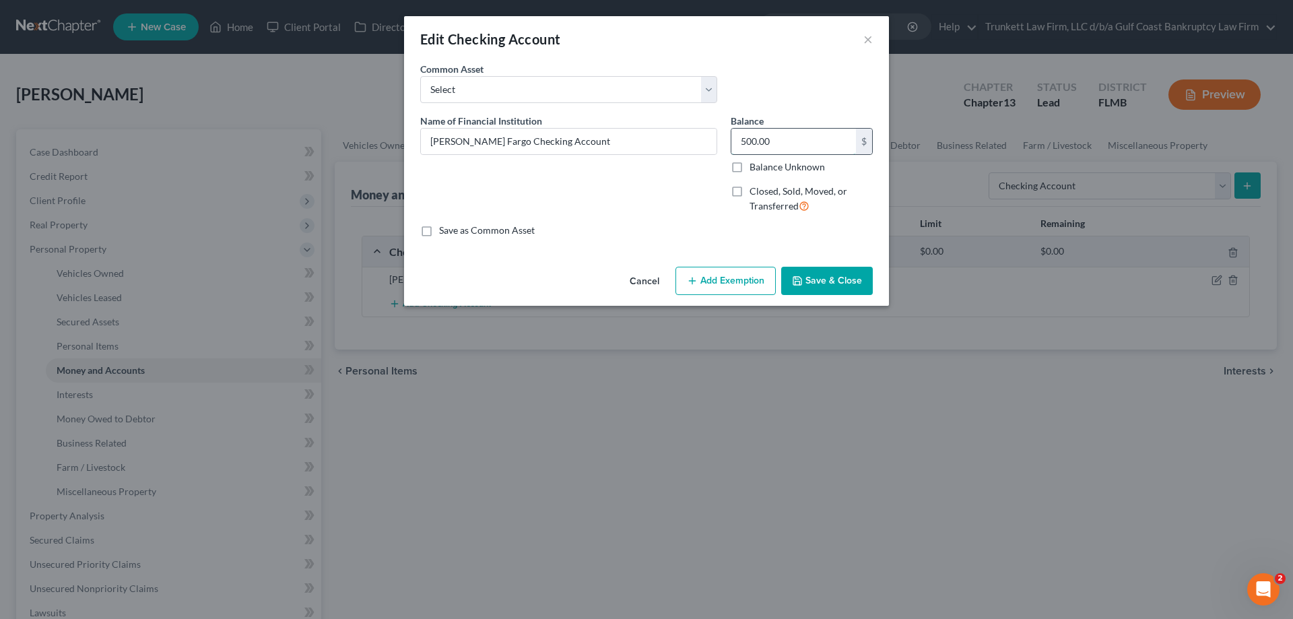
click at [782, 137] on input "500.00" at bounding box center [793, 142] width 125 height 26
type input "0"
click at [842, 287] on button "Save & Close" at bounding box center [827, 281] width 92 height 28
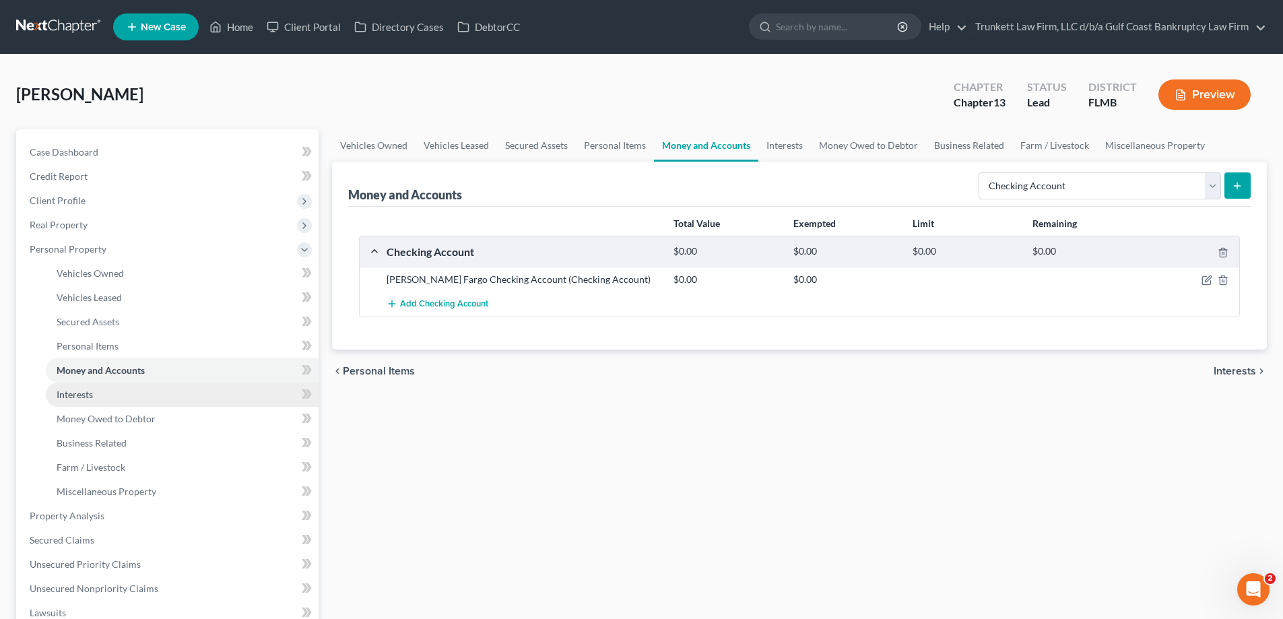
click at [94, 393] on link "Interests" at bounding box center [182, 394] width 273 height 24
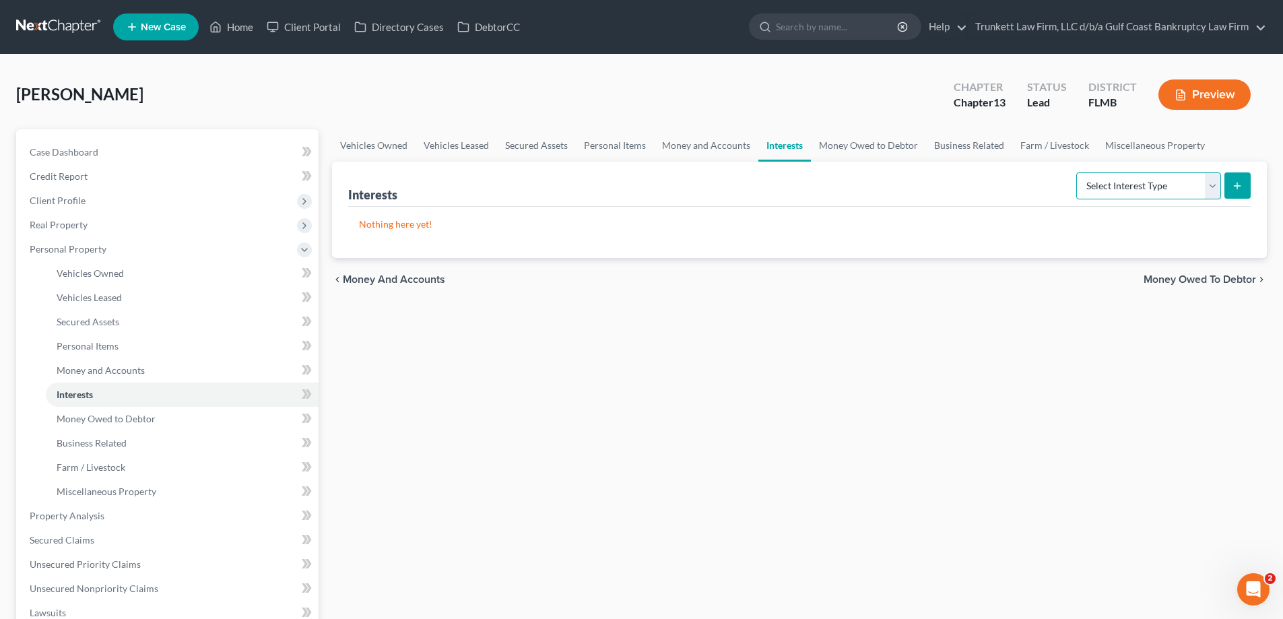
click at [1216, 191] on select "Select Interest Type 401K Annuity Bond Education IRA Government Bond Government…" at bounding box center [1148, 185] width 145 height 27
click at [114, 420] on span "Money Owed to Debtor" at bounding box center [106, 418] width 99 height 11
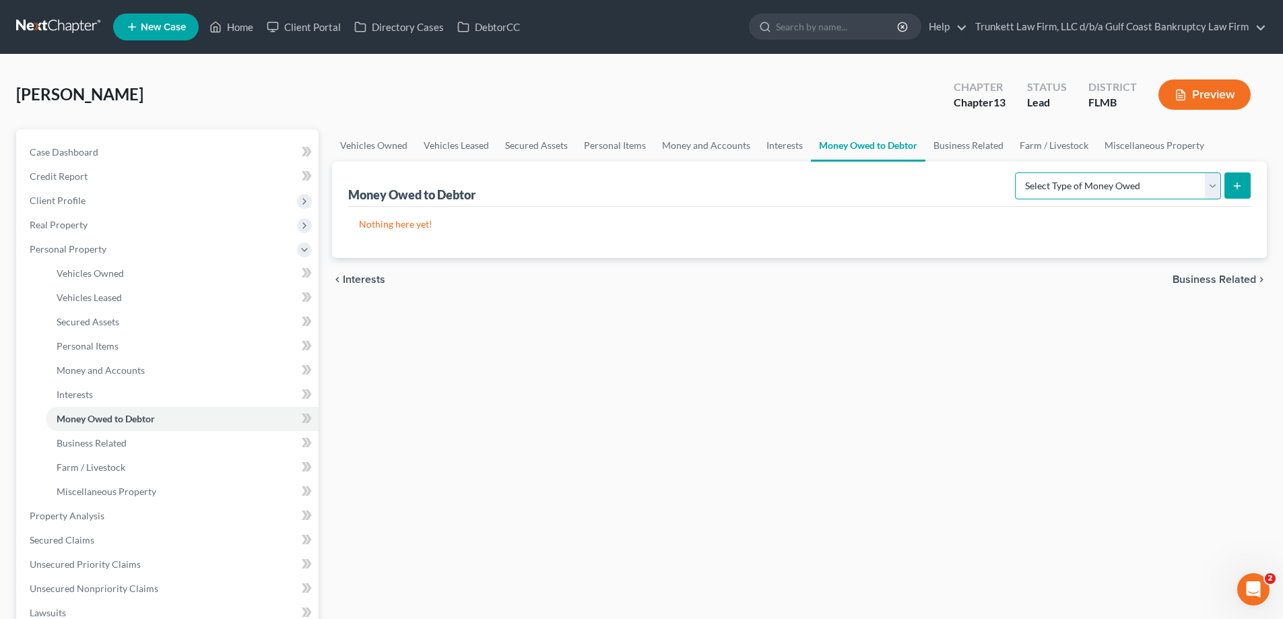
click at [1211, 182] on select "Select Type of Money Owed Accounts Receivable Alimony Child Support Claims Agai…" at bounding box center [1118, 185] width 206 height 27
select select "claims_against_third_parties"
click at [1017, 172] on select "Select Type of Money Owed Accounts Receivable Alimony Child Support Claims Agai…" at bounding box center [1118, 185] width 206 height 27
click at [1233, 176] on button "submit" at bounding box center [1237, 185] width 26 height 26
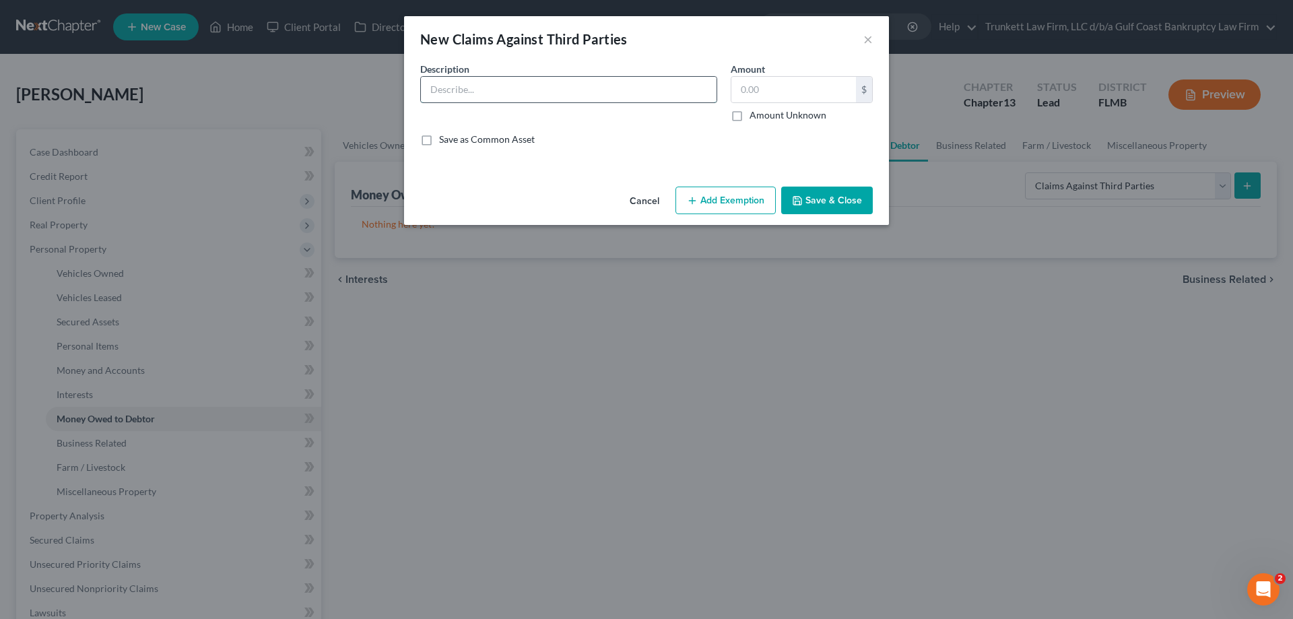
click at [484, 89] on input "text" at bounding box center [569, 90] width 296 height 26
type input "g"
type input "funds garnished from [PERSON_NAME] fargo bank account"
type input "500"
click at [834, 198] on button "Save & Close" at bounding box center [827, 200] width 92 height 28
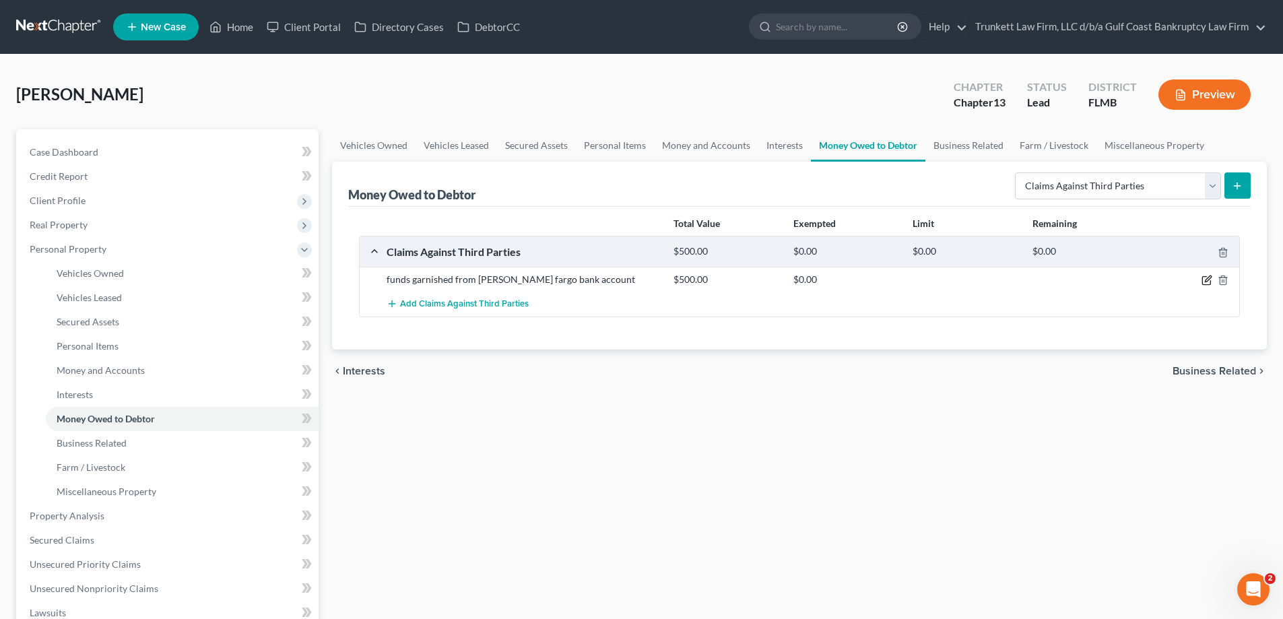
click at [1204, 279] on icon "button" at bounding box center [1206, 280] width 11 height 11
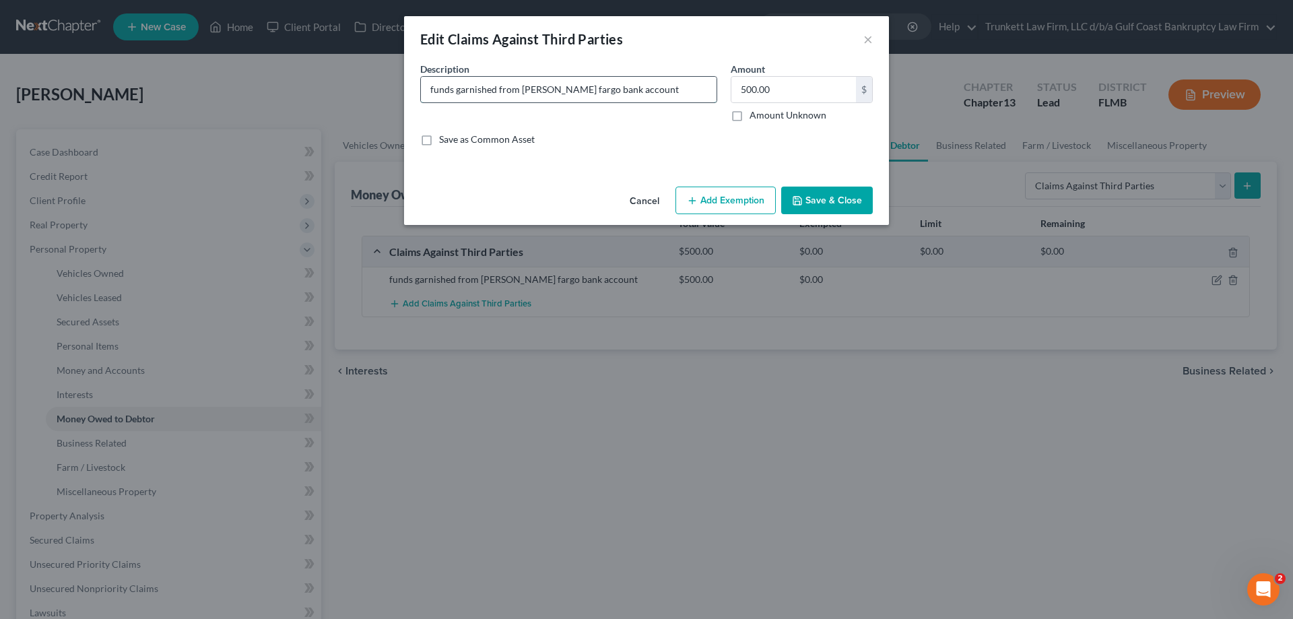
click at [502, 94] on input "funds garnished from [PERSON_NAME] fargo bank account" at bounding box center [569, 90] width 296 height 26
drag, startPoint x: 499, startPoint y: 90, endPoint x: 547, endPoint y: 154, distance: 80.3
click at [508, 96] on input "funds garnished from [PERSON_NAME] fargo bank account" at bounding box center [569, 90] width 296 height 26
type input "funds garnished by discover bank from [PERSON_NAME] fargo bank account"
click at [829, 203] on button "Save & Close" at bounding box center [827, 200] width 92 height 28
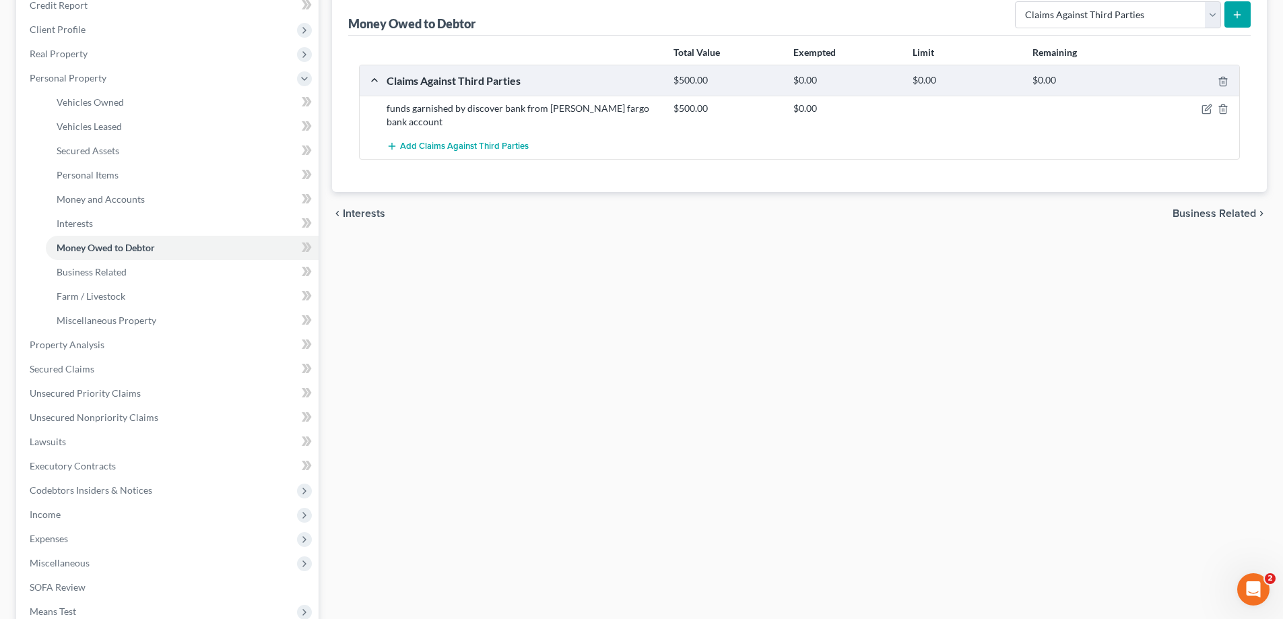
scroll to position [202, 0]
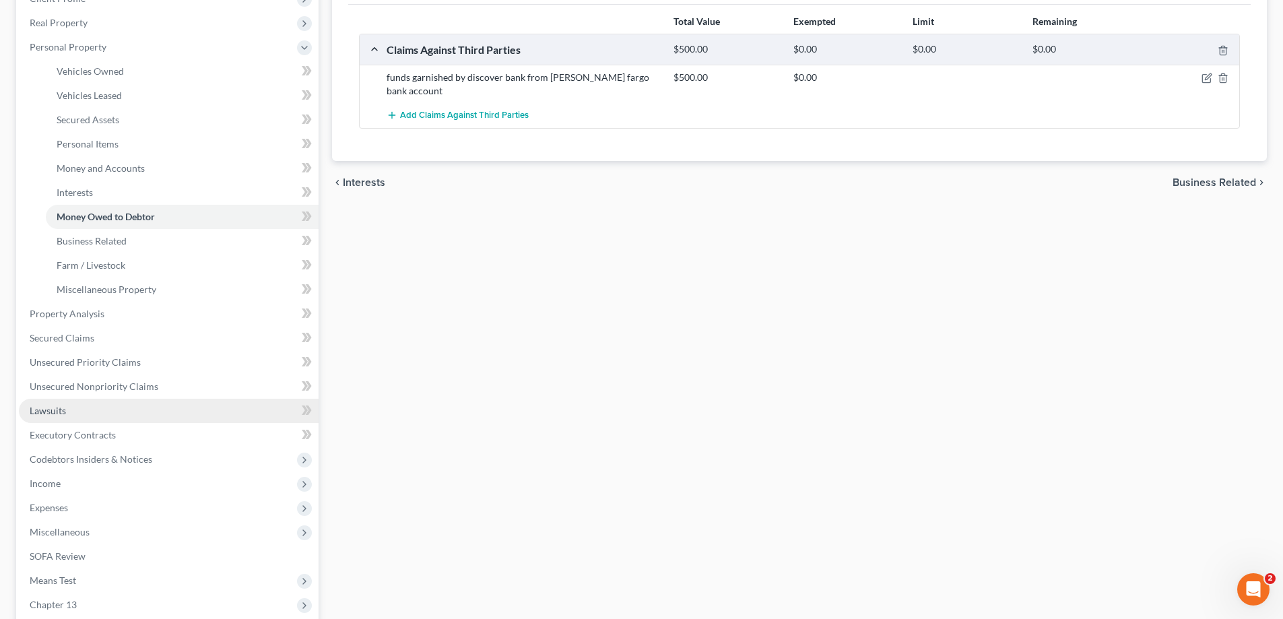
click at [50, 409] on span "Lawsuits" at bounding box center [48, 410] width 36 height 11
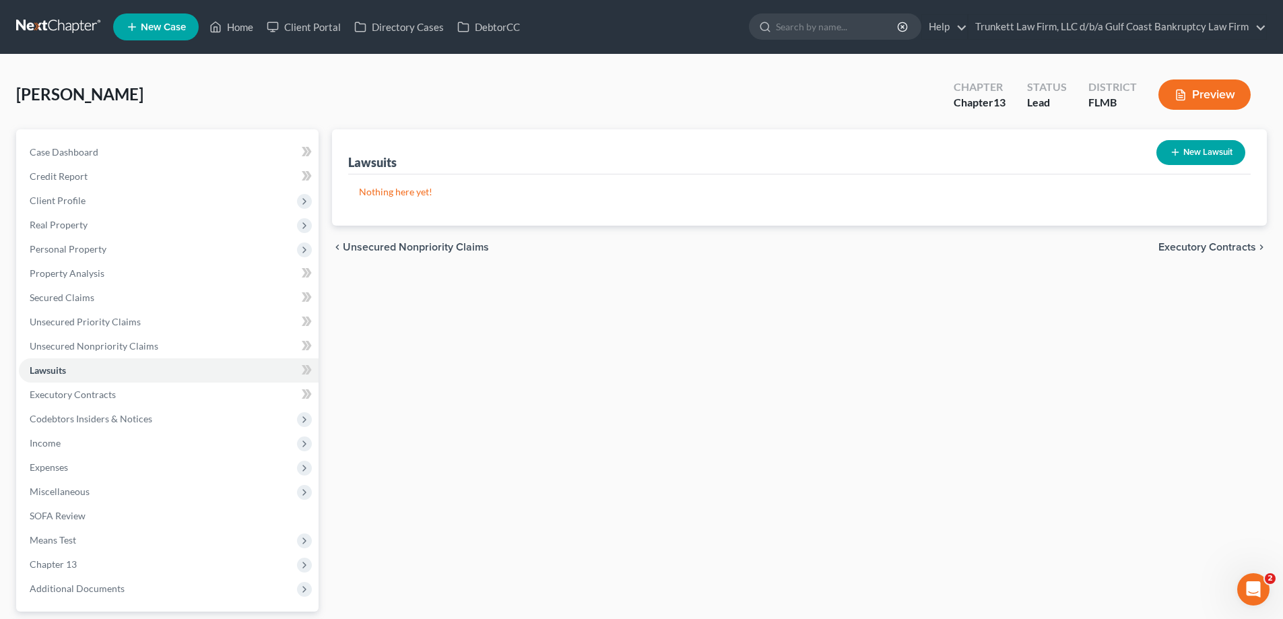
click at [1204, 155] on button "New Lawsuit" at bounding box center [1200, 152] width 89 height 25
select select "0"
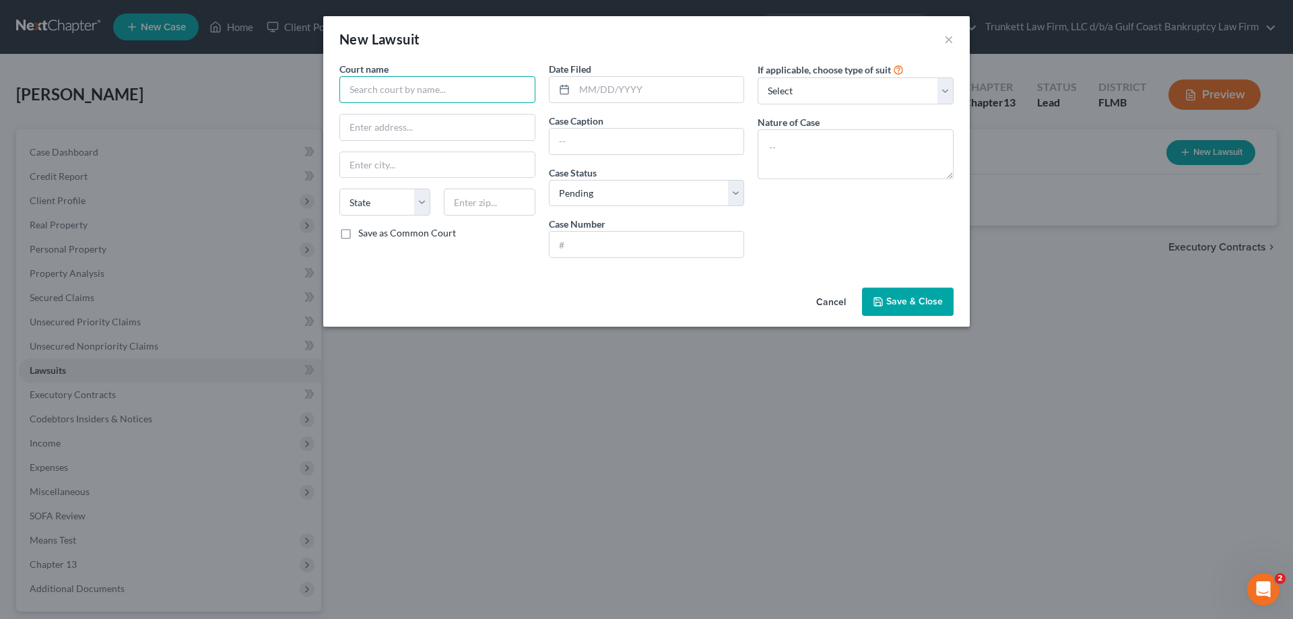
click at [404, 85] on input "text" at bounding box center [437, 89] width 196 height 27
type input "C"
type input "Lee County Courts"
click at [636, 96] on input "text" at bounding box center [659, 90] width 170 height 26
type input "[DATE]"
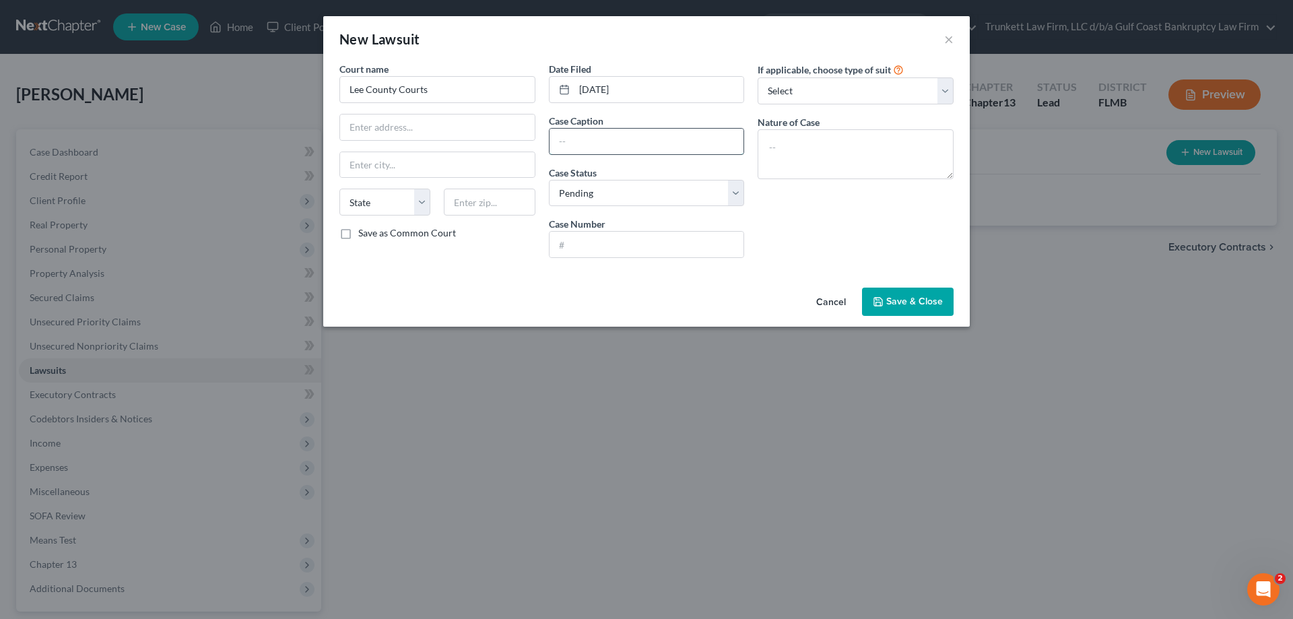
click at [645, 149] on input "text" at bounding box center [646, 142] width 195 height 26
type input "K"
type input "Discover Bank [PERSON_NAME]"
click at [601, 193] on select "Select Pending On Appeal Concluded" at bounding box center [647, 193] width 196 height 27
select select "2"
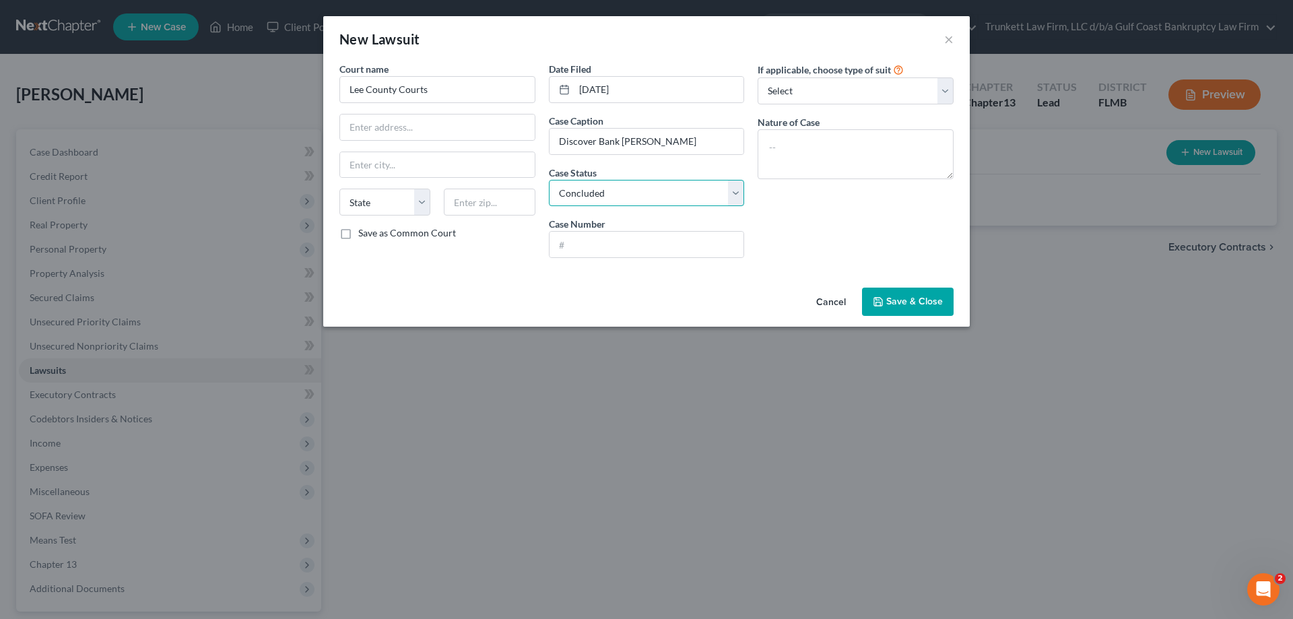
click at [549, 180] on select "Select Pending On Appeal Concluded" at bounding box center [647, 193] width 196 height 27
click at [595, 246] on input "text" at bounding box center [646, 245] width 195 height 26
type input "24 CC-1334"
click at [868, 98] on select "Select Repossession Garnishment Foreclosure Attached, Seized, Or Levied Other" at bounding box center [855, 90] width 196 height 27
select select "1"
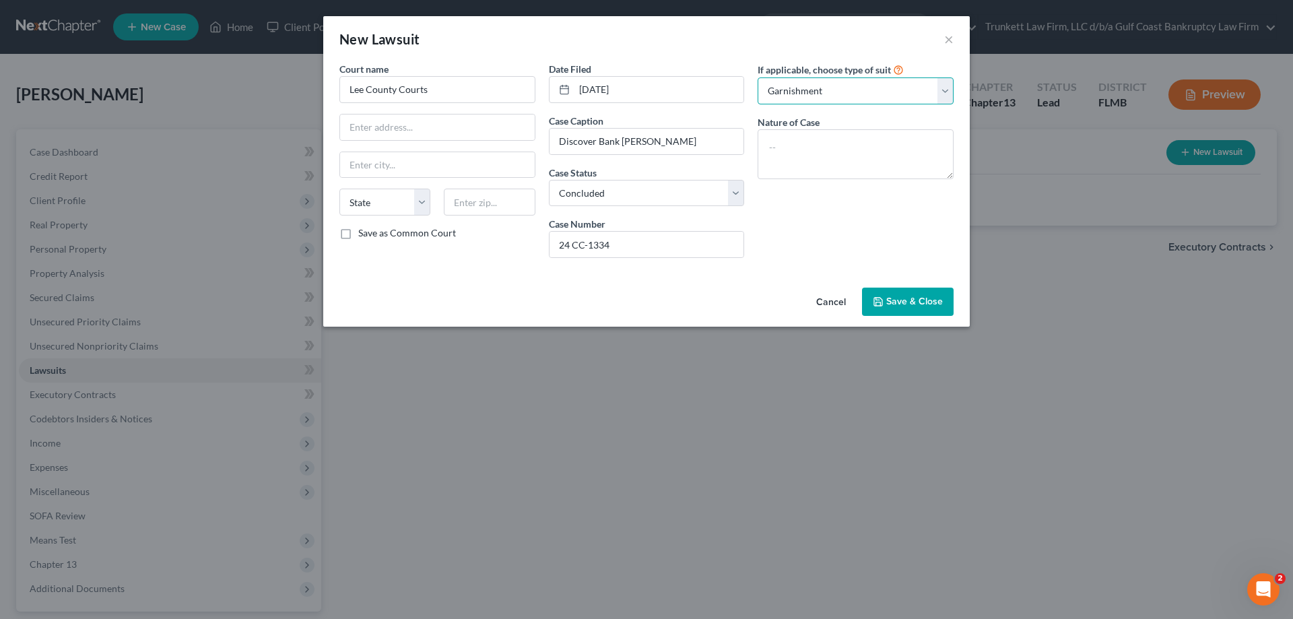
click at [757, 77] on select "Select Repossession Garnishment Foreclosure Attached, Seized, Or Levied Other" at bounding box center [855, 90] width 196 height 27
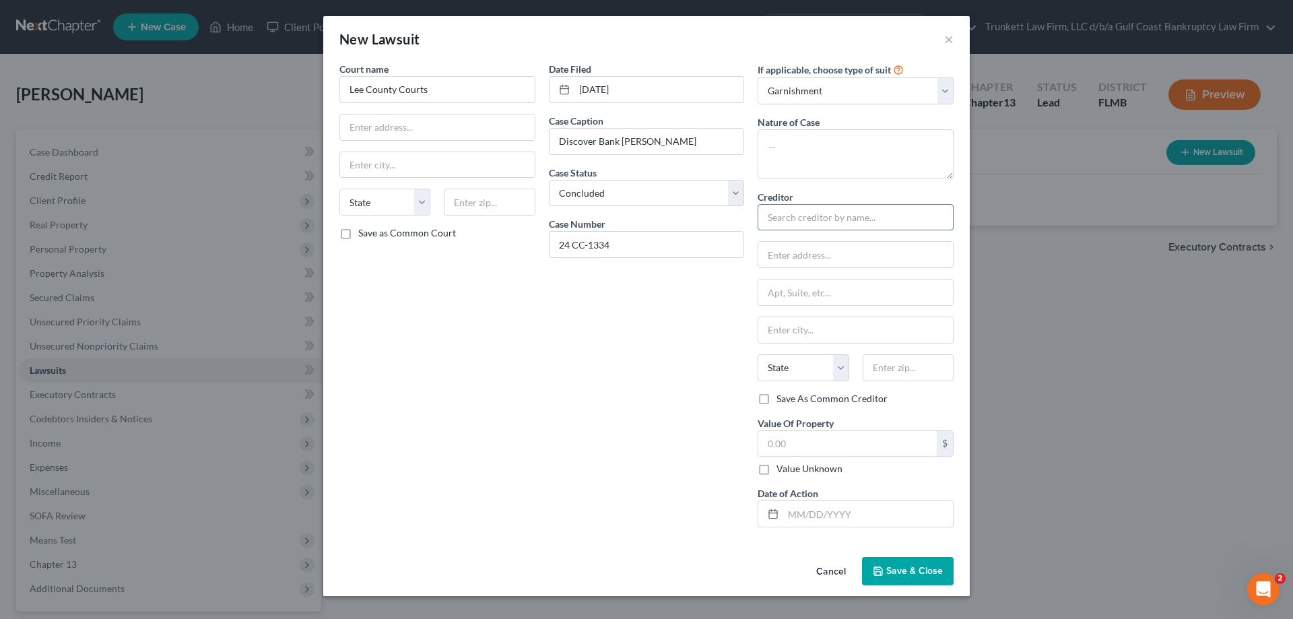
click at [804, 219] on input "text" at bounding box center [855, 217] width 196 height 27
type input "Discover Bank"
type input "C/[PERSON_NAME] [PERSON_NAME] LLP"
type input "[STREET_ADDRESS]"
click at [808, 327] on input "text" at bounding box center [855, 330] width 195 height 26
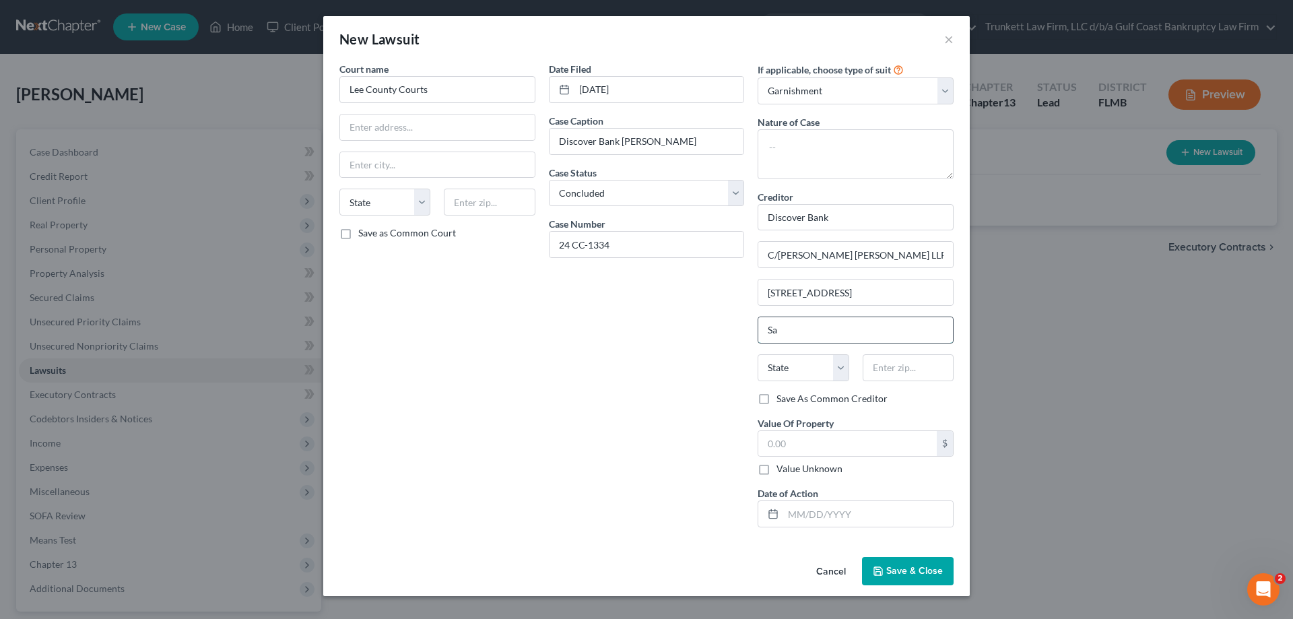
type input "[GEOGRAPHIC_DATA]"
click at [814, 369] on select "State [US_STATE] AK AR AZ CA CO CT DE DC [GEOGRAPHIC_DATA] [GEOGRAPHIC_DATA] GU…" at bounding box center [802, 367] width 91 height 27
select select "9"
click at [757, 354] on select "State [US_STATE] AK AR AZ CA CO CT DE DC [GEOGRAPHIC_DATA] [GEOGRAPHIC_DATA] GU…" at bounding box center [802, 367] width 91 height 27
click at [890, 370] on input "text" at bounding box center [907, 367] width 91 height 27
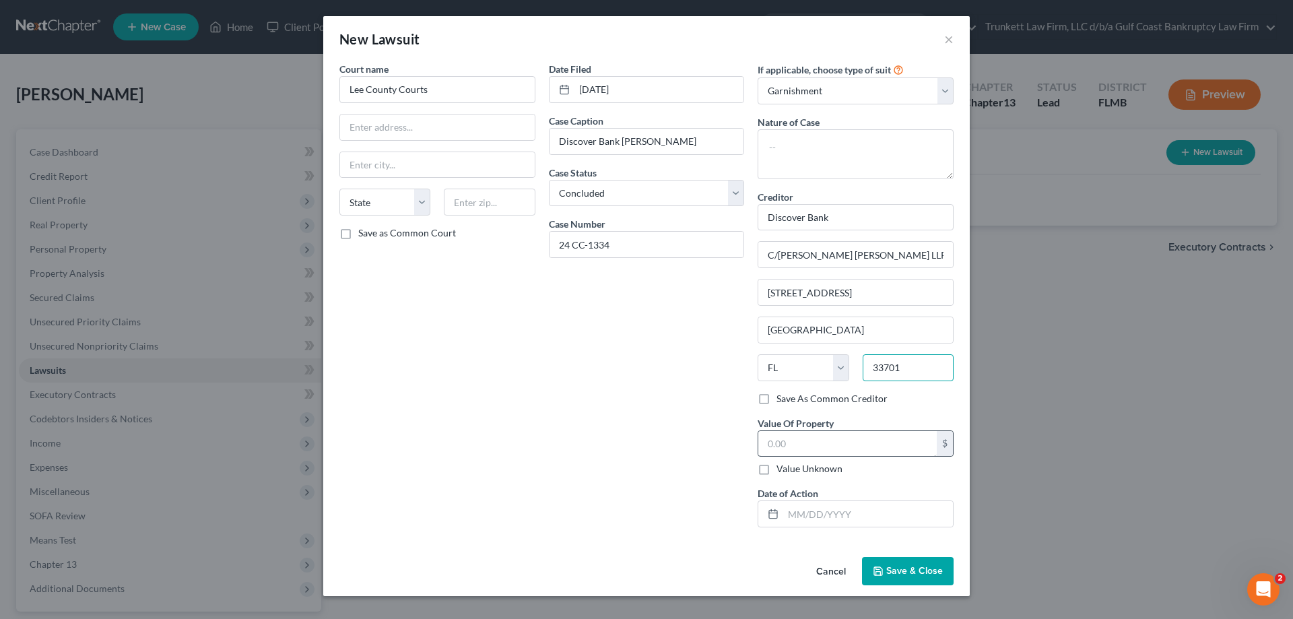
type input "33701"
click at [800, 450] on input "text" at bounding box center [847, 444] width 178 height 26
type input "500"
click at [832, 518] on input "text" at bounding box center [868, 514] width 170 height 26
type input "[DATE]"
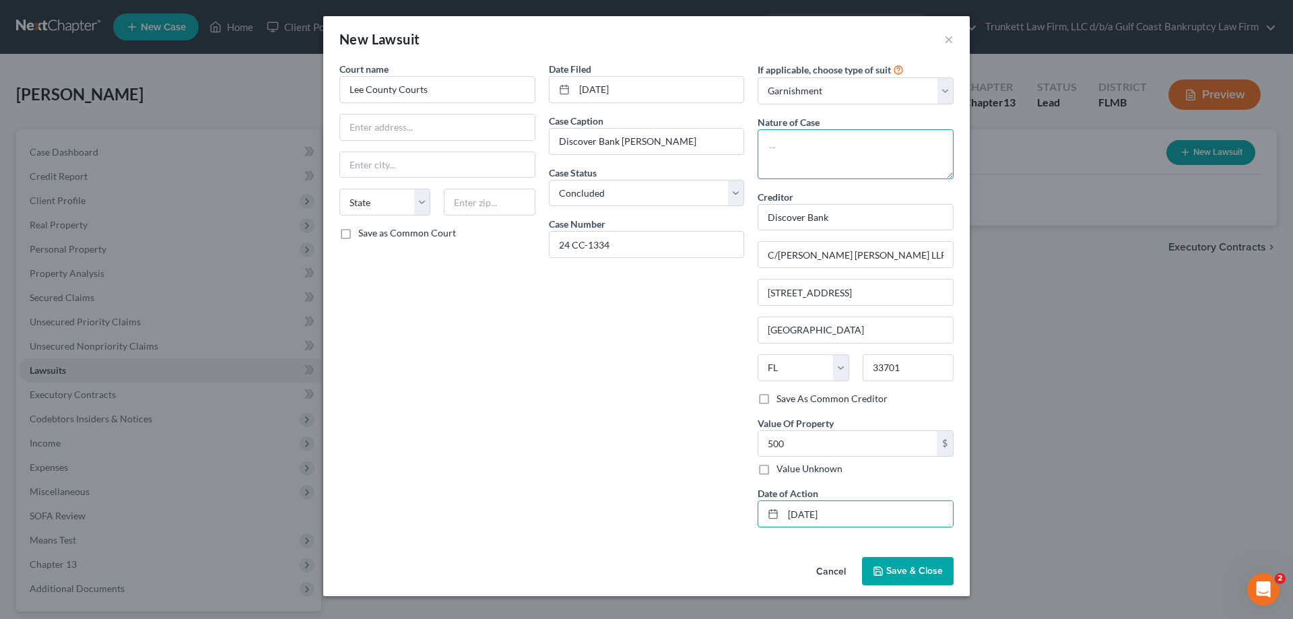
click at [808, 149] on textarea at bounding box center [855, 154] width 196 height 50
type textarea "g"
type textarea "collection/garnishment"
click at [920, 564] on button "Save & Close" at bounding box center [908, 571] width 92 height 28
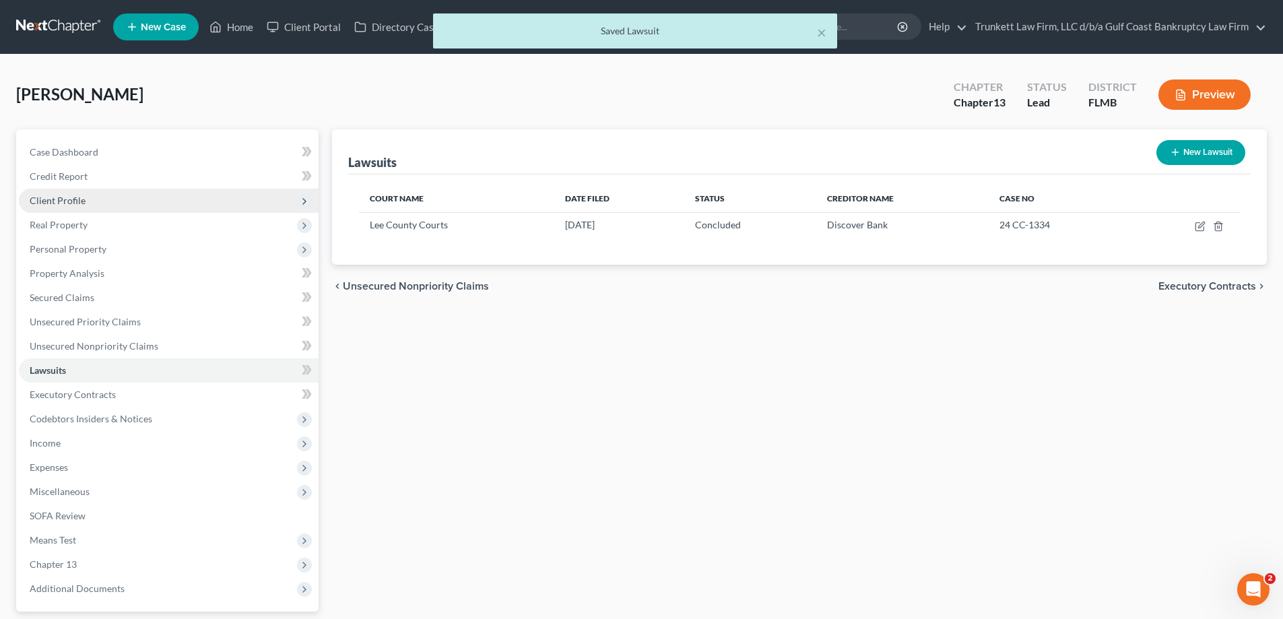
click at [83, 198] on span "Client Profile" at bounding box center [58, 200] width 56 height 11
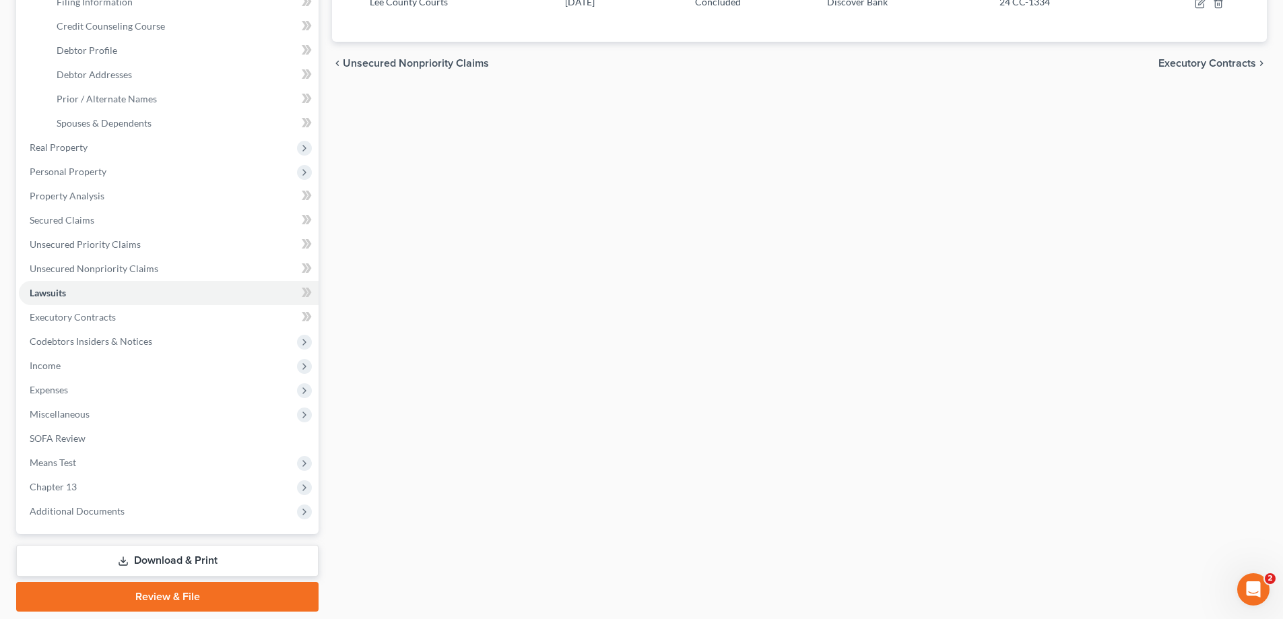
scroll to position [267, 0]
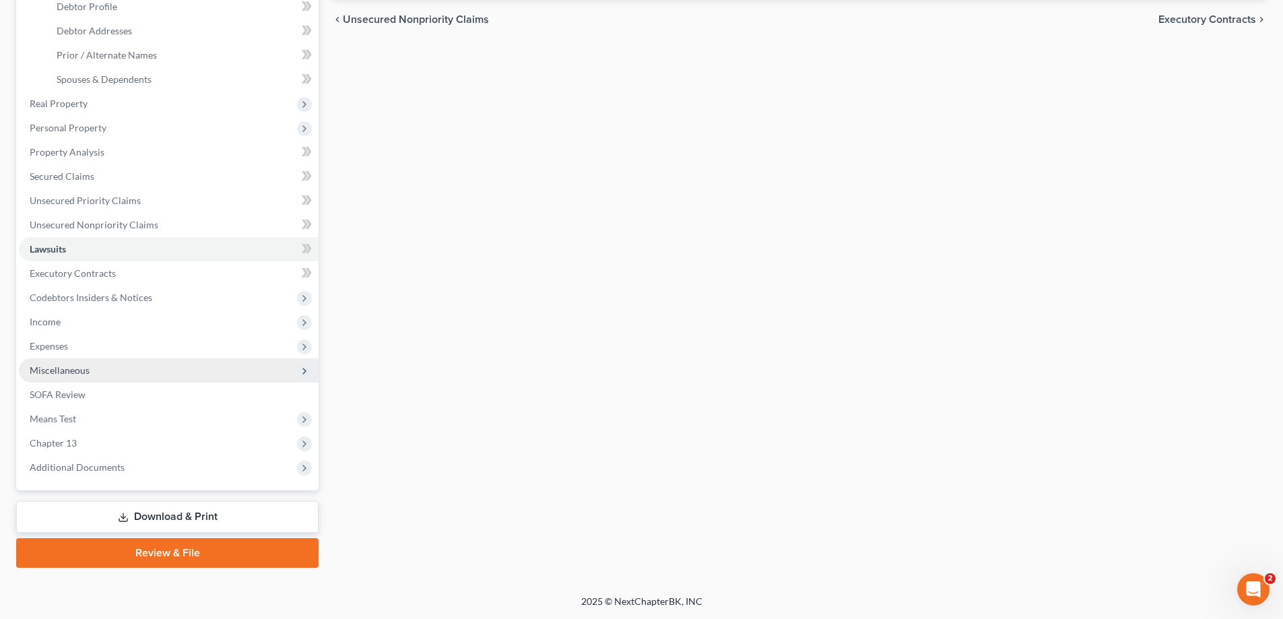
click at [81, 371] on span "Miscellaneous" at bounding box center [60, 369] width 60 height 11
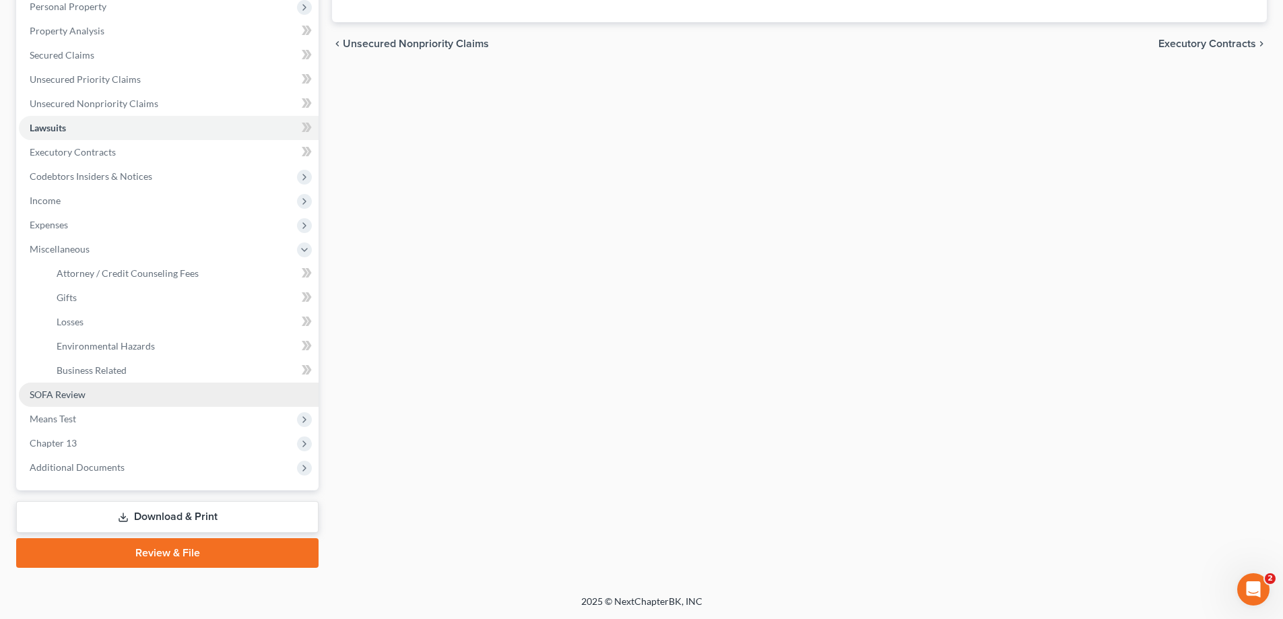
scroll to position [242, 0]
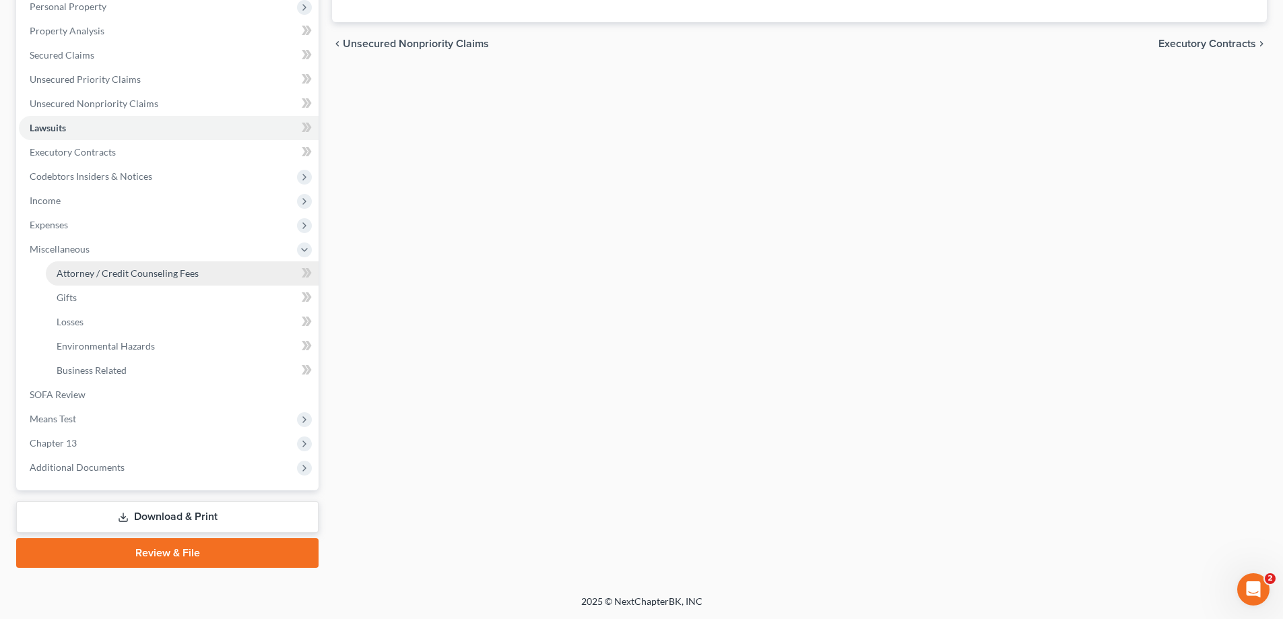
click at [150, 272] on span "Attorney / Credit Counseling Fees" at bounding box center [128, 272] width 142 height 11
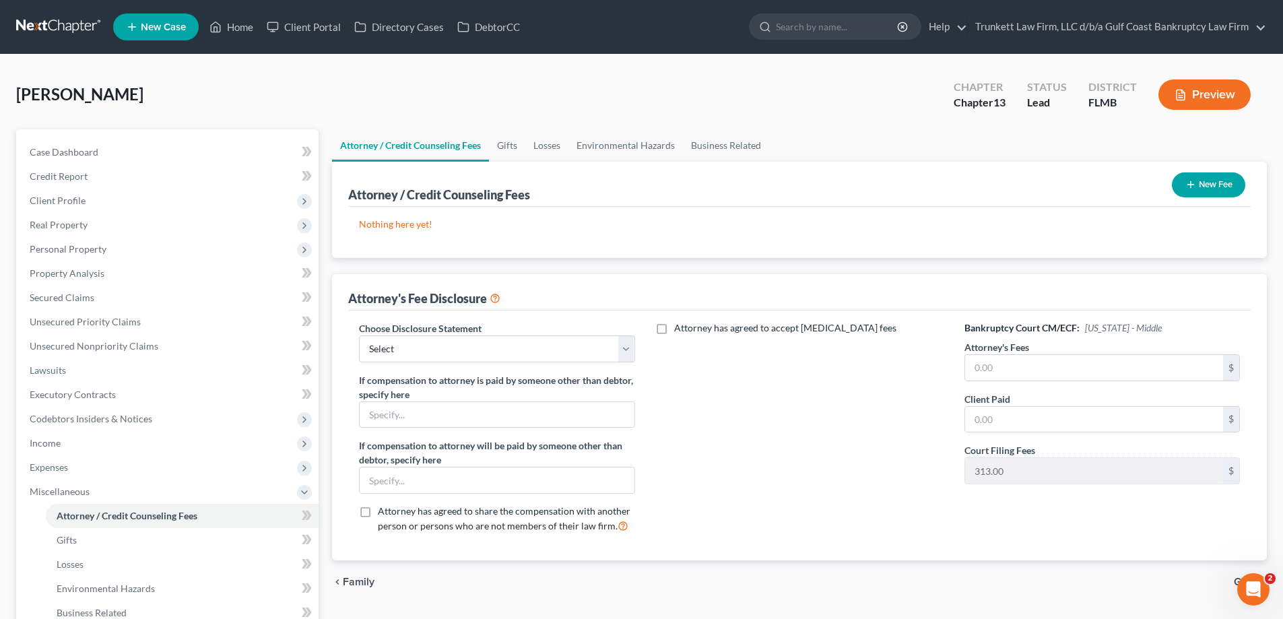
click at [1202, 192] on button "New Fee" at bounding box center [1207, 184] width 73 height 25
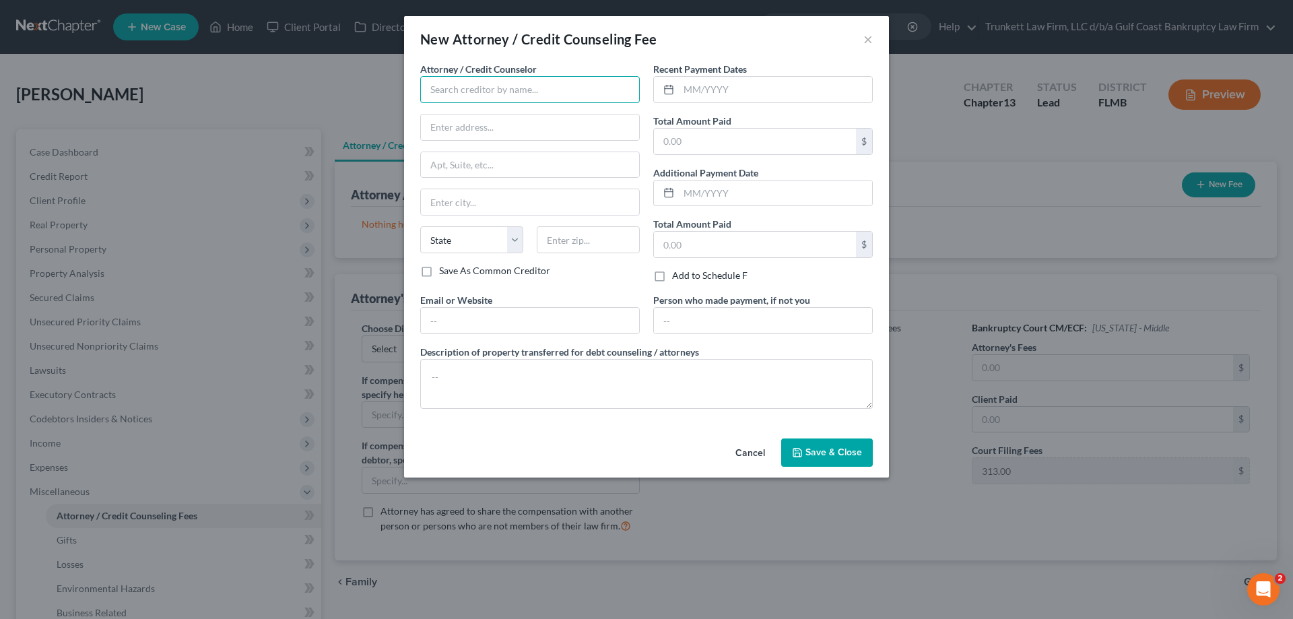
click at [522, 90] on input "text" at bounding box center [529, 89] width 219 height 27
type input "t"
type input "Trunkett Law Firm d/b/a Gulf Coast Bankruptcy Law Firm"
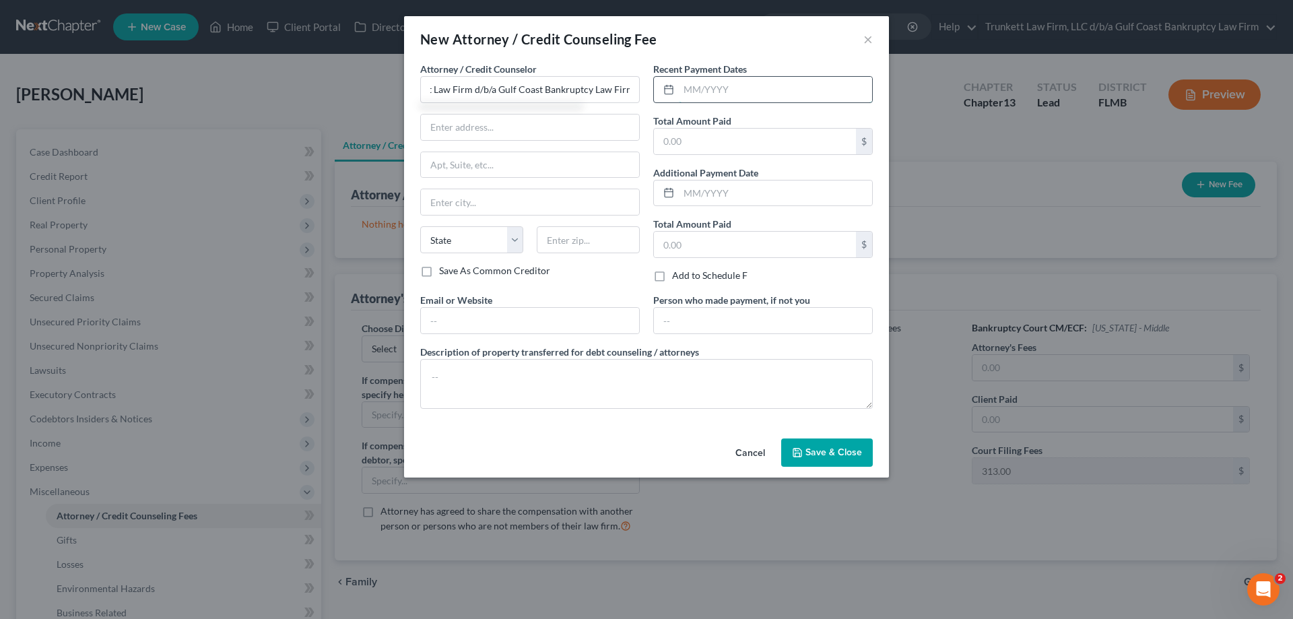
click at [749, 86] on input "text" at bounding box center [775, 90] width 193 height 26
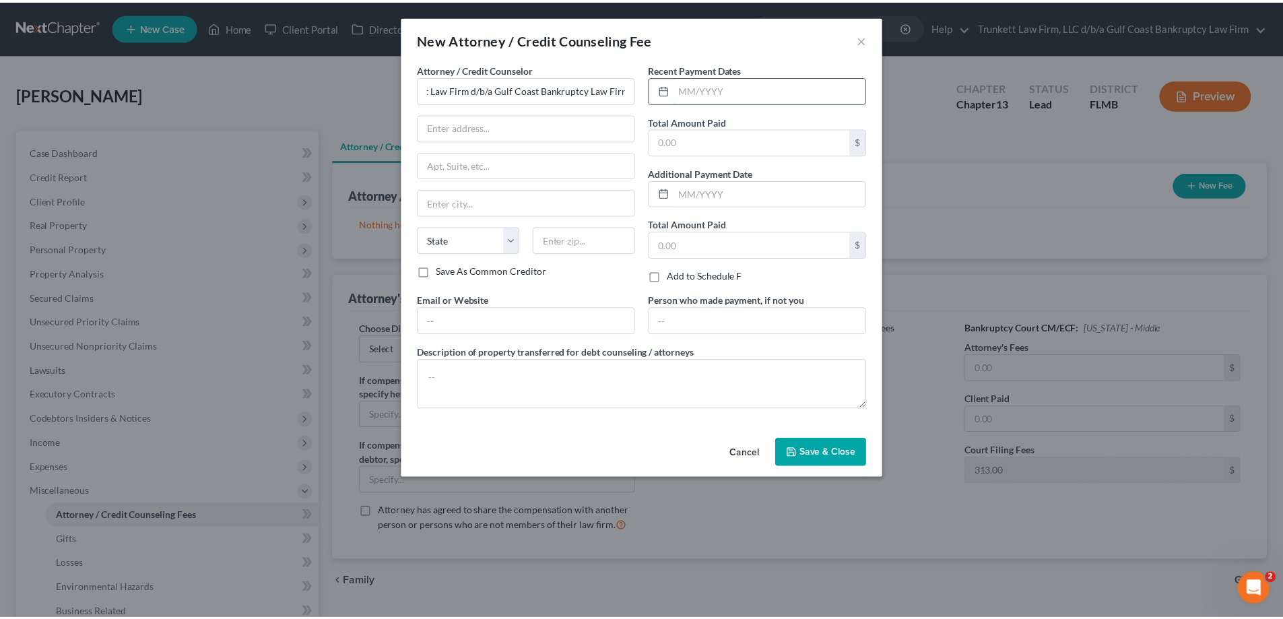
scroll to position [0, 0]
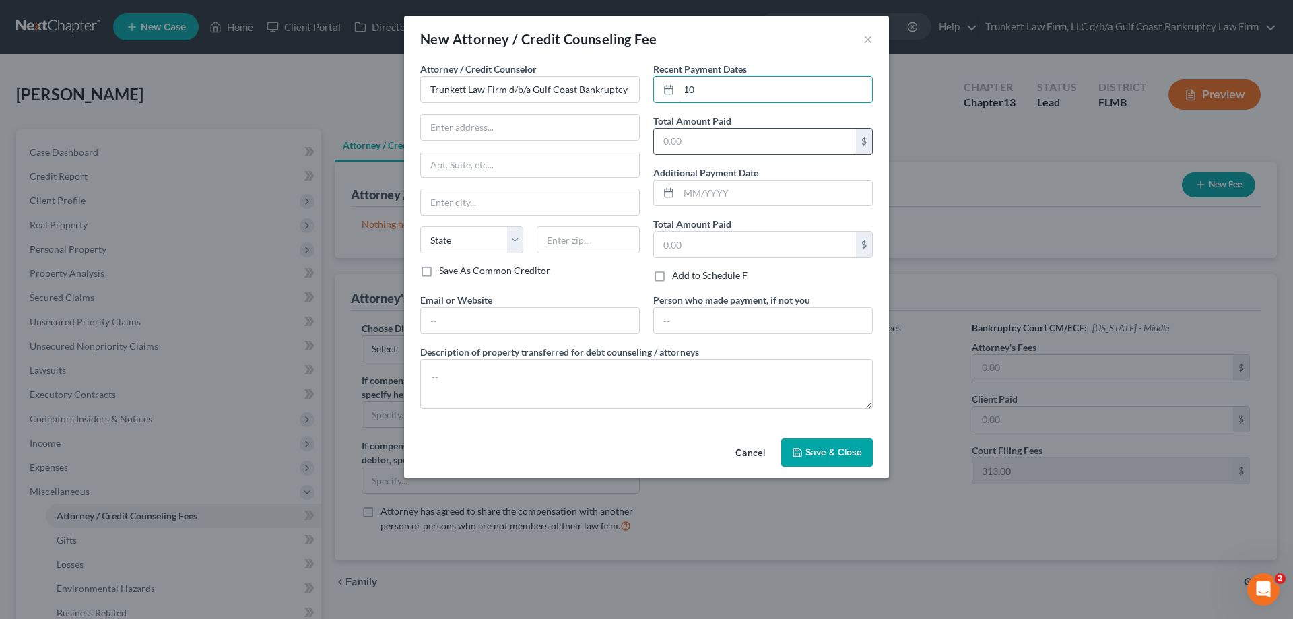
type input "1"
type input "10/2025"
click at [708, 137] on input "text" at bounding box center [755, 142] width 202 height 26
type input "500"
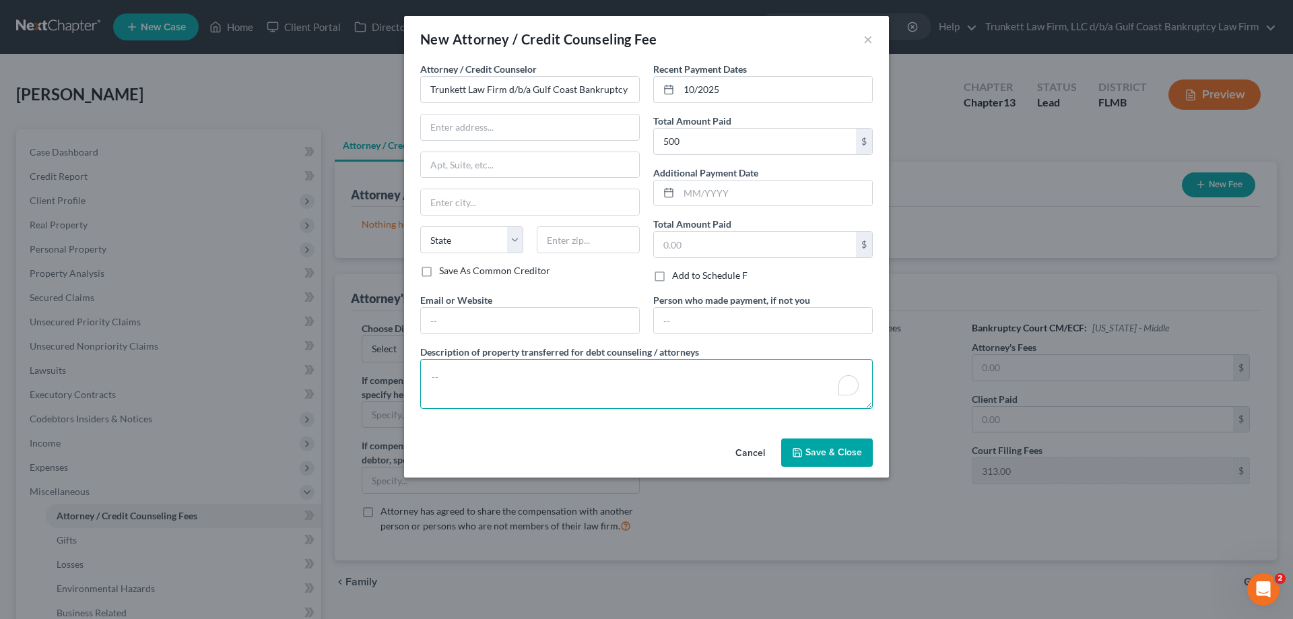
click at [475, 382] on textarea "To enrich screen reader interactions, please activate Accessibility in Grammarl…" at bounding box center [646, 384] width 452 height 50
type textarea "bankruptcy attorney fee."
click at [820, 458] on button "Save & Close" at bounding box center [827, 452] width 92 height 28
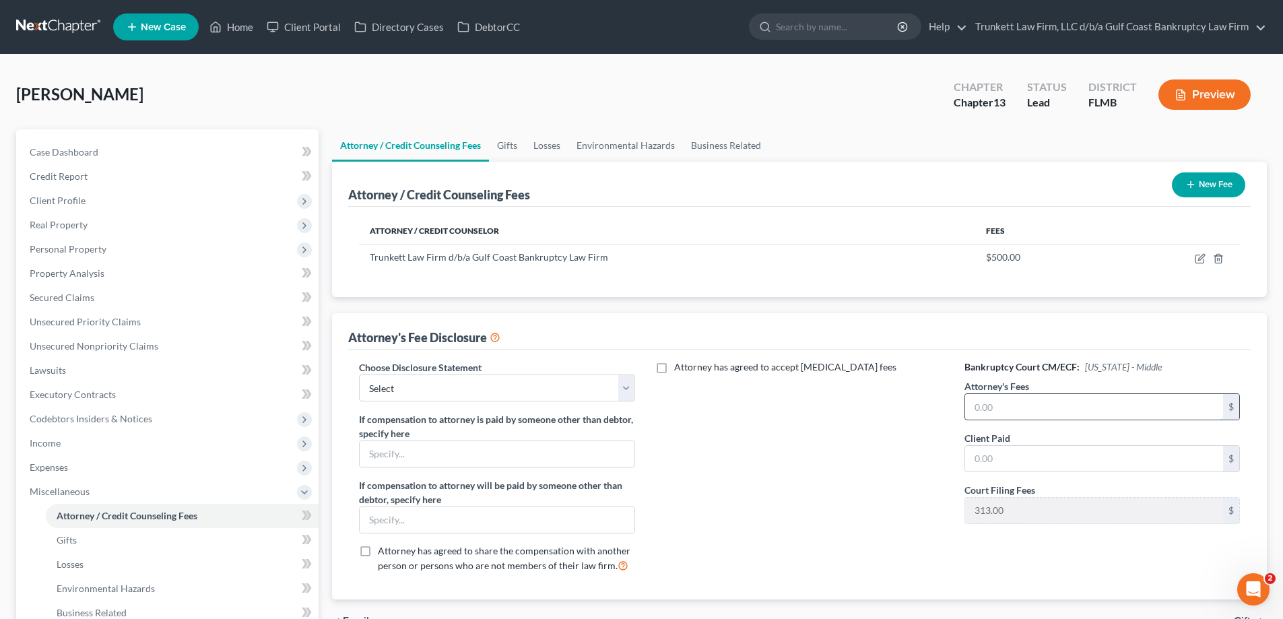
click at [1031, 408] on input "text" at bounding box center [1094, 407] width 258 height 26
type input "5,000"
type input "4"
type input "500"
click at [706, 469] on div "Attorney has agreed to accept [MEDICAL_DATA] fees" at bounding box center [799, 471] width 302 height 223
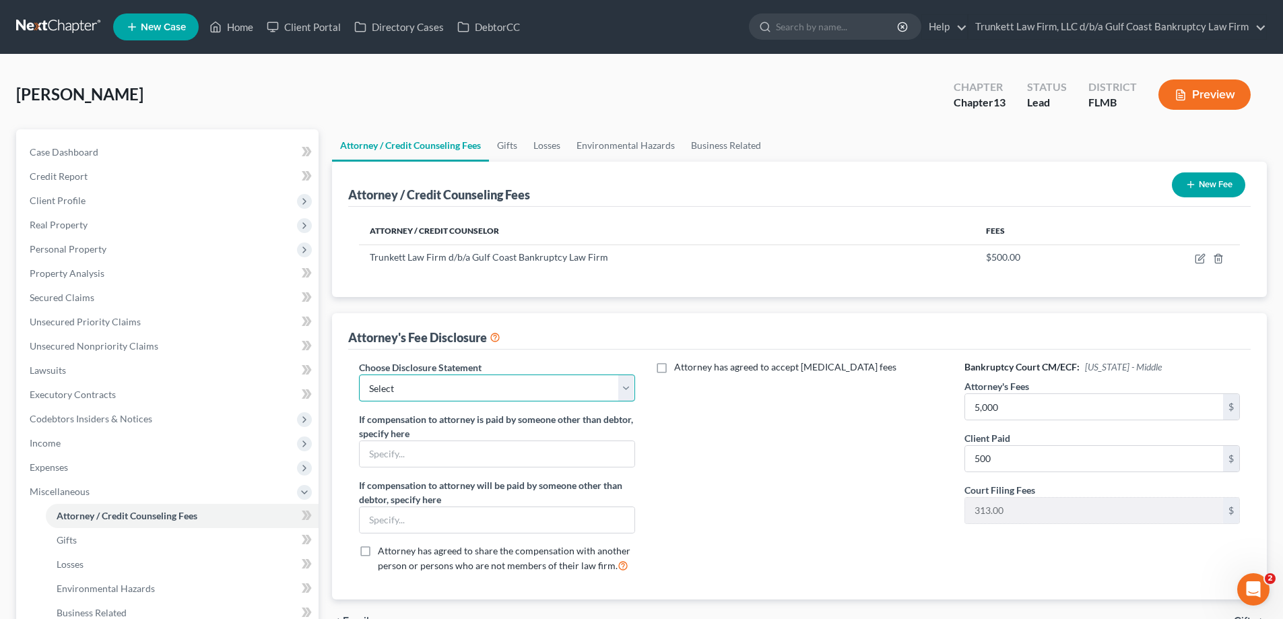
drag, startPoint x: 408, startPoint y: 384, endPoint x: 406, endPoint y: 401, distance: 16.3
click at [408, 384] on select "Select Attorney fee Disclosure" at bounding box center [496, 387] width 275 height 27
select select "0"
click at [359, 374] on select "Select Attorney fee Disclosure" at bounding box center [496, 387] width 275 height 27
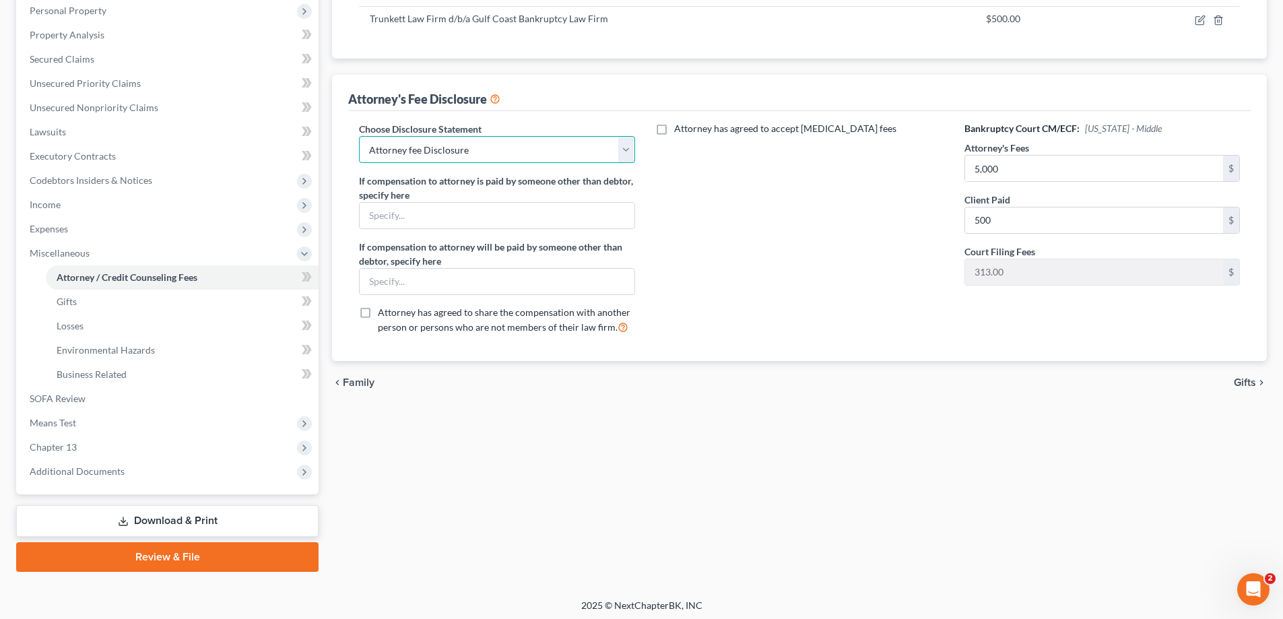
scroll to position [242, 0]
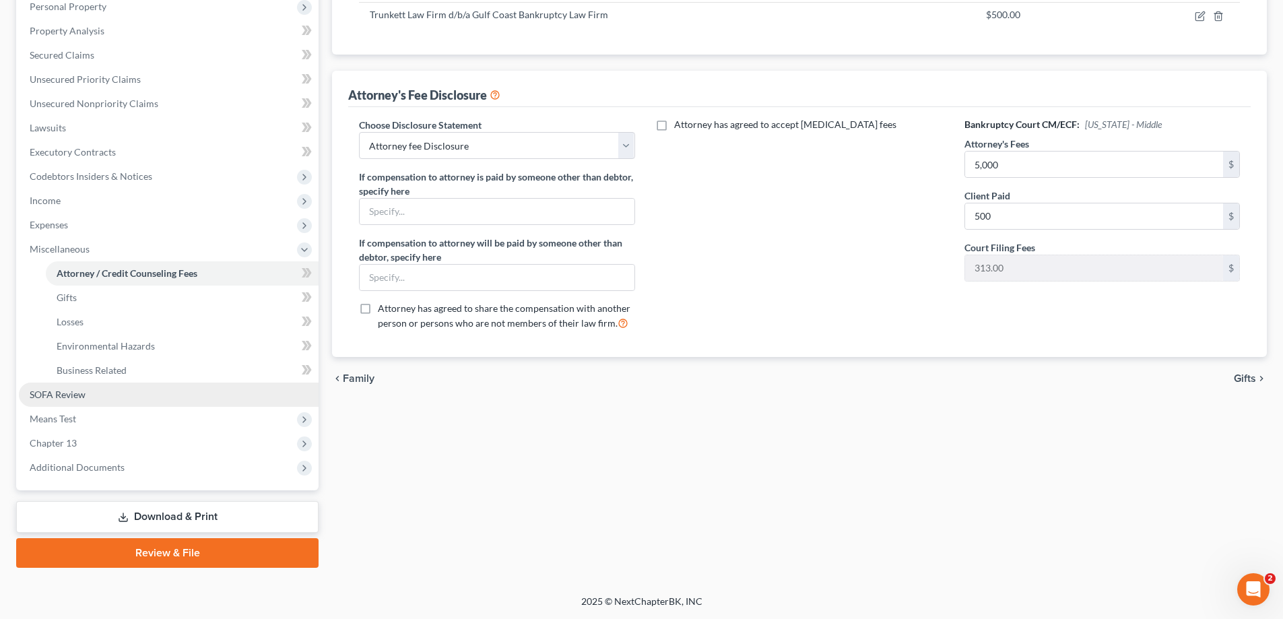
click at [73, 394] on span "SOFA Review" at bounding box center [58, 393] width 56 height 11
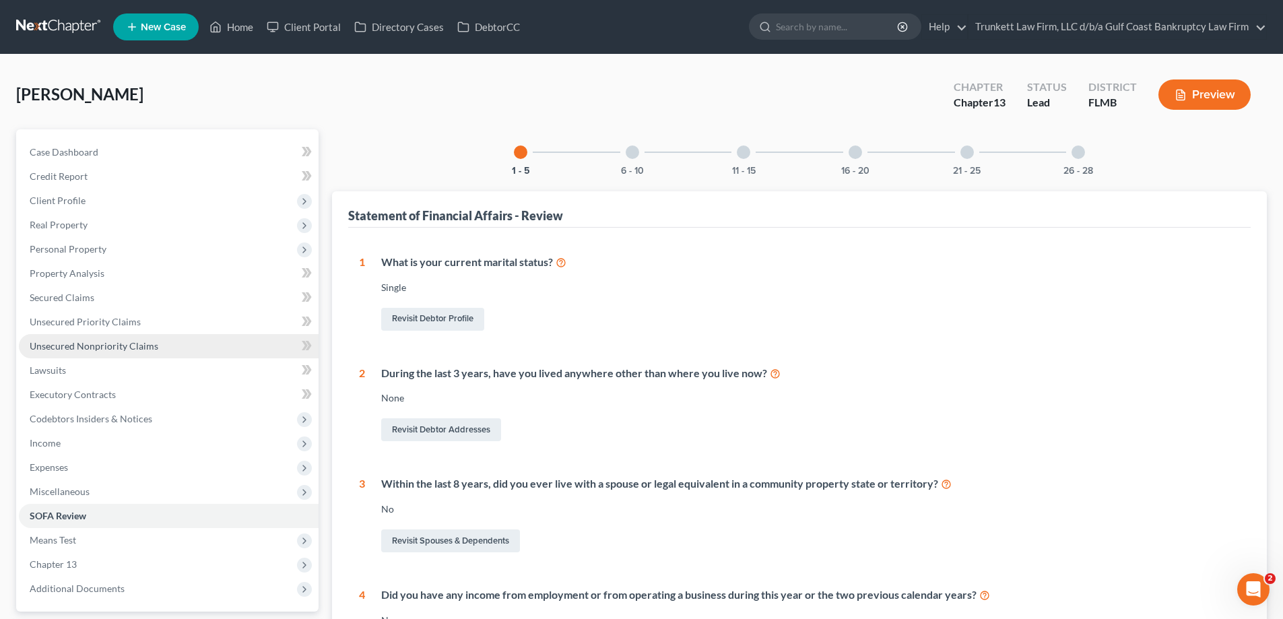
click at [116, 340] on span "Unsecured Nonpriority Claims" at bounding box center [94, 345] width 129 height 11
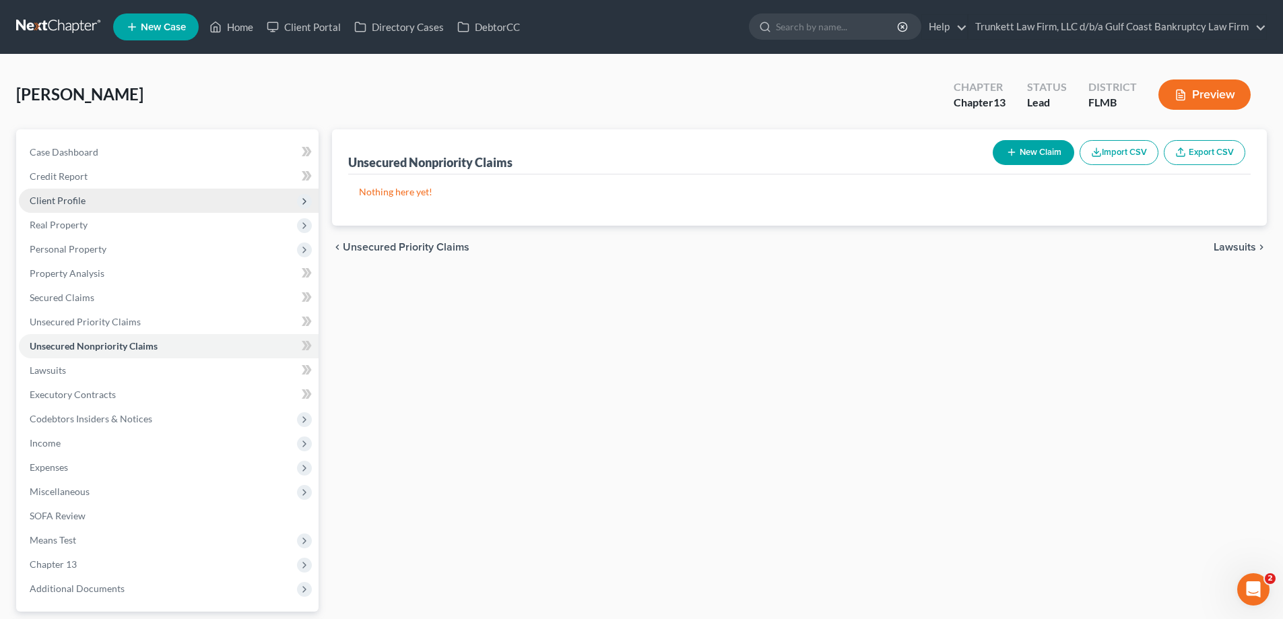
click at [85, 201] on span "Client Profile" at bounding box center [169, 201] width 300 height 24
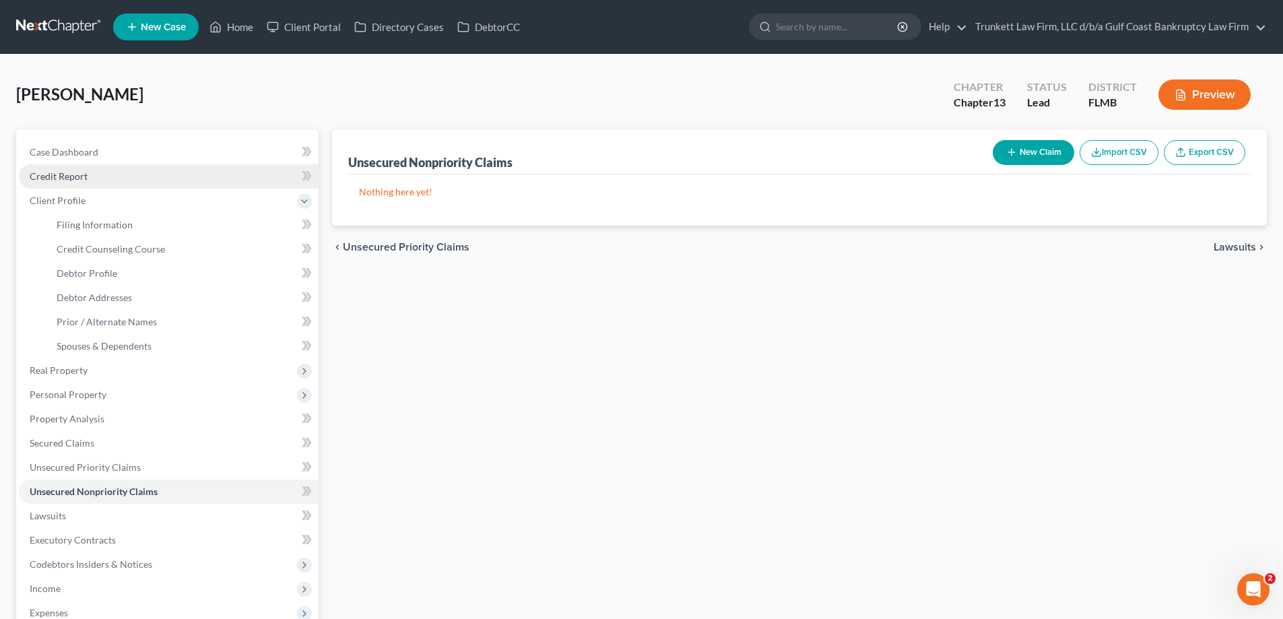
click at [94, 180] on link "Credit Report" at bounding box center [169, 176] width 300 height 24
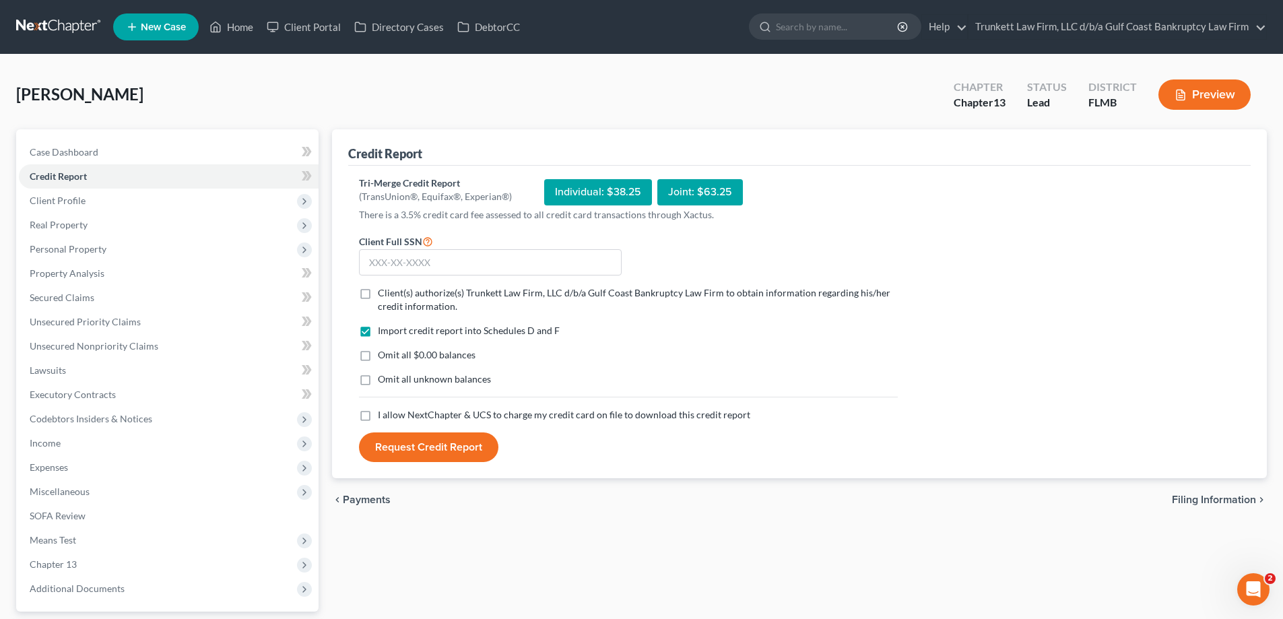
click at [378, 291] on label "Client(s) authorize(s) Trunkett Law Firm, LLC d/b/a Gulf Coast Bankruptcy Law F…" at bounding box center [638, 299] width 520 height 27
click at [383, 291] on input "Client(s) authorize(s) Trunkett Law Firm, LLC d/b/a Gulf Coast Bankruptcy Law F…" at bounding box center [387, 290] width 9 height 9
checkbox input "true"
click at [378, 351] on label "Omit all $0.00 balances" at bounding box center [427, 354] width 98 height 13
click at [383, 351] on input "Omit all $0.00 balances" at bounding box center [387, 352] width 9 height 9
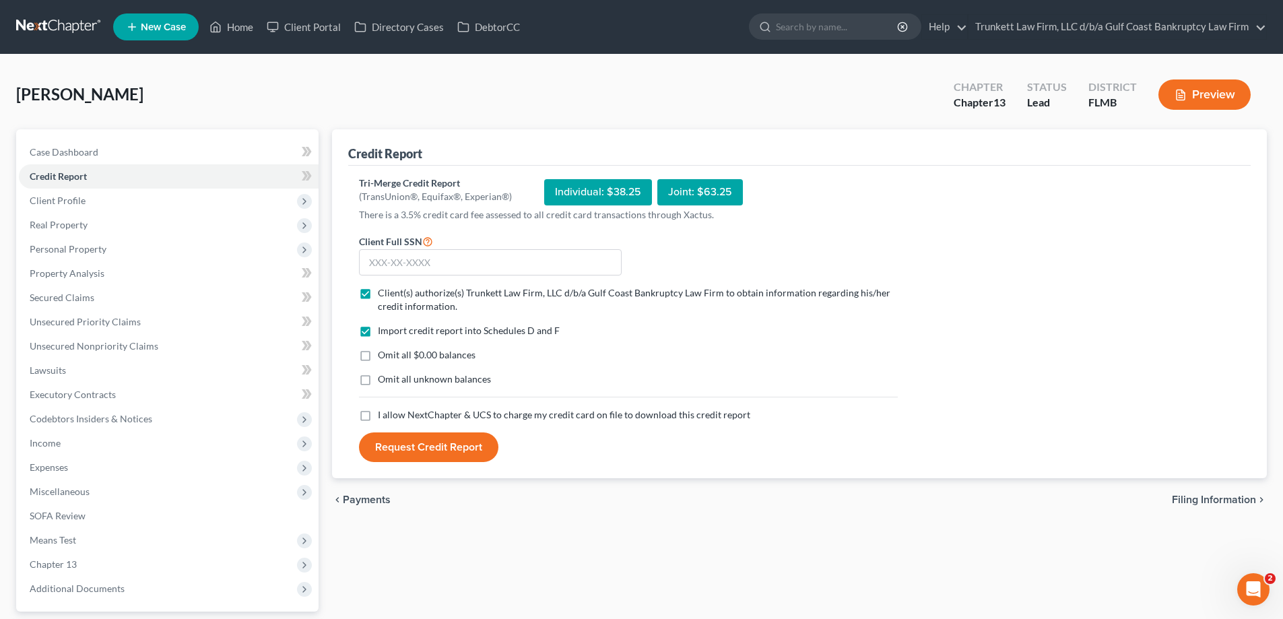
checkbox input "true"
click at [378, 380] on label "Omit all unknown balances" at bounding box center [434, 378] width 113 height 13
click at [383, 380] on input "Omit all unknown balances" at bounding box center [387, 376] width 9 height 9
checkbox input "true"
click at [437, 275] on input "text" at bounding box center [490, 262] width 263 height 27
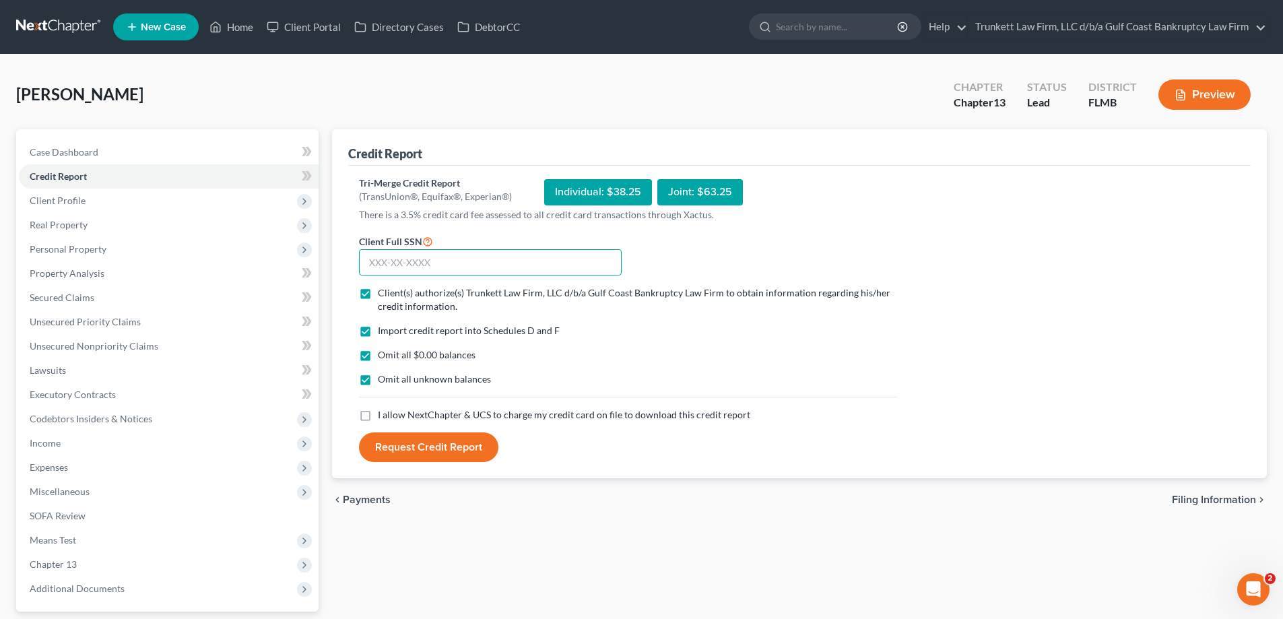
click at [434, 262] on input "text" at bounding box center [490, 262] width 263 height 27
type input "9"
type input "014-78-8624"
click at [378, 413] on label "I allow NextChapter & UCS to charge my credit card on file to download this cre…" at bounding box center [564, 414] width 372 height 13
click at [383, 413] on input "I allow NextChapter & UCS to charge my credit card on file to download this cre…" at bounding box center [387, 412] width 9 height 9
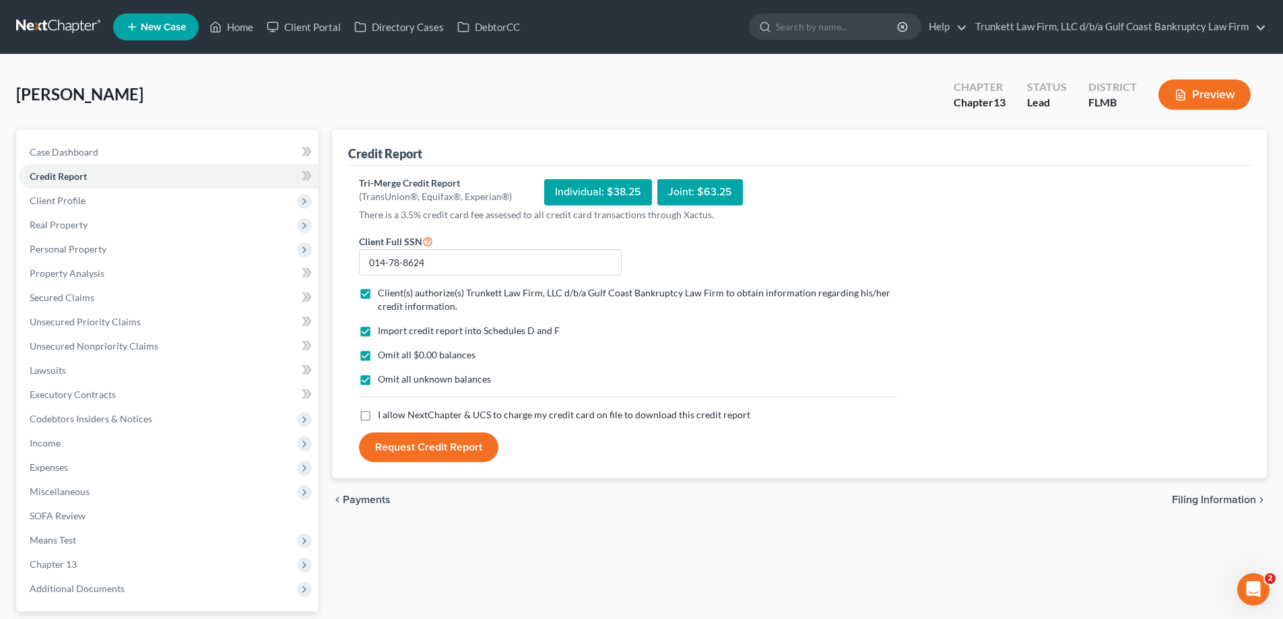
checkbox input "true"
click at [433, 438] on button "Request Credit Report" at bounding box center [428, 447] width 139 height 30
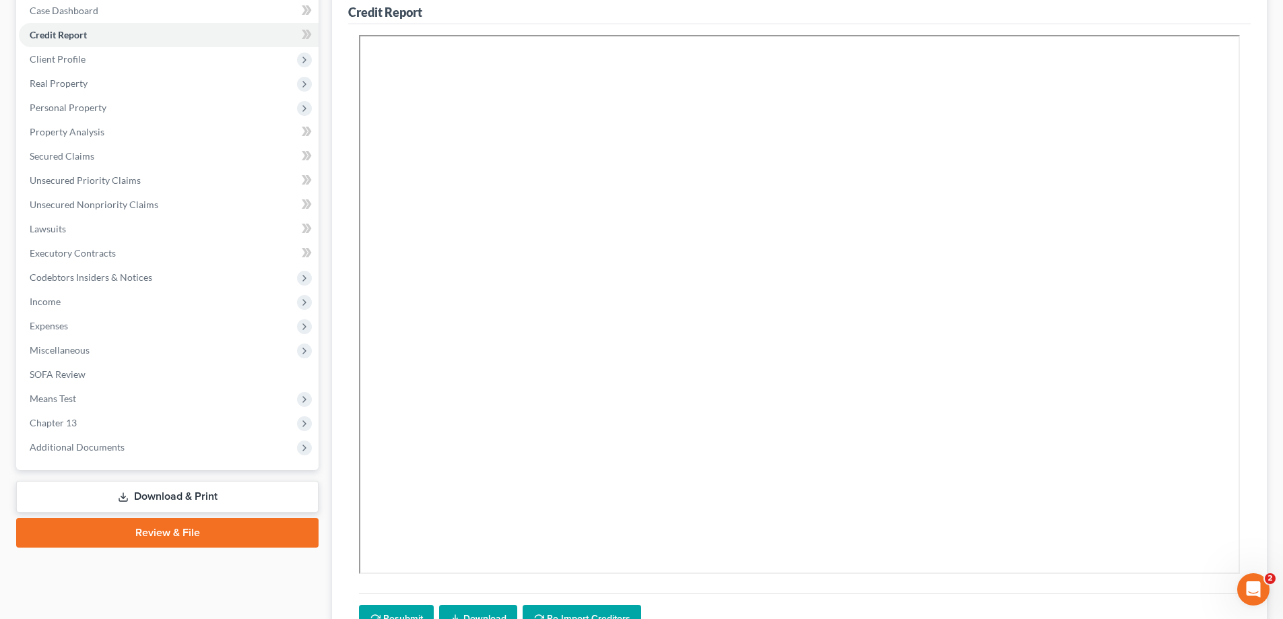
scroll to position [265, 0]
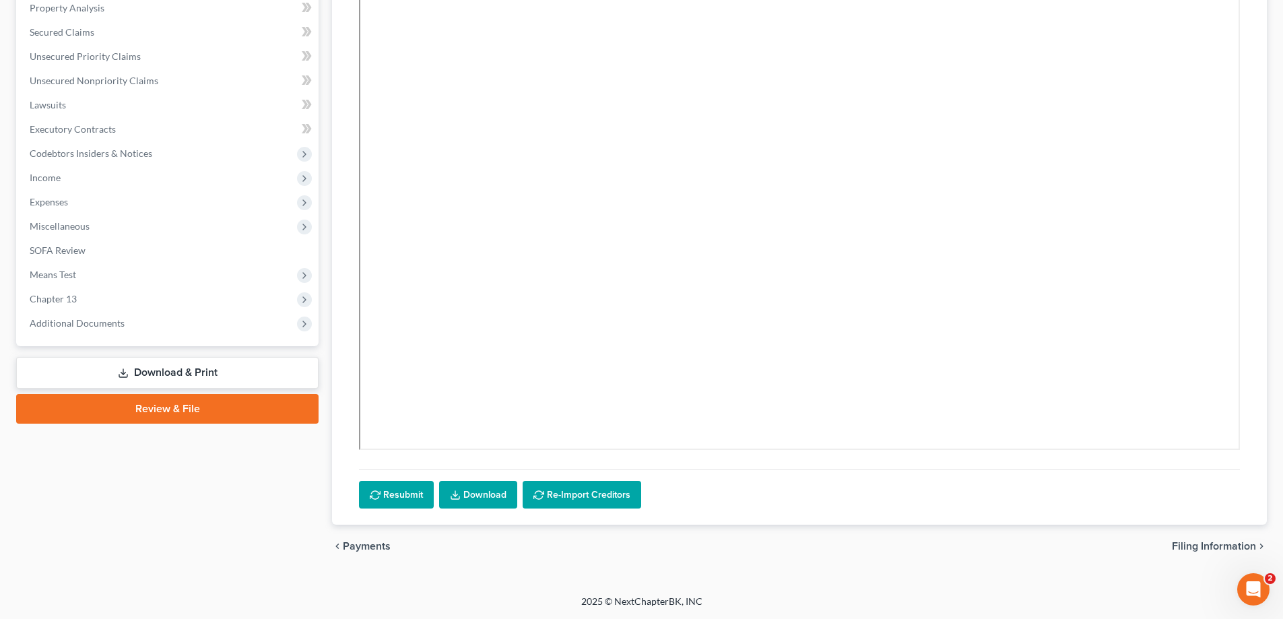
click at [478, 493] on link "Download" at bounding box center [478, 495] width 78 height 28
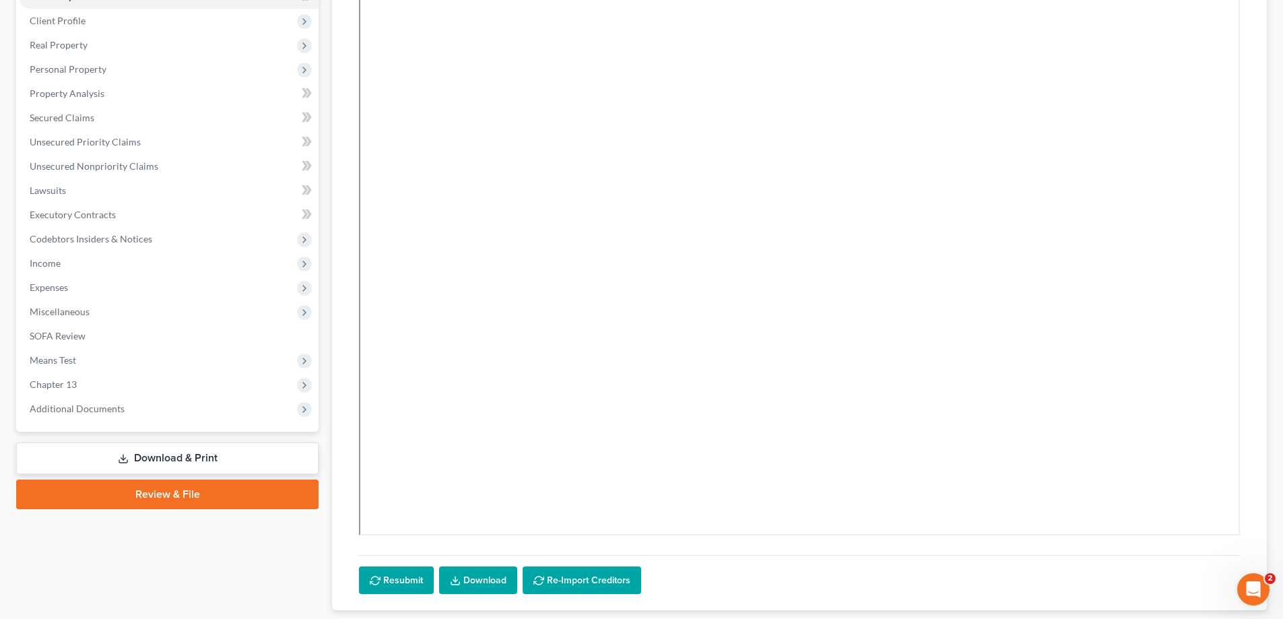
scroll to position [63, 0]
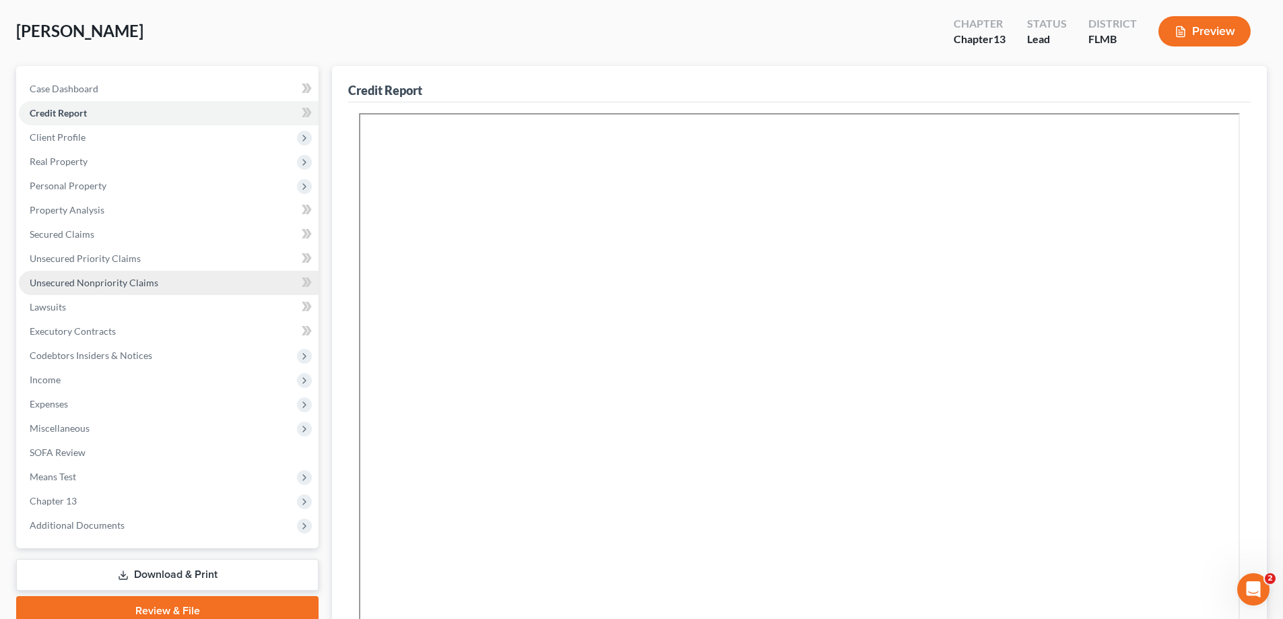
click at [116, 286] on span "Unsecured Nonpriority Claims" at bounding box center [94, 282] width 129 height 11
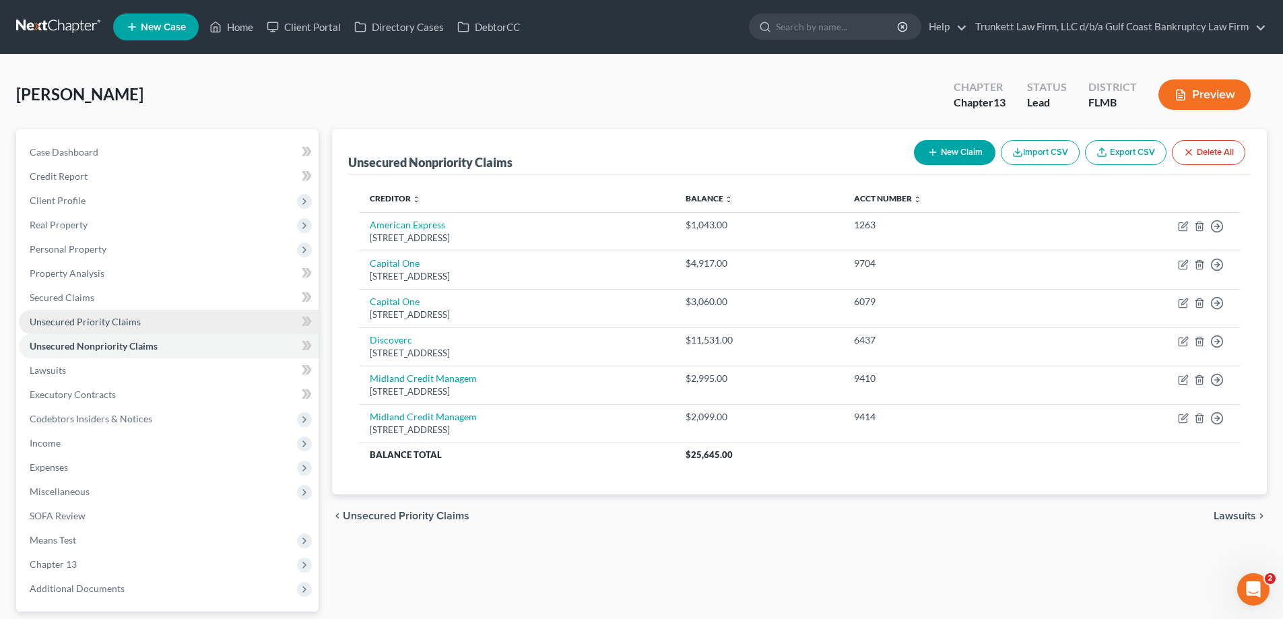
click at [116, 325] on span "Unsecured Priority Claims" at bounding box center [85, 321] width 111 height 11
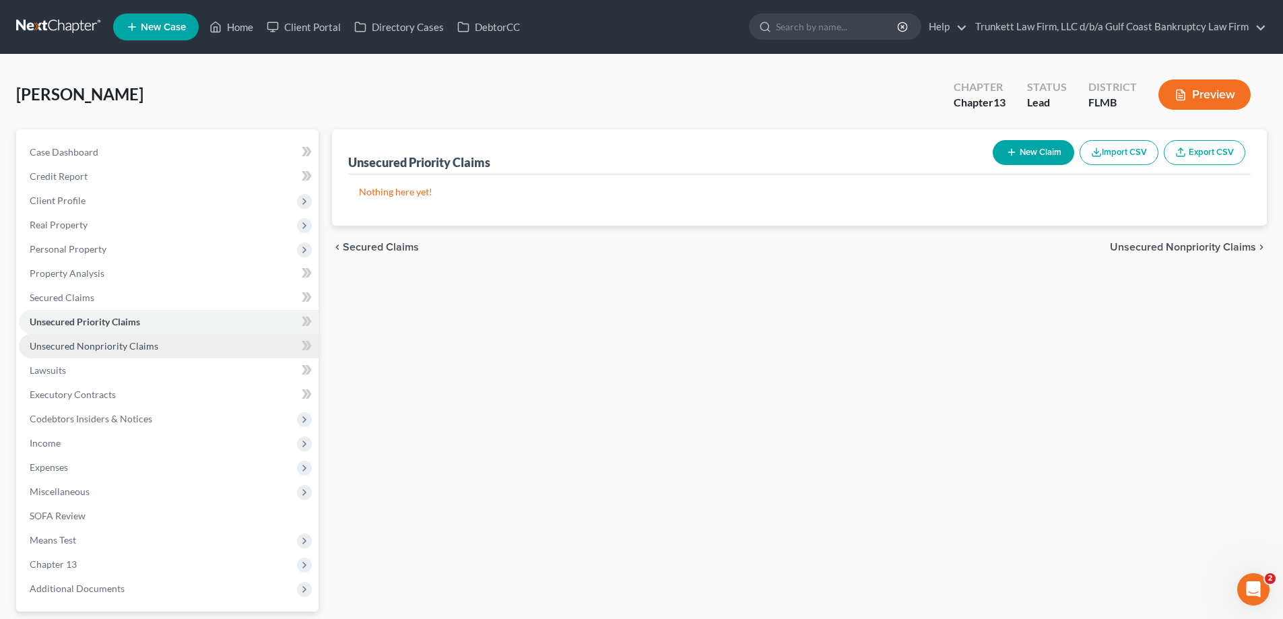
click at [93, 339] on link "Unsecured Nonpriority Claims" at bounding box center [169, 346] width 300 height 24
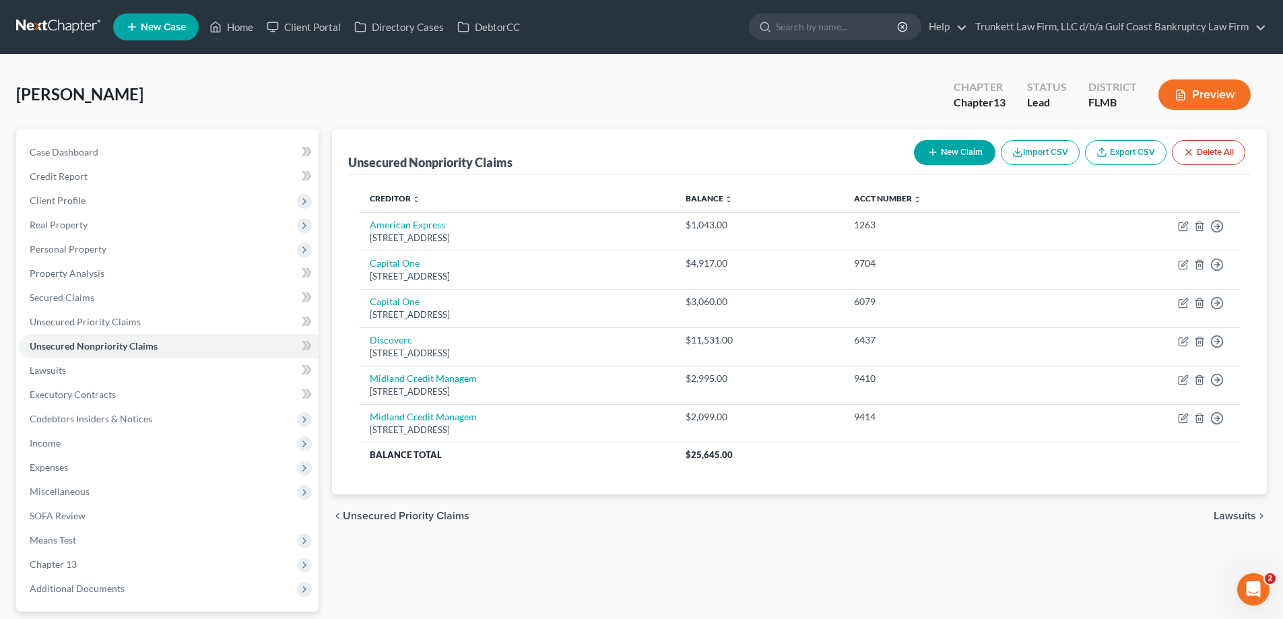
click at [956, 156] on button "New Claim" at bounding box center [954, 152] width 81 height 25
select select "0"
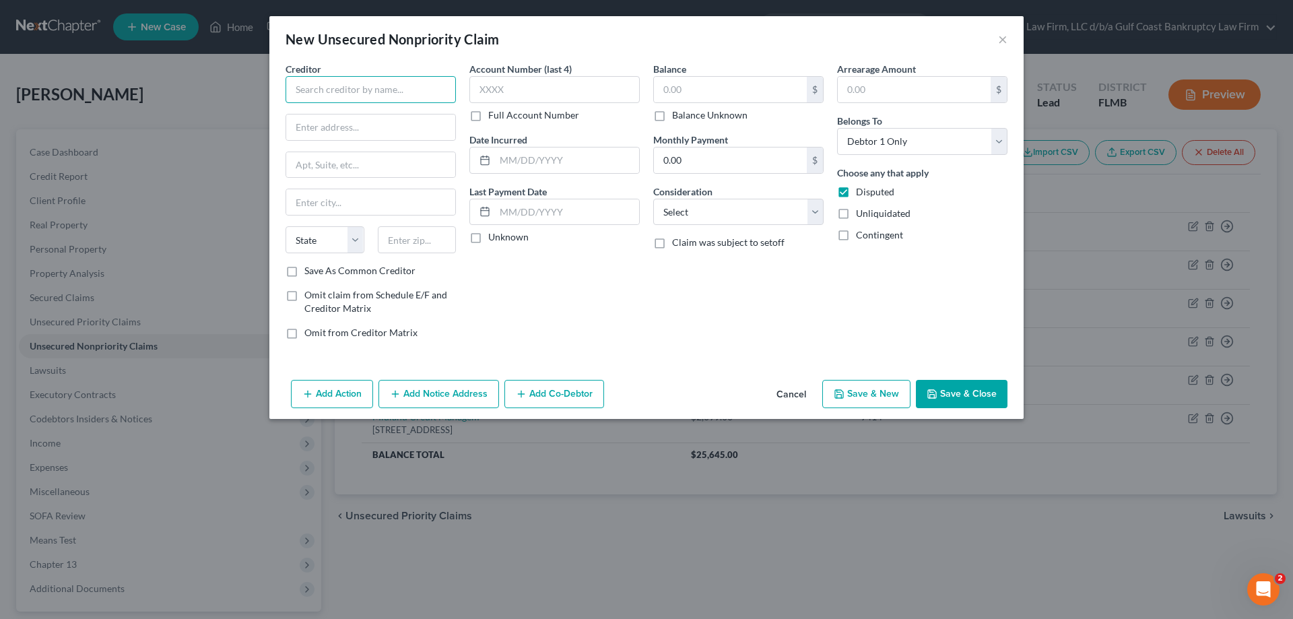
click at [348, 92] on input "text" at bounding box center [370, 89] width 170 height 27
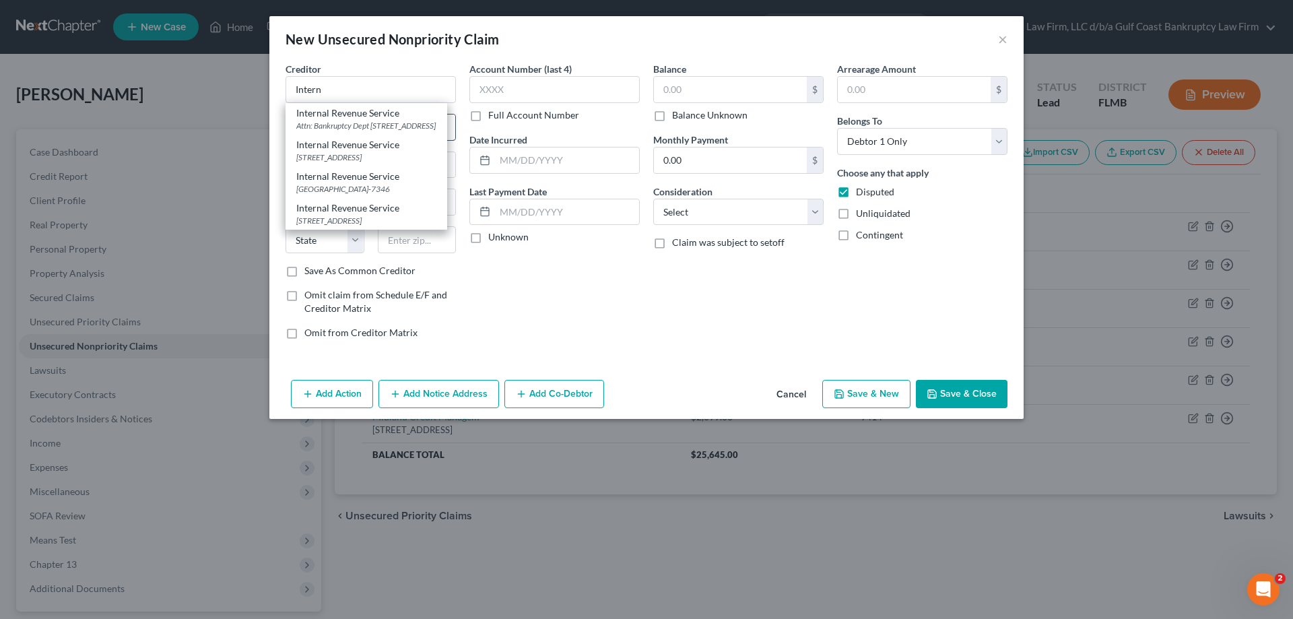
click at [349, 123] on div "Attn: Bankruptcy Dept [STREET_ADDRESS]" at bounding box center [366, 125] width 140 height 11
type input "Internal Revenue Service"
type input "Attn: Bankruptcy Dept"
type input "PO Box 7346"
type input "[GEOGRAPHIC_DATA]"
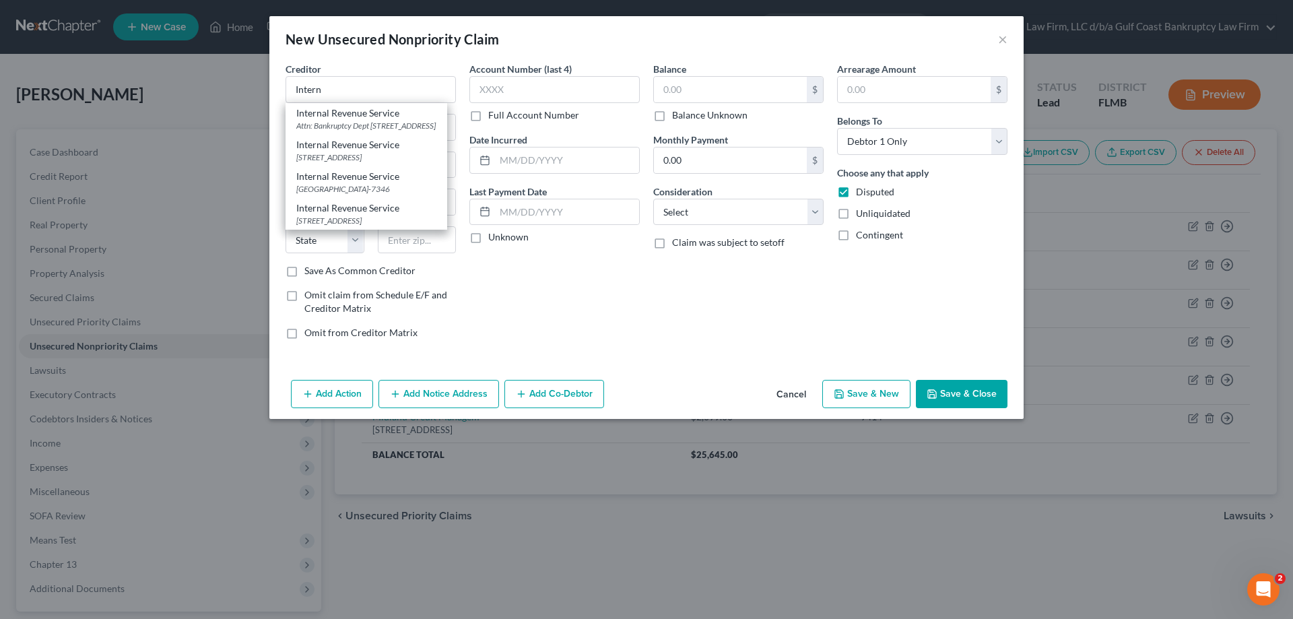
select select "39"
type input "19101"
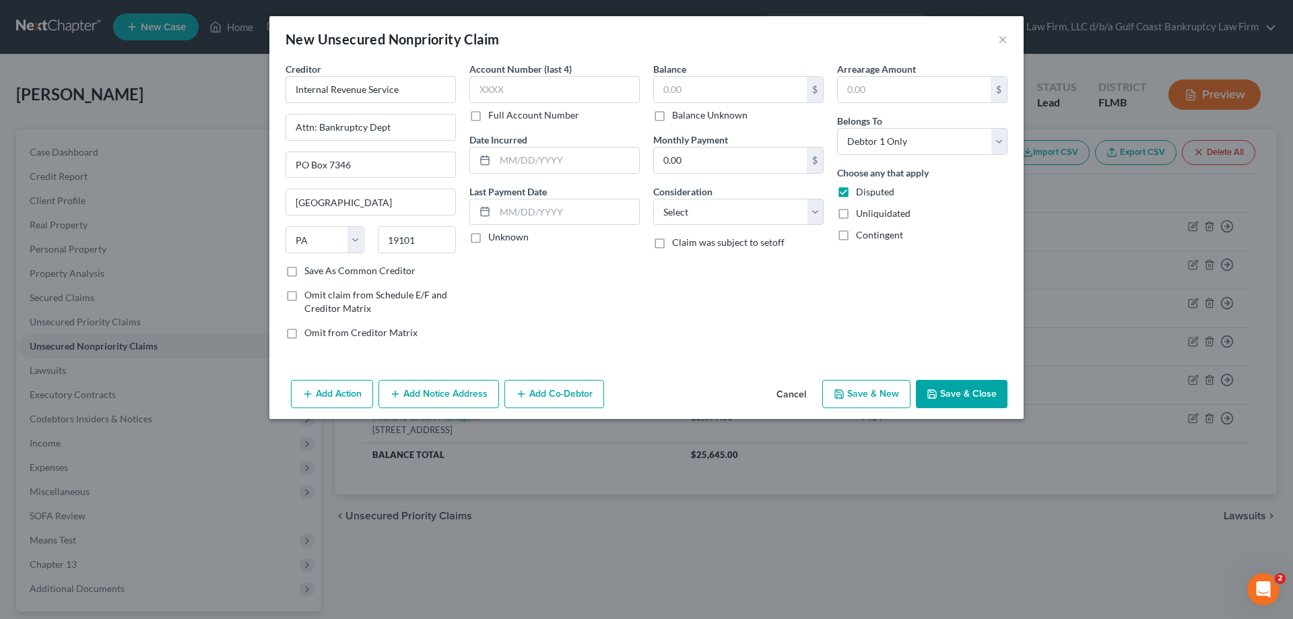
click at [984, 398] on button "Save & Close" at bounding box center [962, 394] width 92 height 28
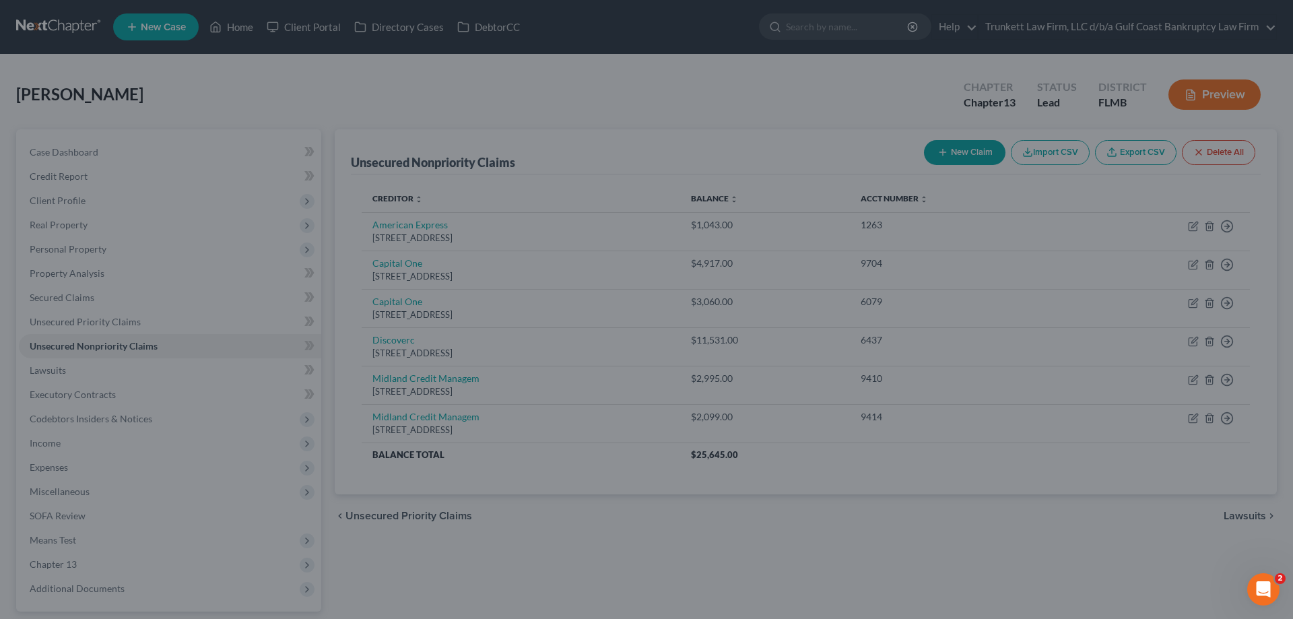
type input "0.00"
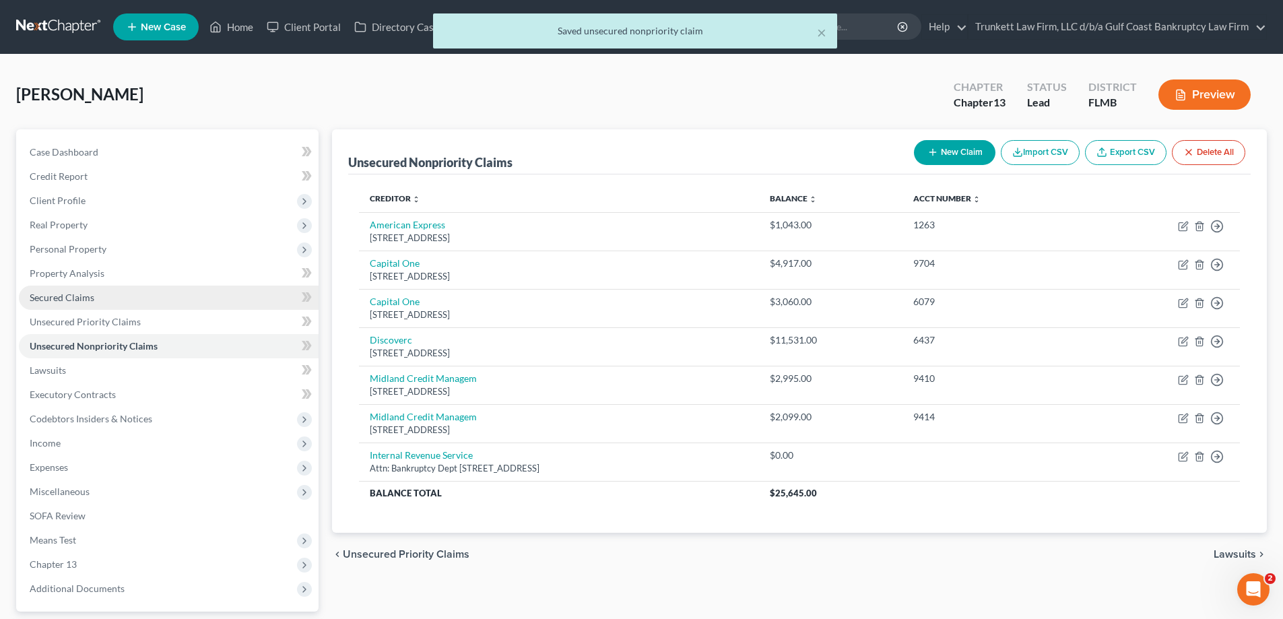
click at [73, 294] on span "Secured Claims" at bounding box center [62, 297] width 65 height 11
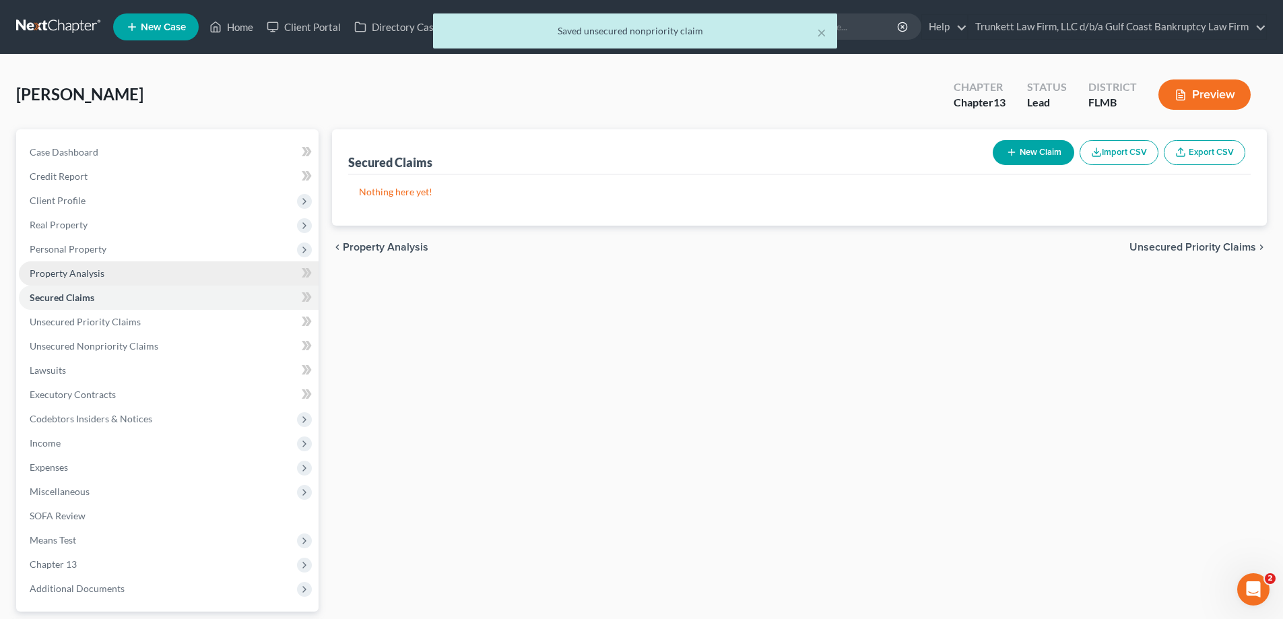
click at [79, 275] on span "Property Analysis" at bounding box center [67, 272] width 75 height 11
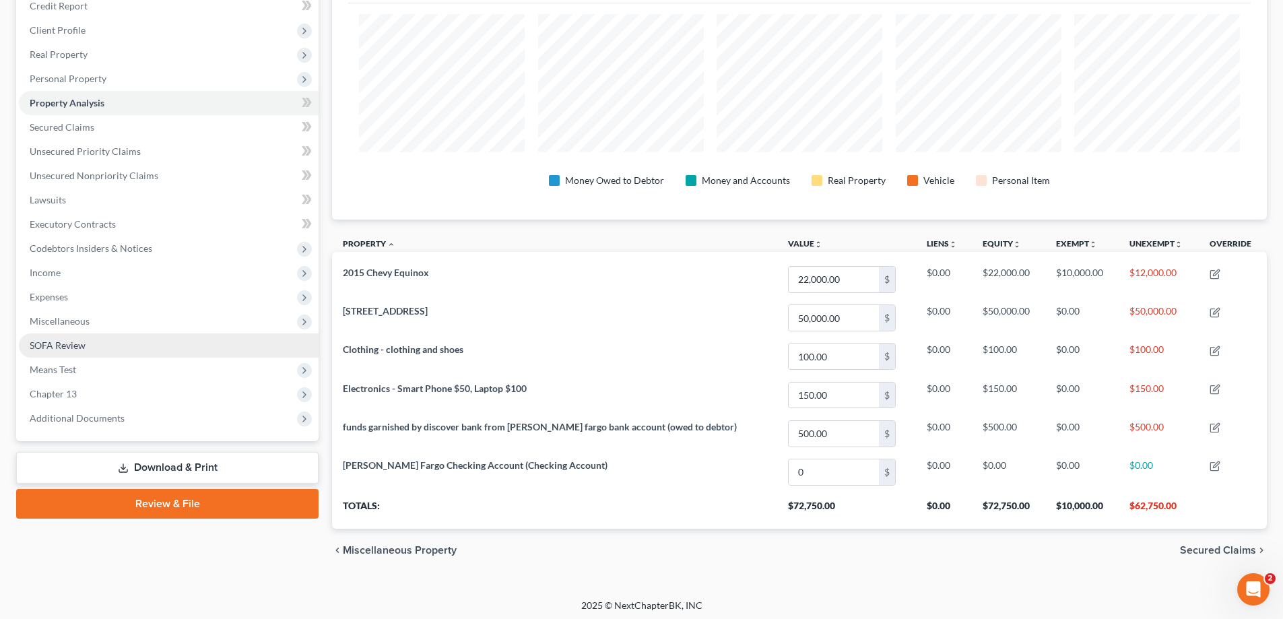
scroll to position [40, 0]
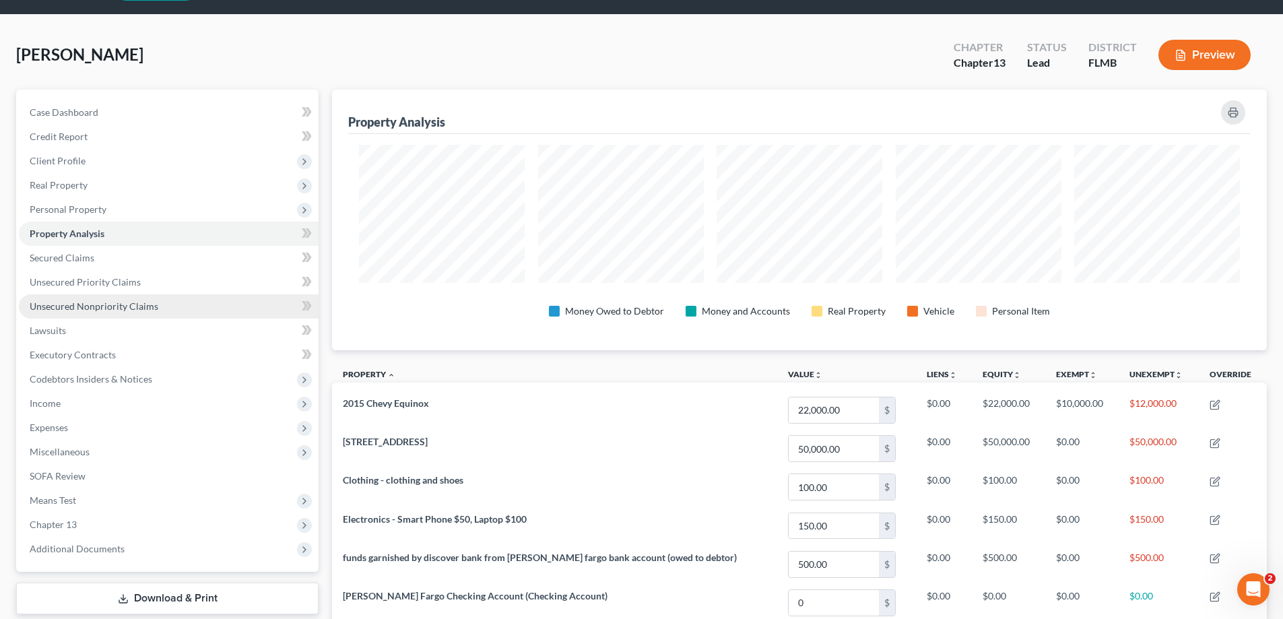
click at [108, 310] on span "Unsecured Nonpriority Claims" at bounding box center [94, 305] width 129 height 11
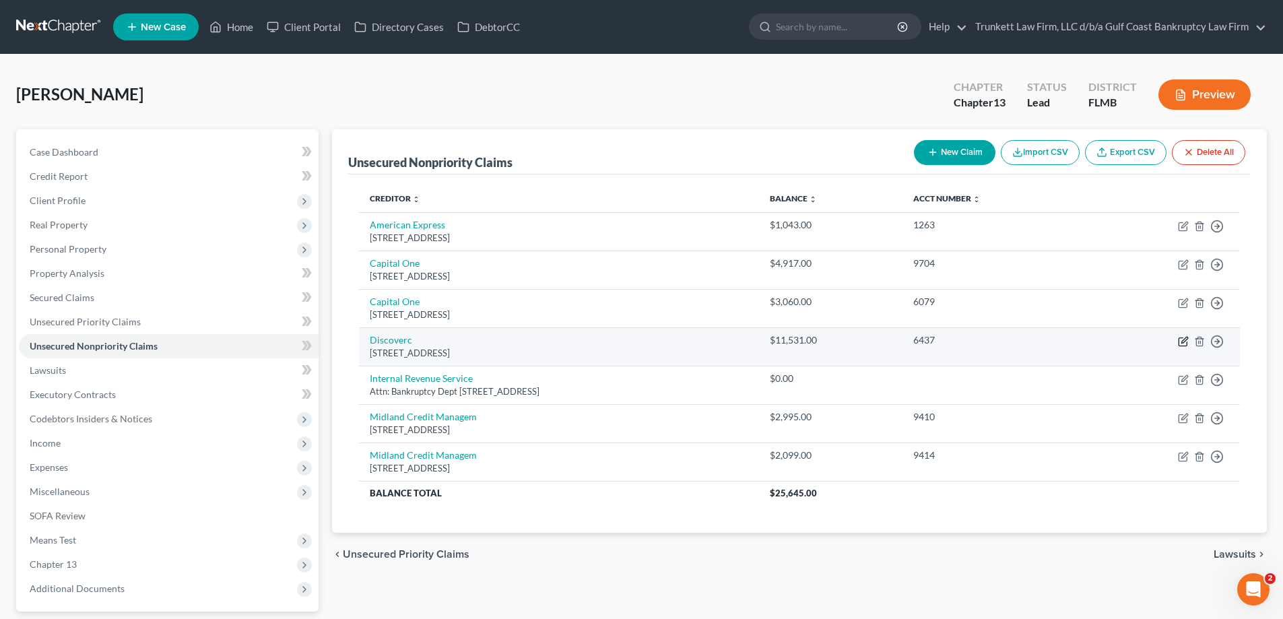
click at [1188, 339] on td "Move to D Move to E Move to G Move to Notice Only" at bounding box center [1163, 346] width 152 height 38
click at [1182, 340] on icon "button" at bounding box center [1183, 341] width 11 height 11
select select "46"
select select "2"
select select "0"
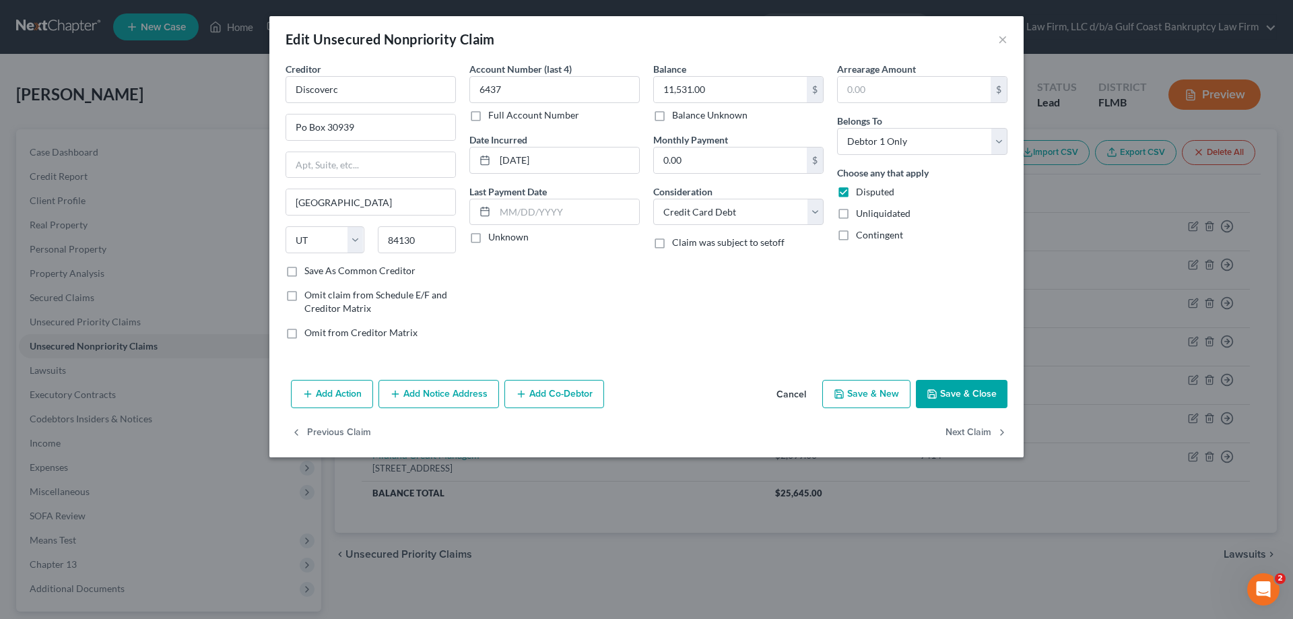
click at [442, 393] on button "Add Notice Address" at bounding box center [438, 394] width 121 height 28
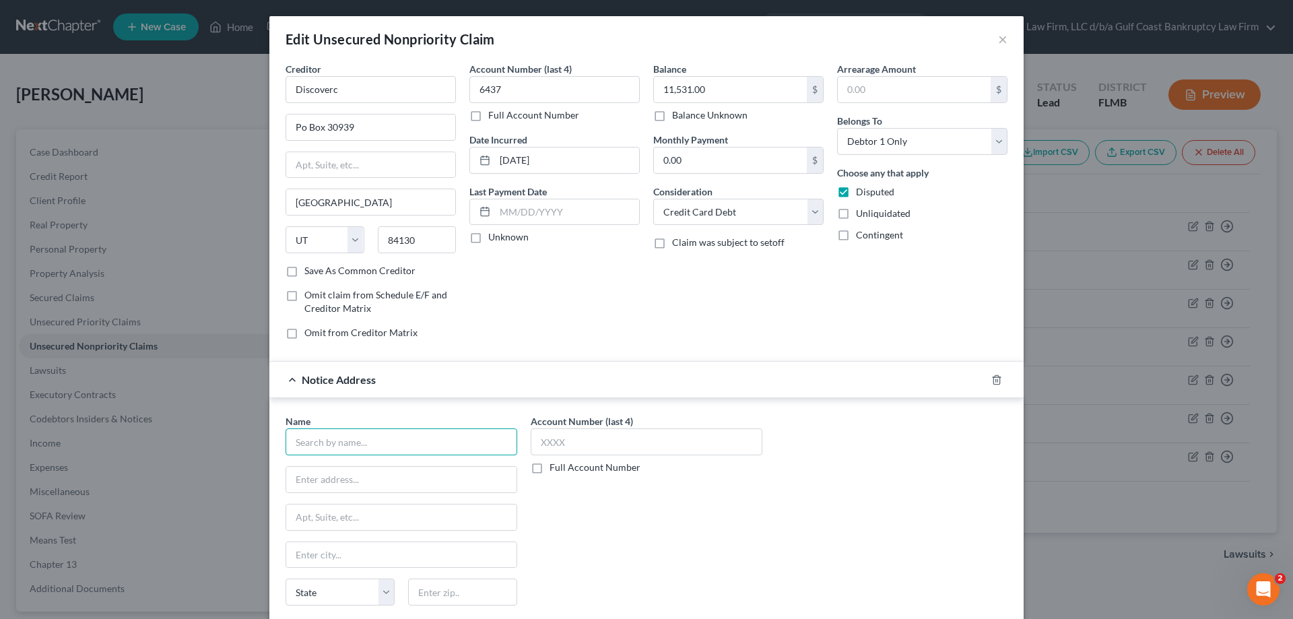
click at [351, 441] on input "text" at bounding box center [401, 441] width 232 height 27
type input "[PERSON_NAME] [PERSON_NAME]"
drag, startPoint x: 329, startPoint y: 475, endPoint x: 357, endPoint y: 477, distance: 28.3
click at [329, 475] on input "text" at bounding box center [401, 480] width 230 height 26
click at [549, 472] on label "Full Account Number" at bounding box center [594, 467] width 91 height 13
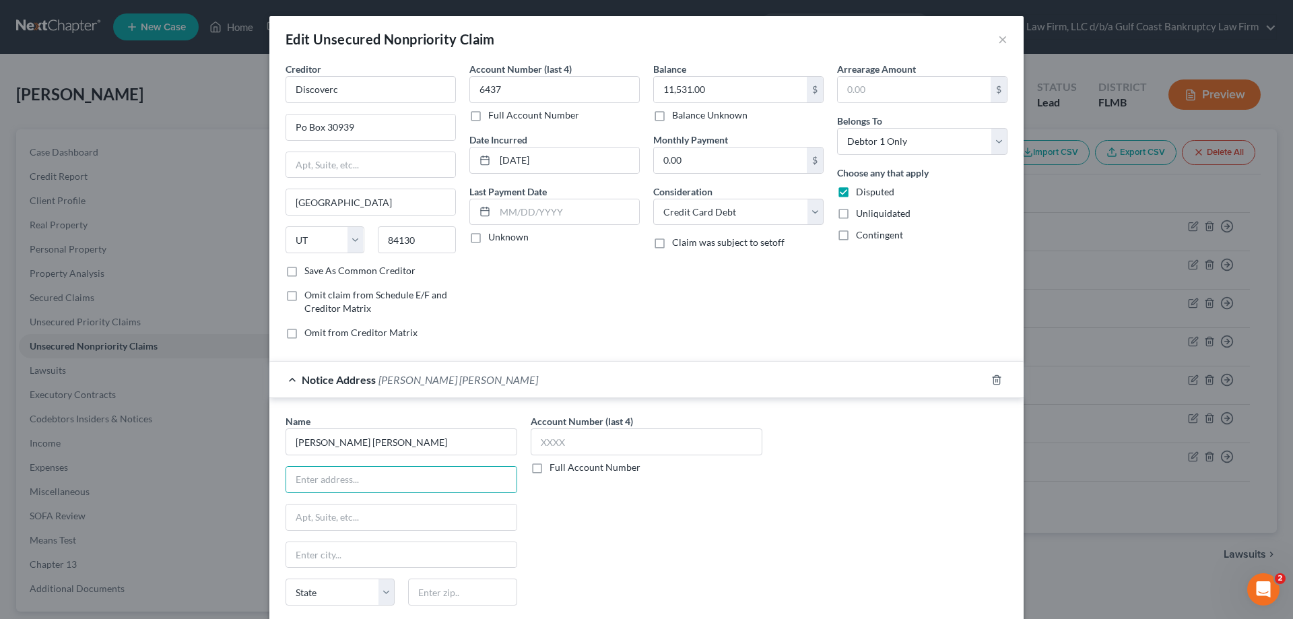
click at [555, 469] on input "Full Account Number" at bounding box center [559, 465] width 9 height 9
click at [561, 447] on input "text" at bounding box center [647, 441] width 232 height 27
click at [564, 448] on input "text" at bounding box center [647, 441] width 232 height 27
type input "24-CC-1334"
click at [311, 480] on input "text" at bounding box center [401, 480] width 230 height 26
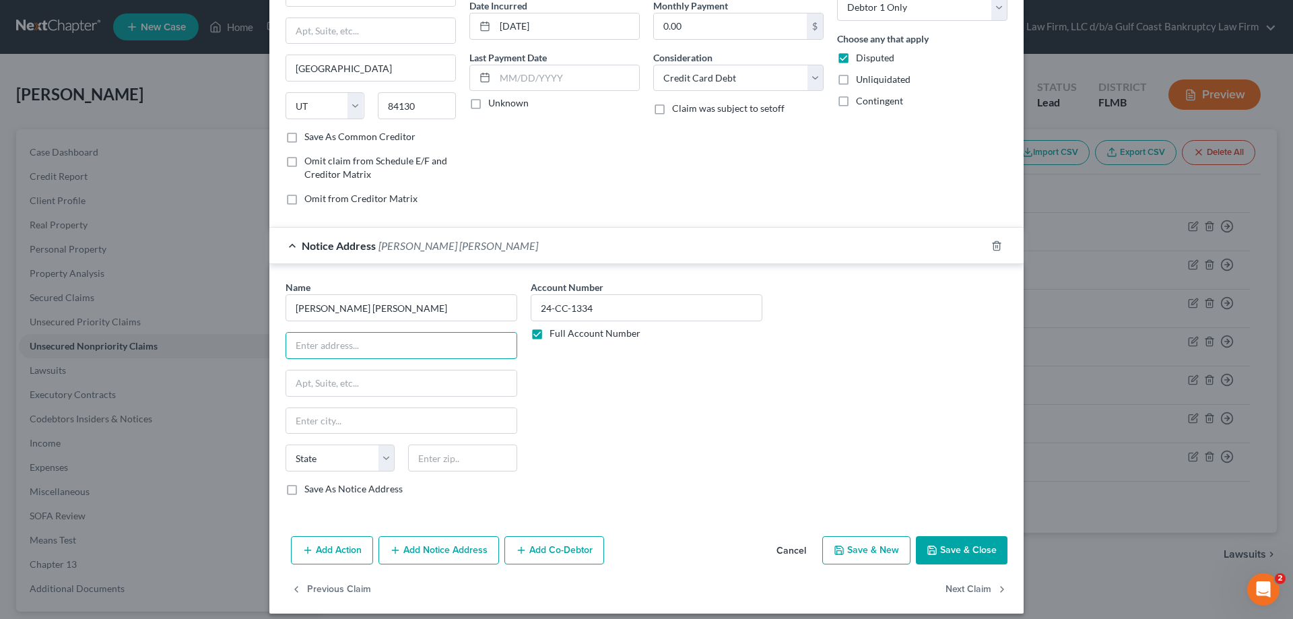
scroll to position [145, 0]
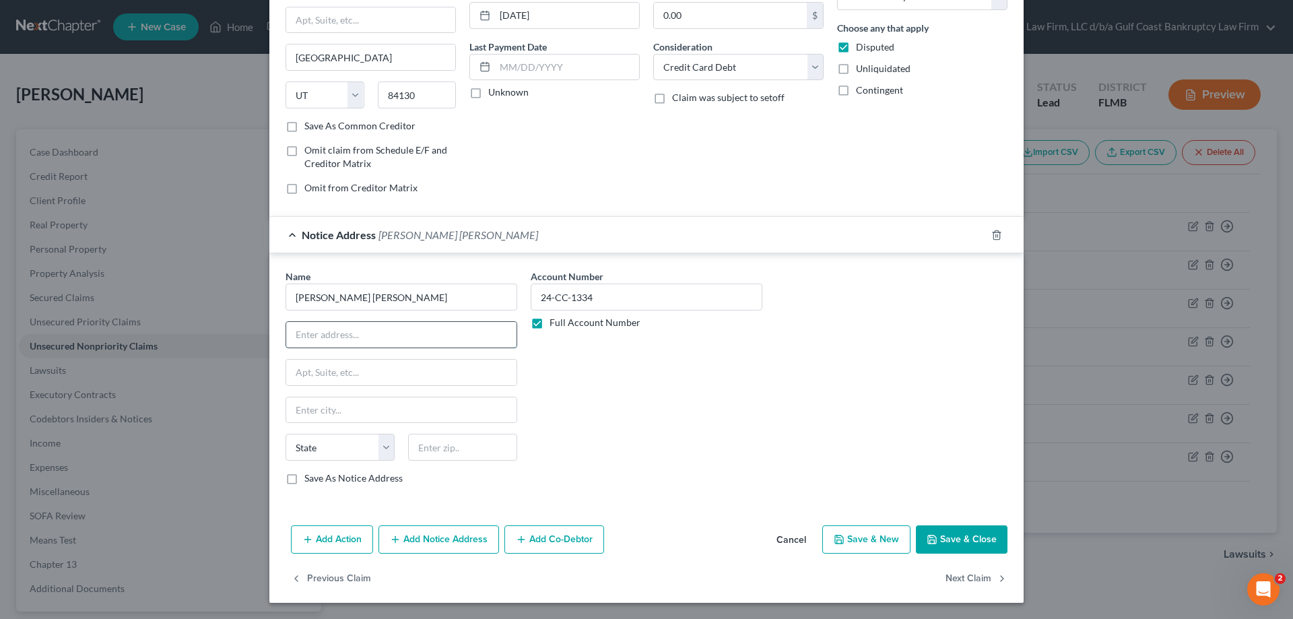
click at [364, 335] on input "text" at bounding box center [401, 335] width 230 height 26
type input "[STREET_ADDRESS]"
click at [348, 372] on input "text" at bounding box center [401, 373] width 230 height 26
type input "Suite 306S"
type input "33701"
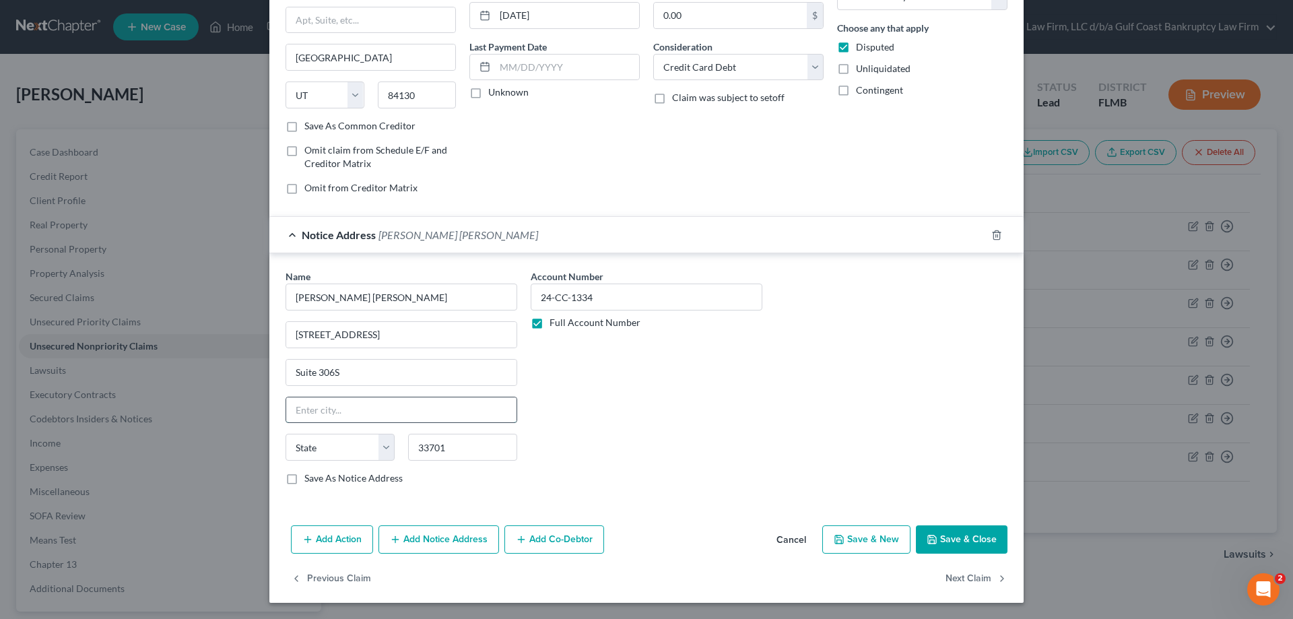
click at [392, 416] on input "text" at bounding box center [401, 410] width 230 height 26
type input "[GEOGRAPHIC_DATA]"
select select "9"
click at [980, 542] on button "Save & Close" at bounding box center [962, 539] width 92 height 28
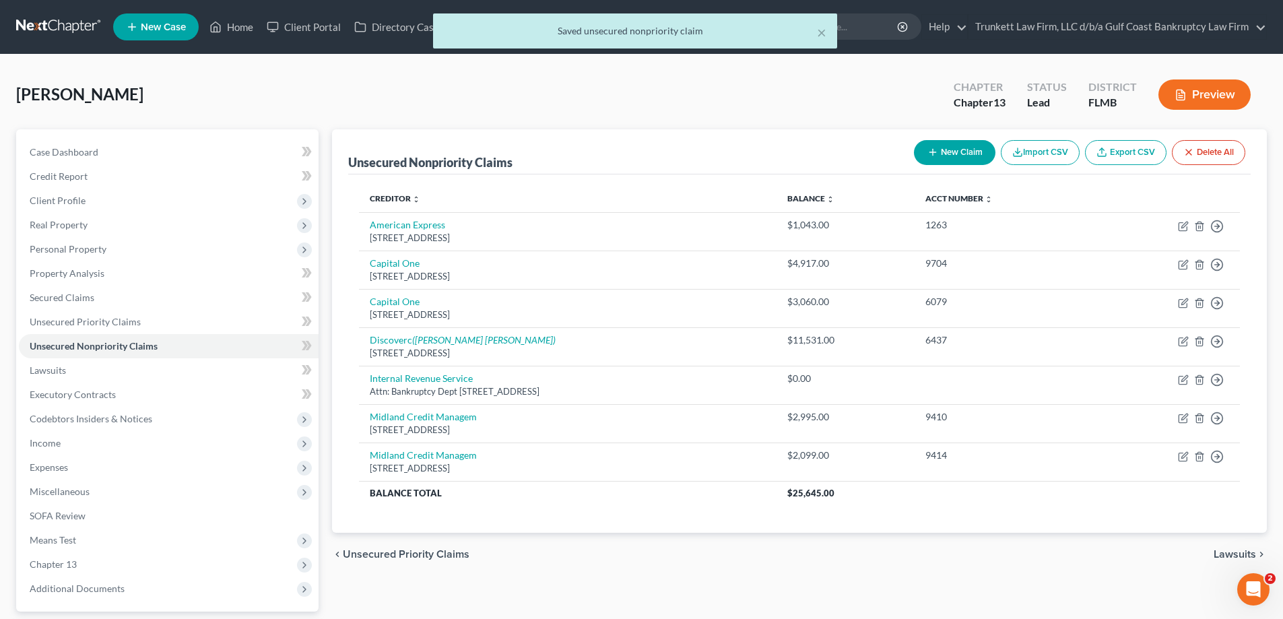
click at [970, 147] on button "New Claim" at bounding box center [954, 152] width 81 height 25
select select "0"
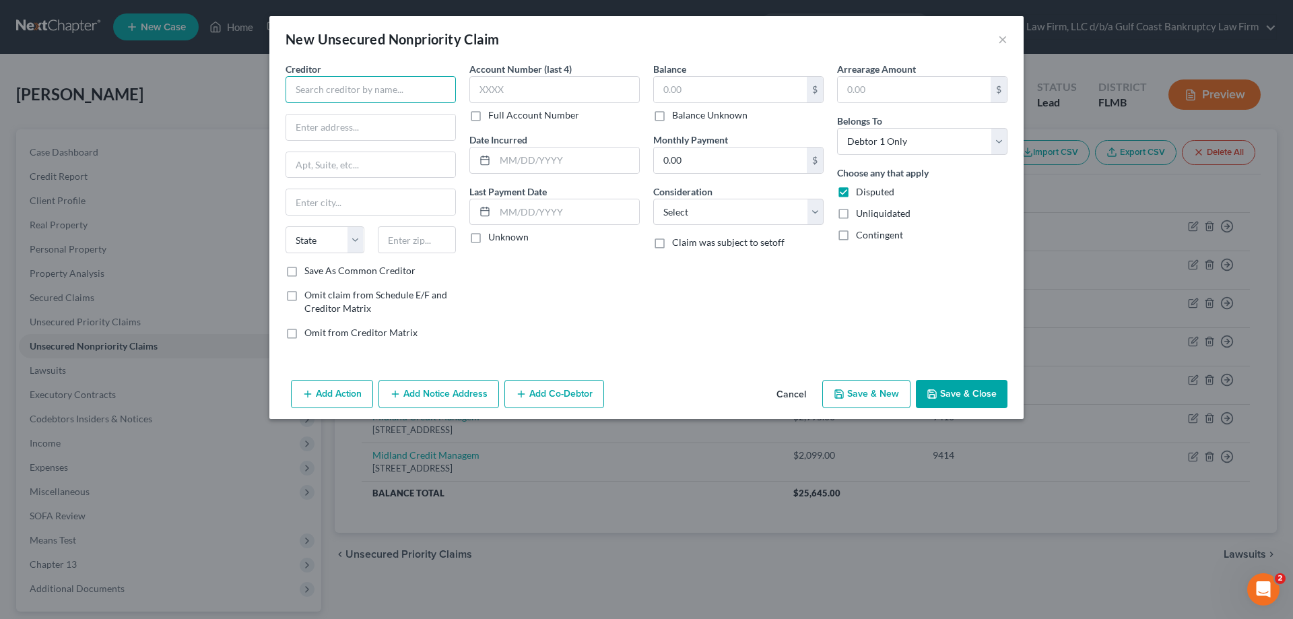
click at [306, 85] on input "text" at bounding box center [370, 89] width 170 height 27
click at [335, 122] on input "text" at bounding box center [370, 127] width 169 height 26
type input "[PERSON_NAME] DMD"
type input "5"
click at [1002, 34] on button "×" at bounding box center [1002, 39] width 9 height 16
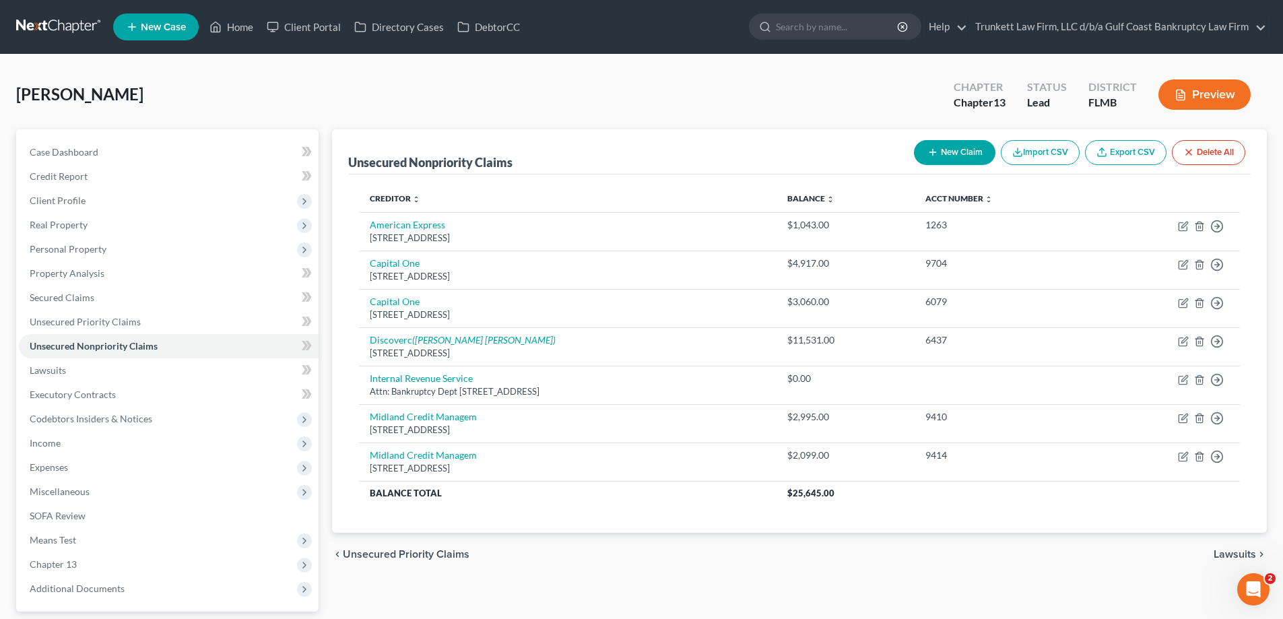
click at [973, 143] on button "New Claim" at bounding box center [954, 152] width 81 height 25
select select "0"
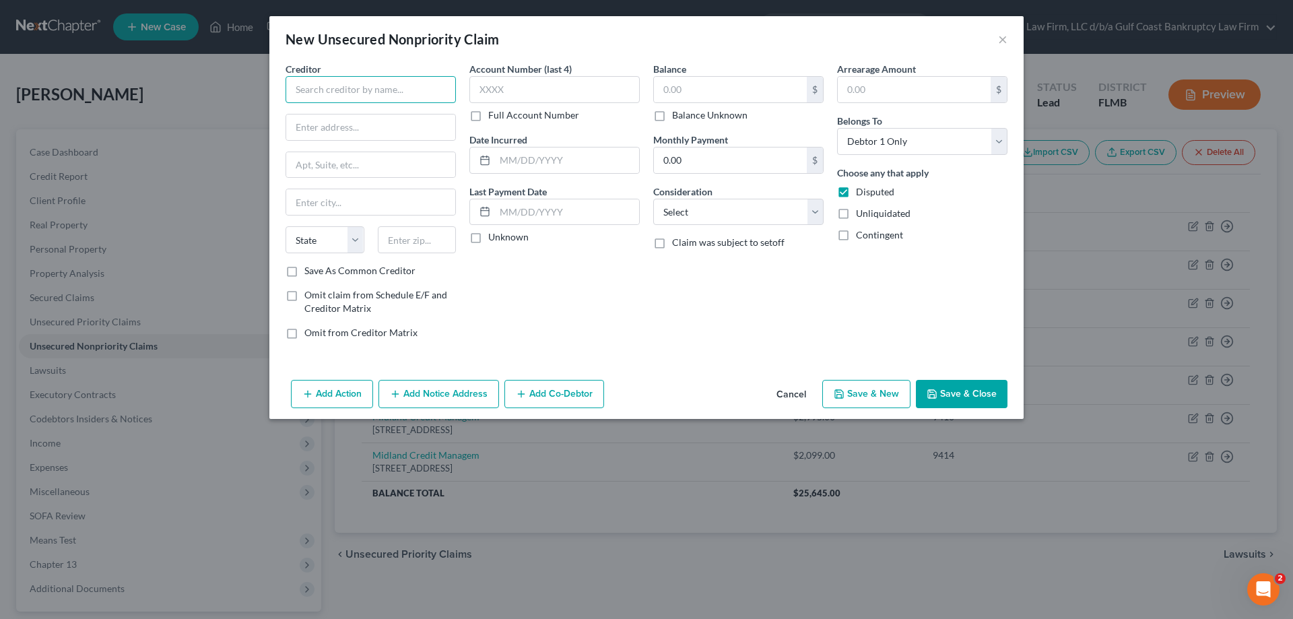
click at [362, 96] on input "text" at bounding box center [370, 89] width 170 height 27
type input "National Debt Relief"
type input "[STREET_ADDRESS]"
type input "10038"
click at [512, 81] on input "text" at bounding box center [554, 89] width 170 height 27
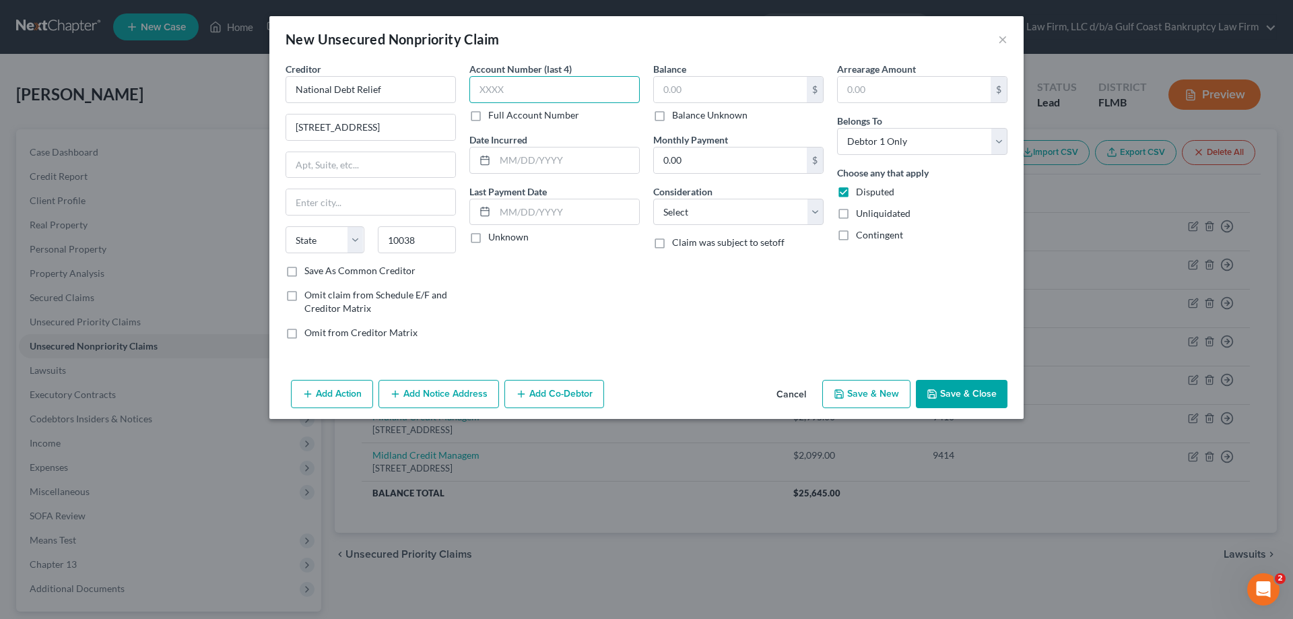
type input "[US_STATE]"
select select "35"
click at [672, 115] on label "Balance Unknown" at bounding box center [709, 114] width 75 height 13
click at [677, 115] on input "Balance Unknown" at bounding box center [681, 112] width 9 height 9
checkbox input "true"
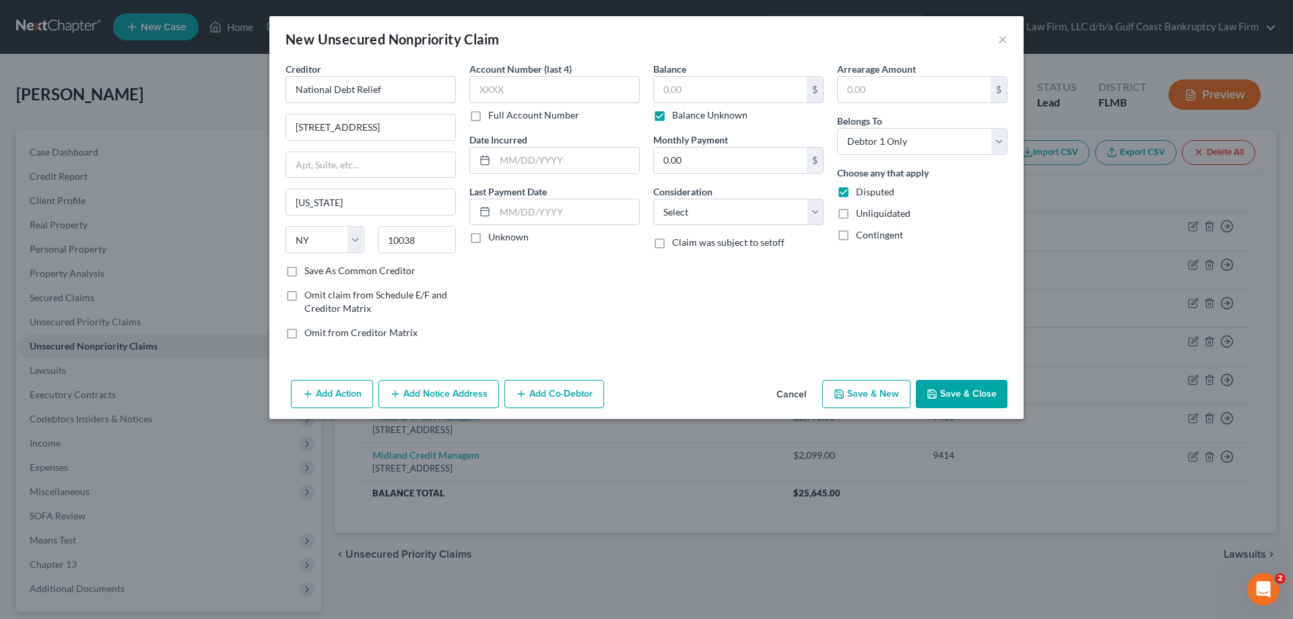
type input "0.00"
click at [977, 390] on button "Save & Close" at bounding box center [962, 394] width 92 height 28
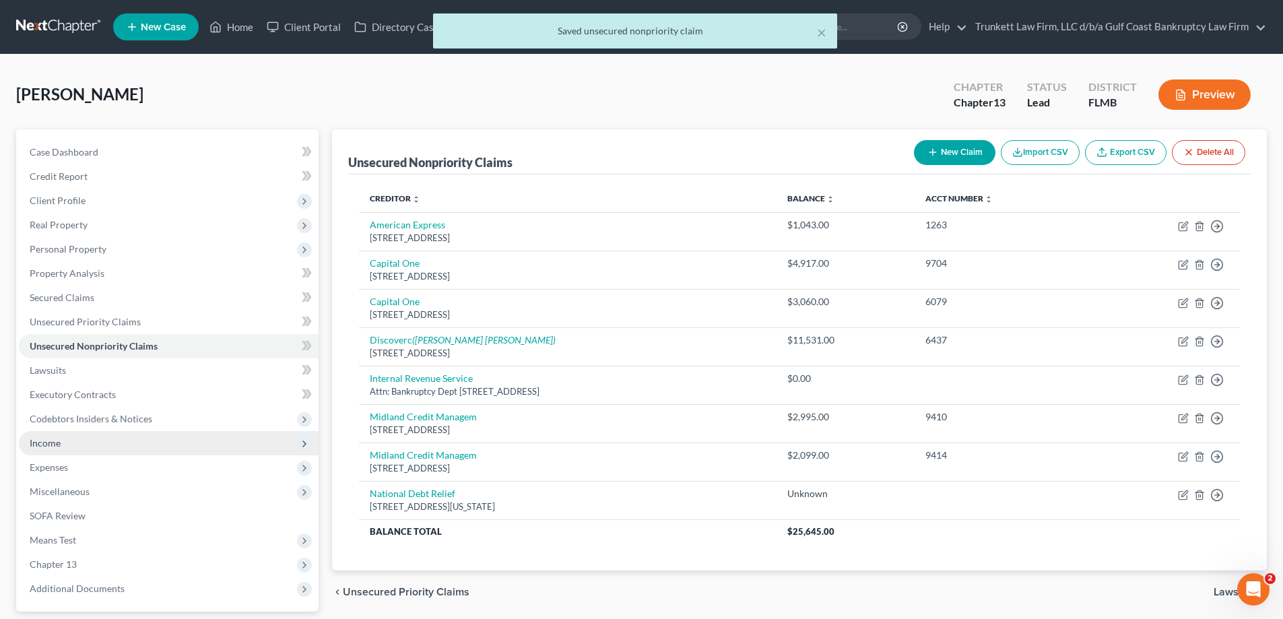
click at [77, 438] on span "Income" at bounding box center [169, 443] width 300 height 24
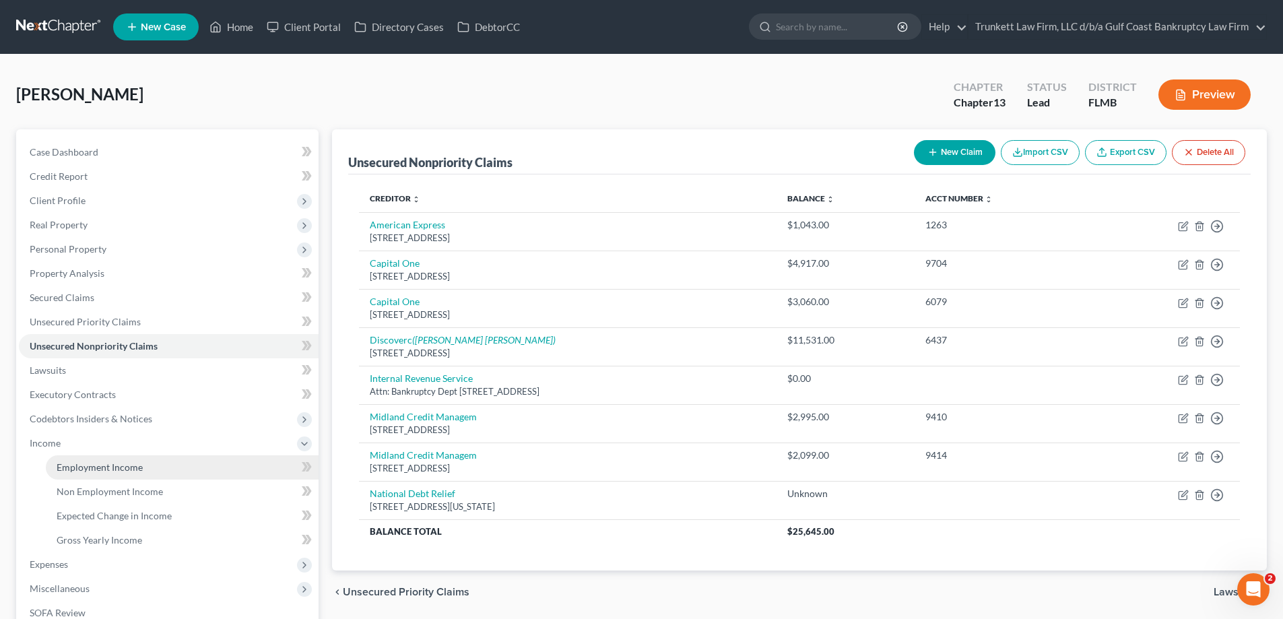
click at [124, 464] on span "Employment Income" at bounding box center [100, 466] width 86 height 11
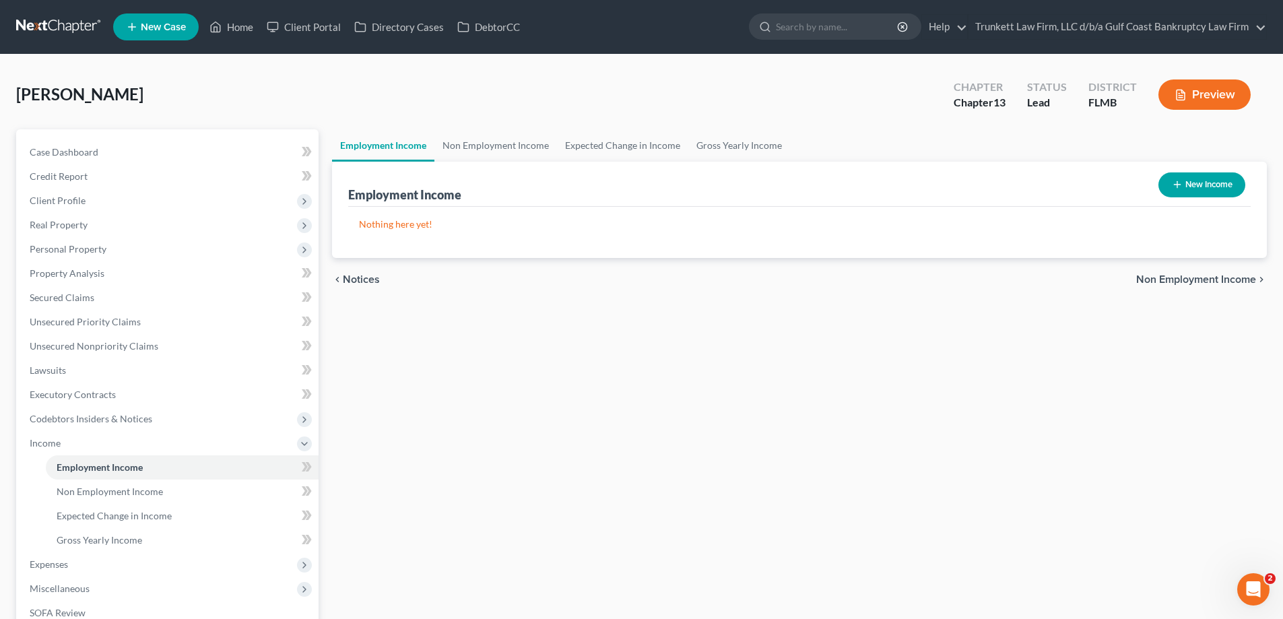
click at [1193, 176] on button "New Income" at bounding box center [1201, 184] width 87 height 25
select select "0"
